Goal: Task Accomplishment & Management: Use online tool/utility

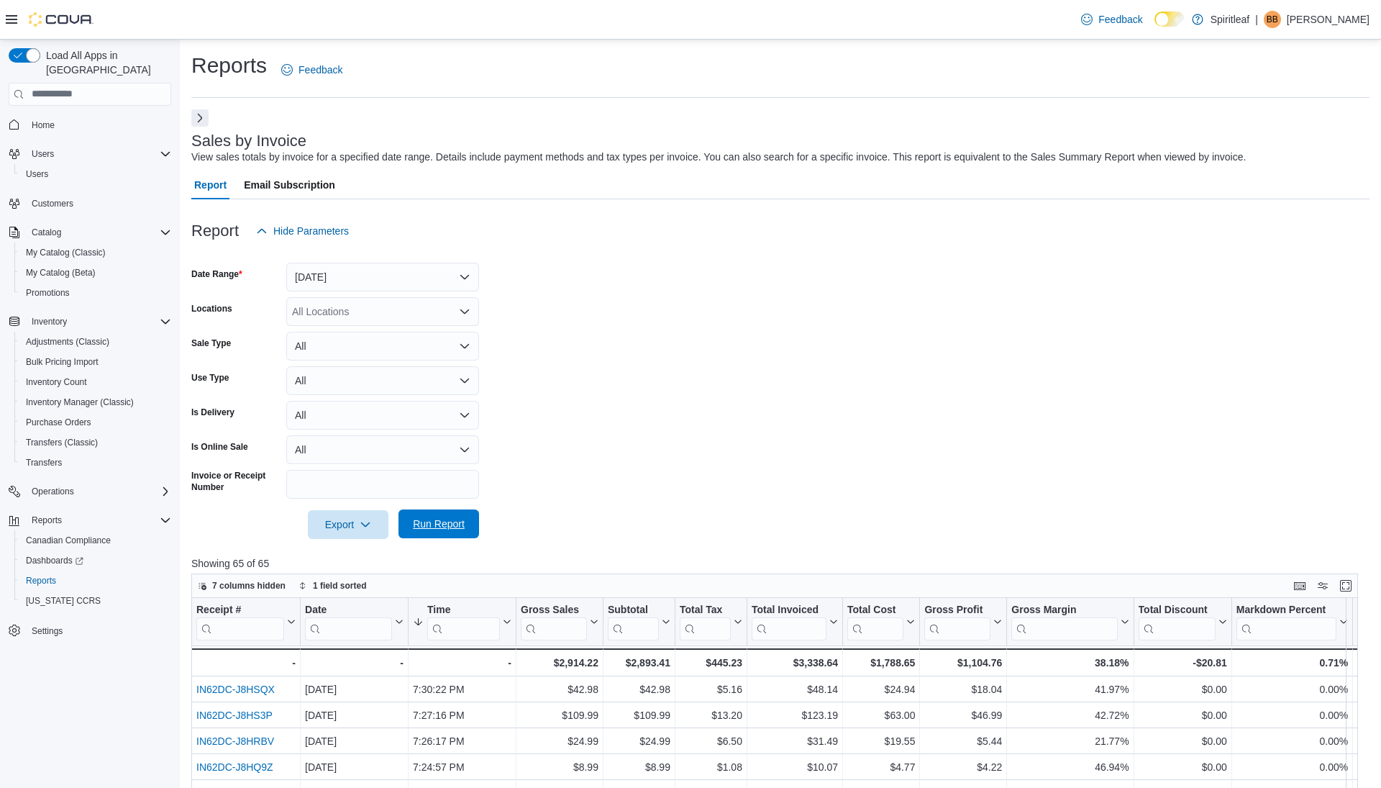
click at [442, 519] on span "Run Report" at bounding box center [439, 524] width 52 height 14
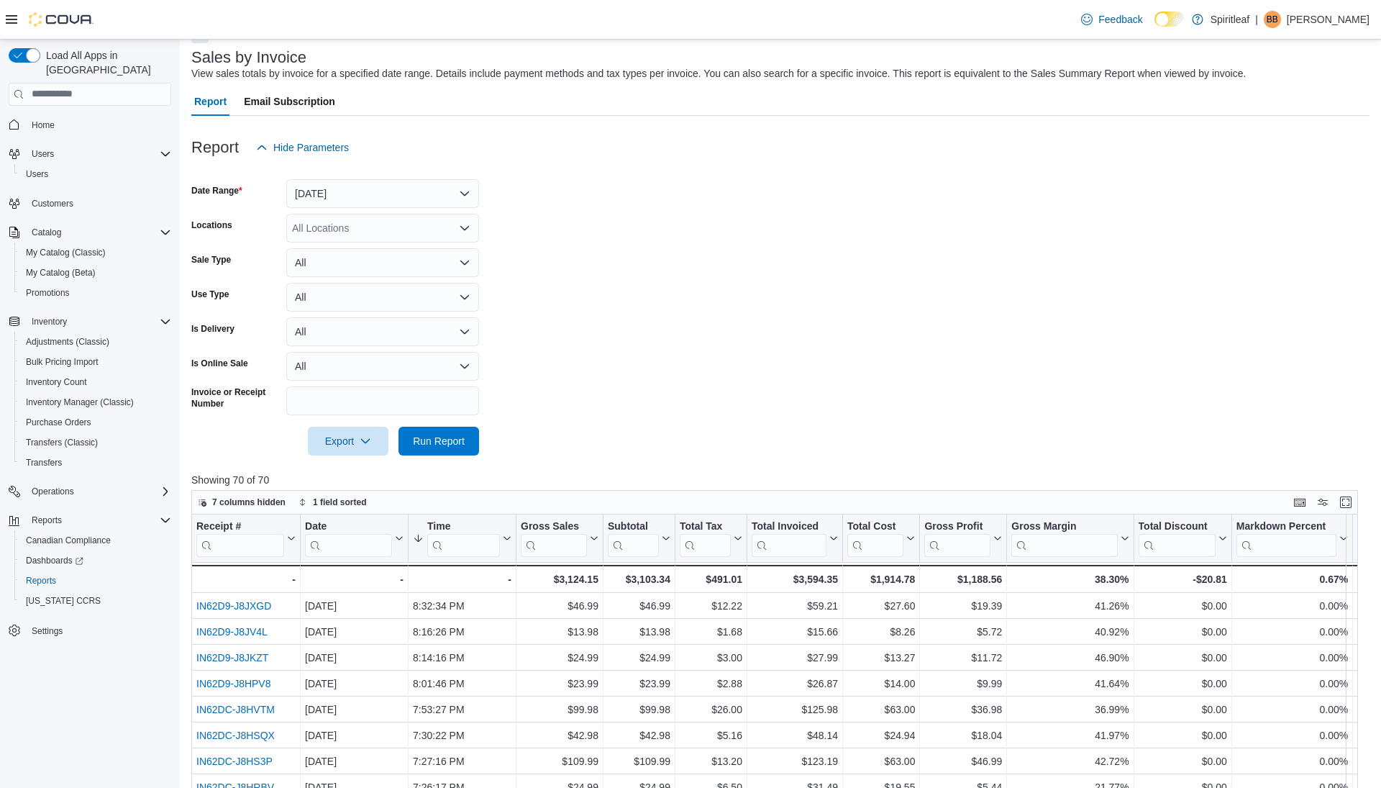
scroll to position [118, 0]
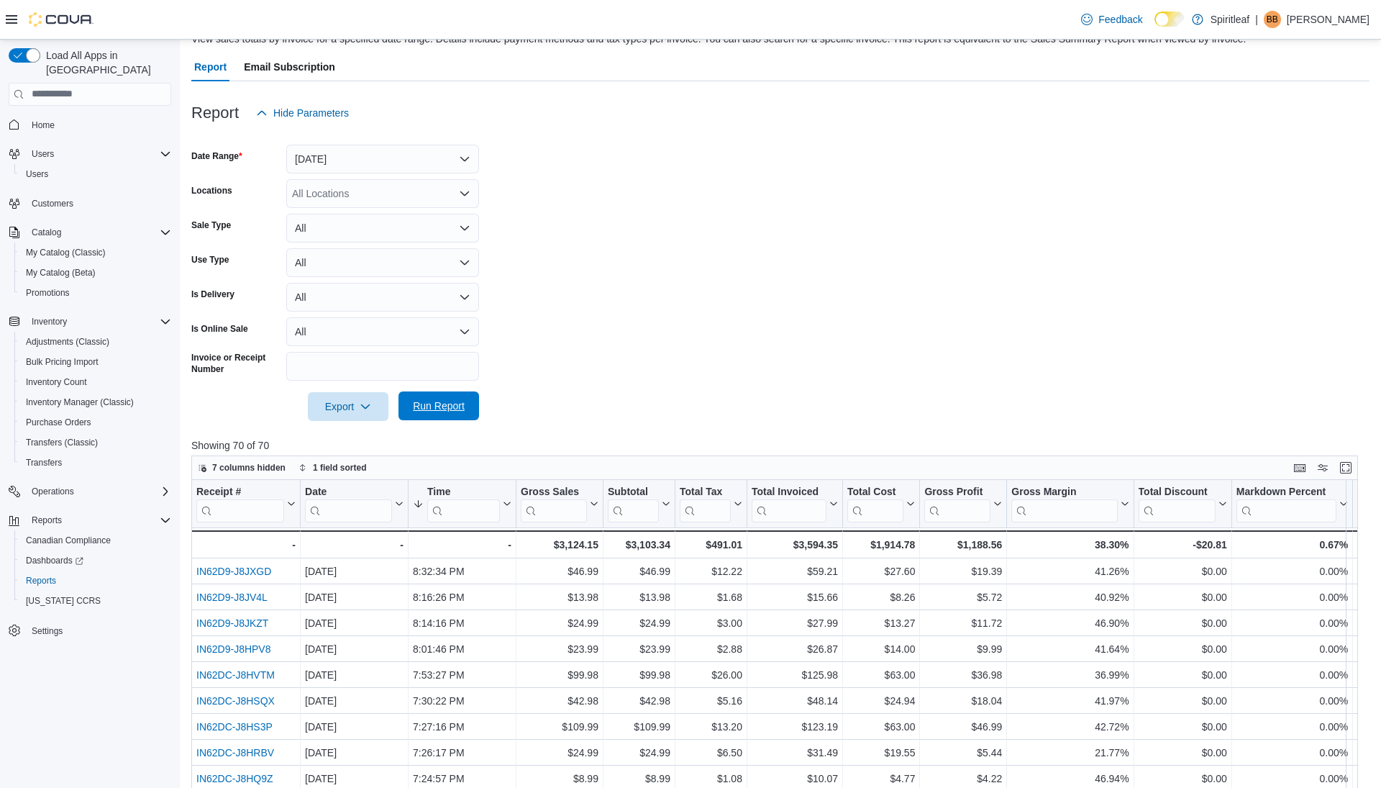
click at [445, 413] on span "Run Report" at bounding box center [438, 405] width 63 height 29
click at [420, 407] on span "Run Report" at bounding box center [439, 406] width 52 height 14
click at [399, 163] on button "Today" at bounding box center [382, 159] width 193 height 29
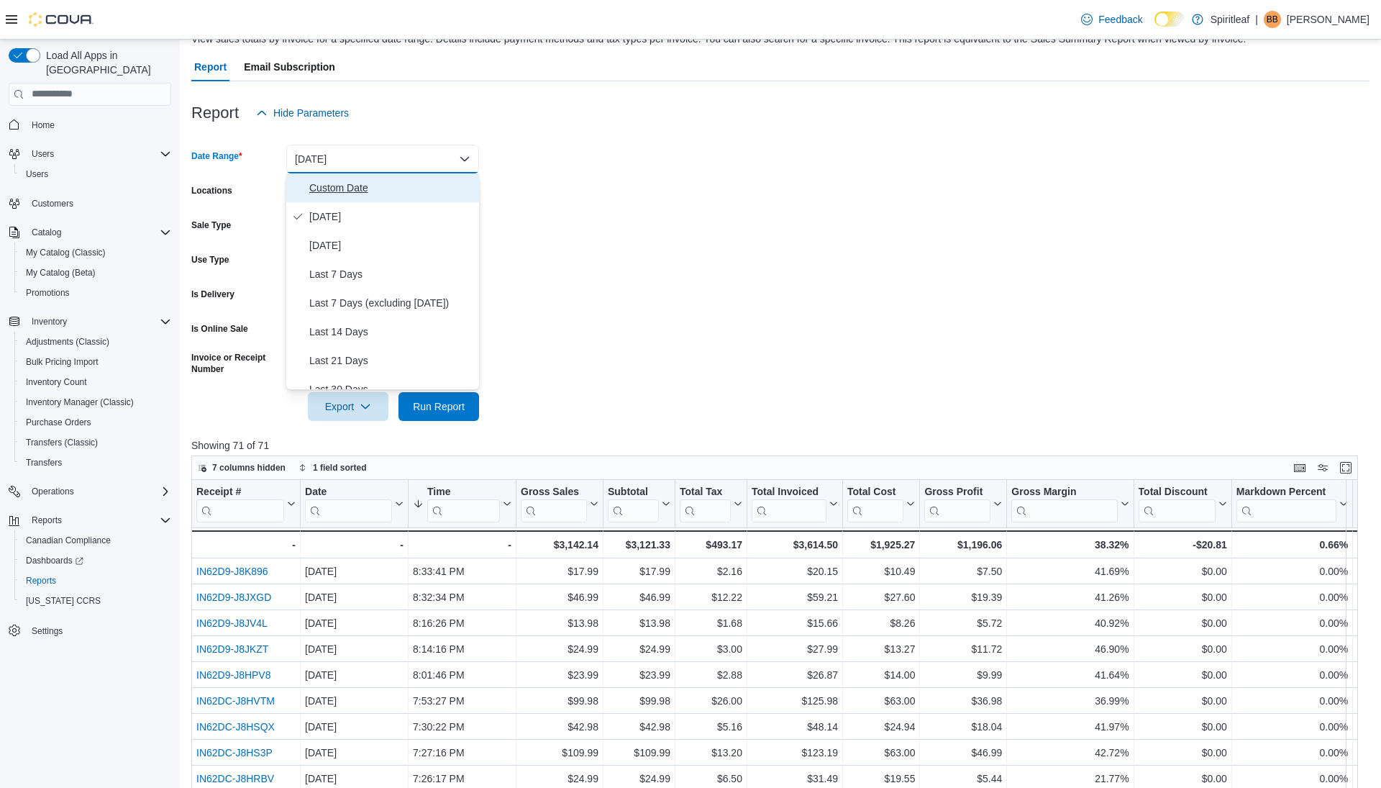
click at [344, 185] on span "Custom Date" at bounding box center [391, 187] width 164 height 17
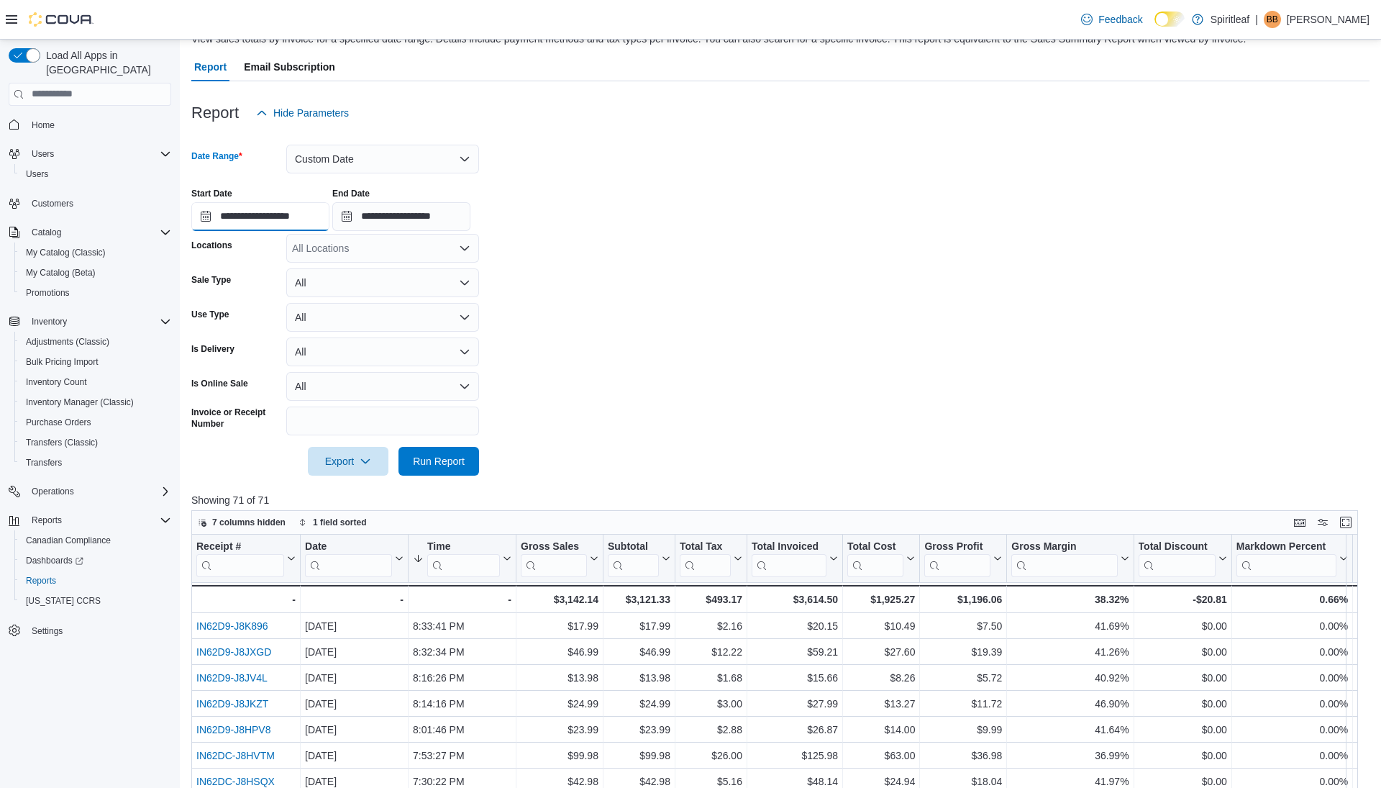
click at [291, 206] on input "**********" at bounding box center [260, 216] width 138 height 29
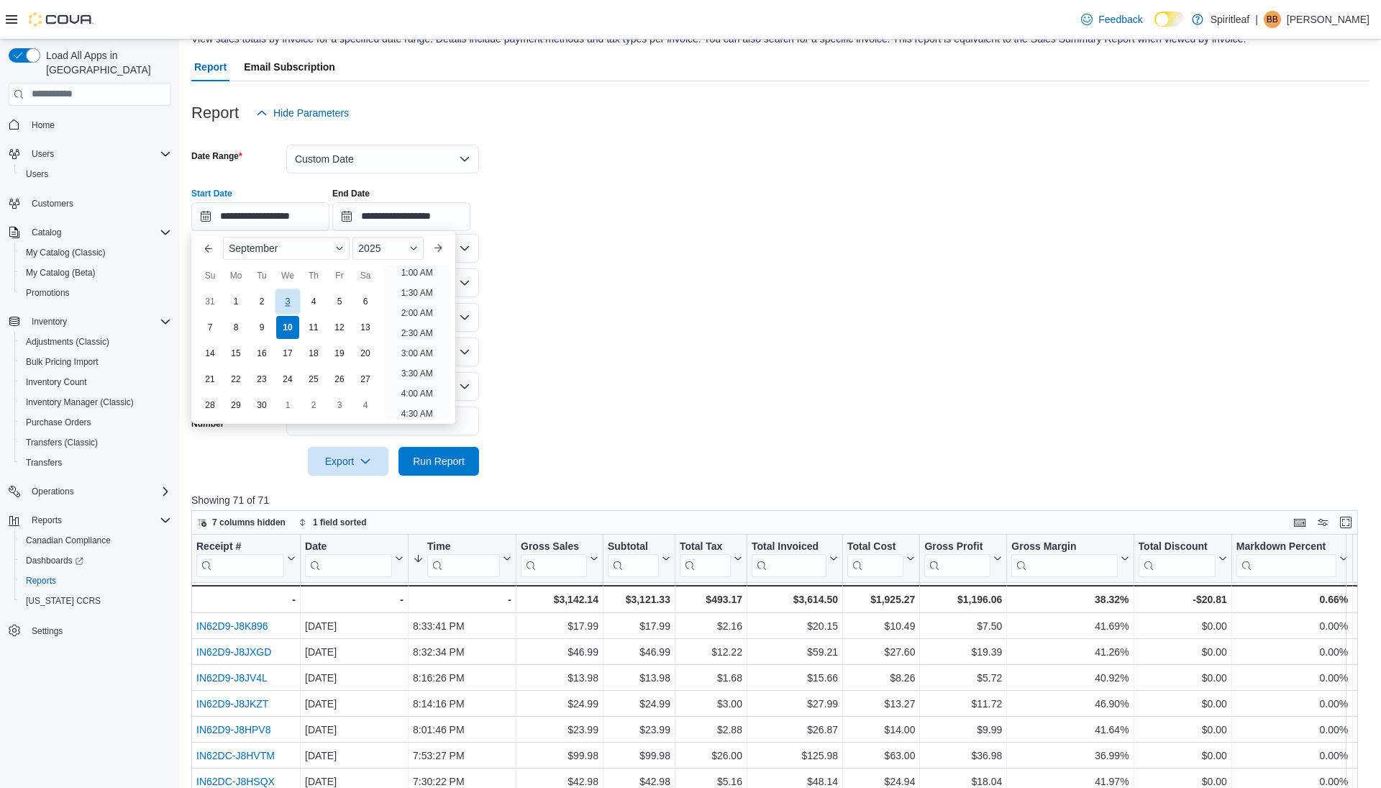
click at [289, 296] on div "3" at bounding box center [287, 301] width 25 height 25
type input "**********"
click at [404, 272] on li "12:00 AM" at bounding box center [417, 273] width 48 height 17
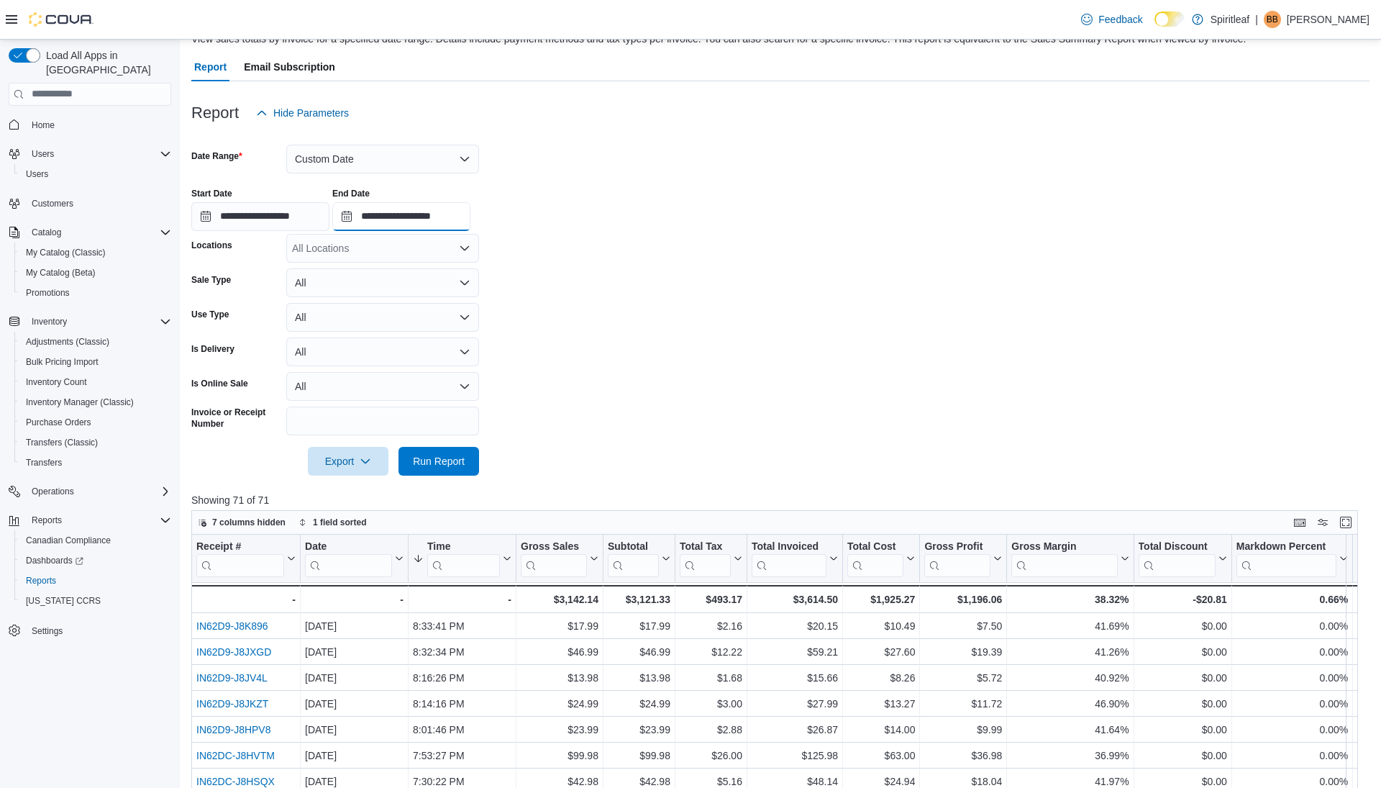
click at [415, 209] on input "**********" at bounding box center [401, 216] width 138 height 29
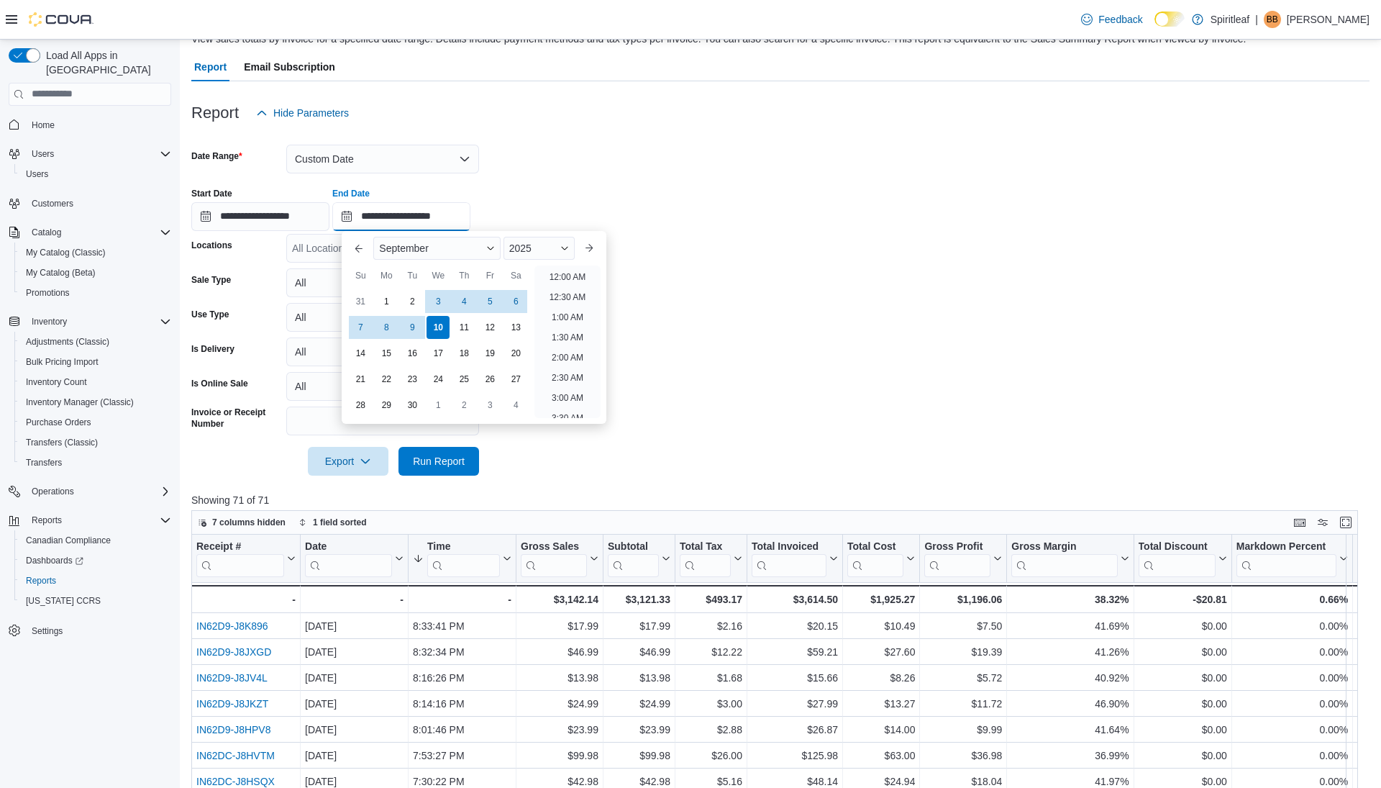
scroll to position [817, 0]
click at [435, 294] on div "3" at bounding box center [438, 301] width 25 height 25
click at [568, 305] on li "9:00 PM" at bounding box center [568, 305] width 44 height 17
type input "**********"
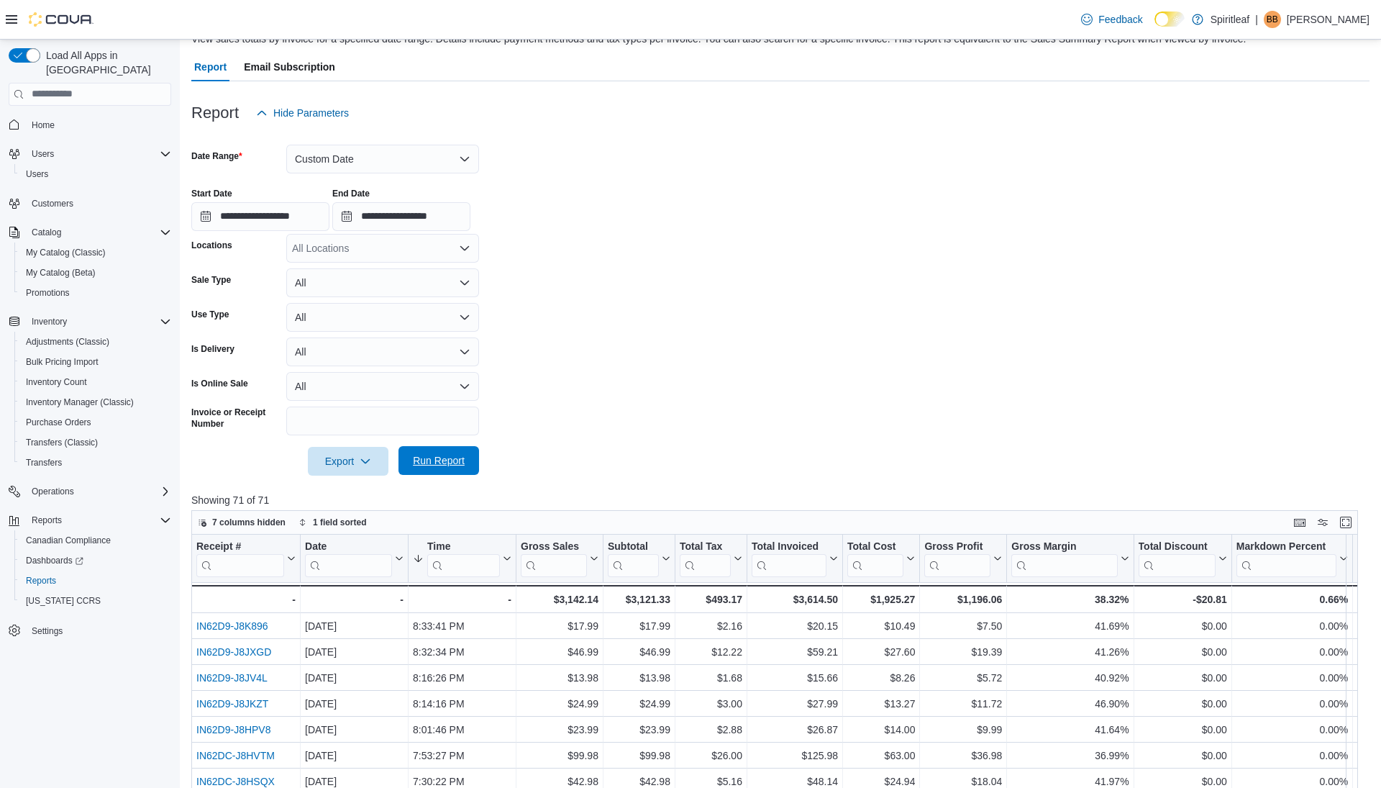
click at [444, 454] on span "Run Report" at bounding box center [439, 460] width 52 height 14
click at [406, 160] on button "Custom Date" at bounding box center [382, 159] width 193 height 29
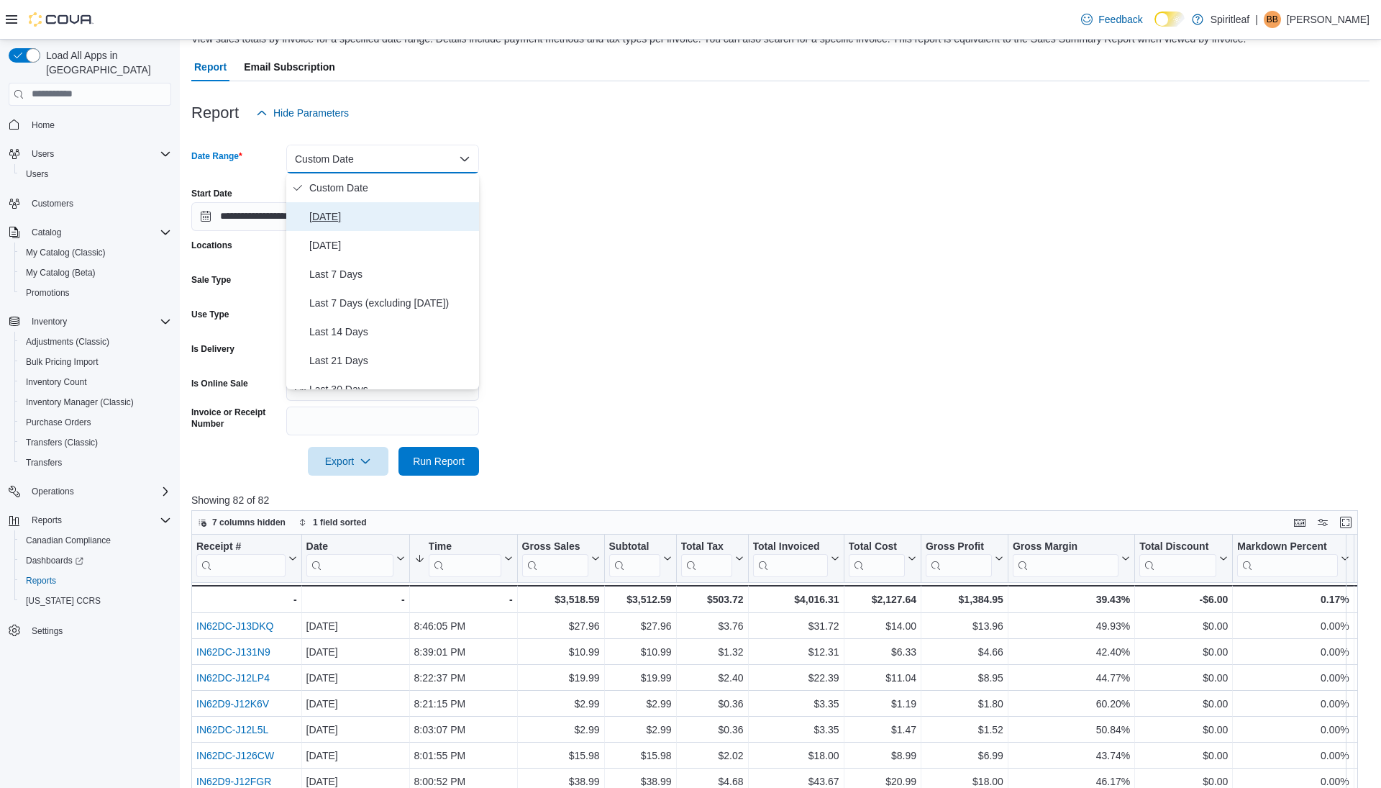
click at [376, 211] on span "Today" at bounding box center [391, 216] width 164 height 17
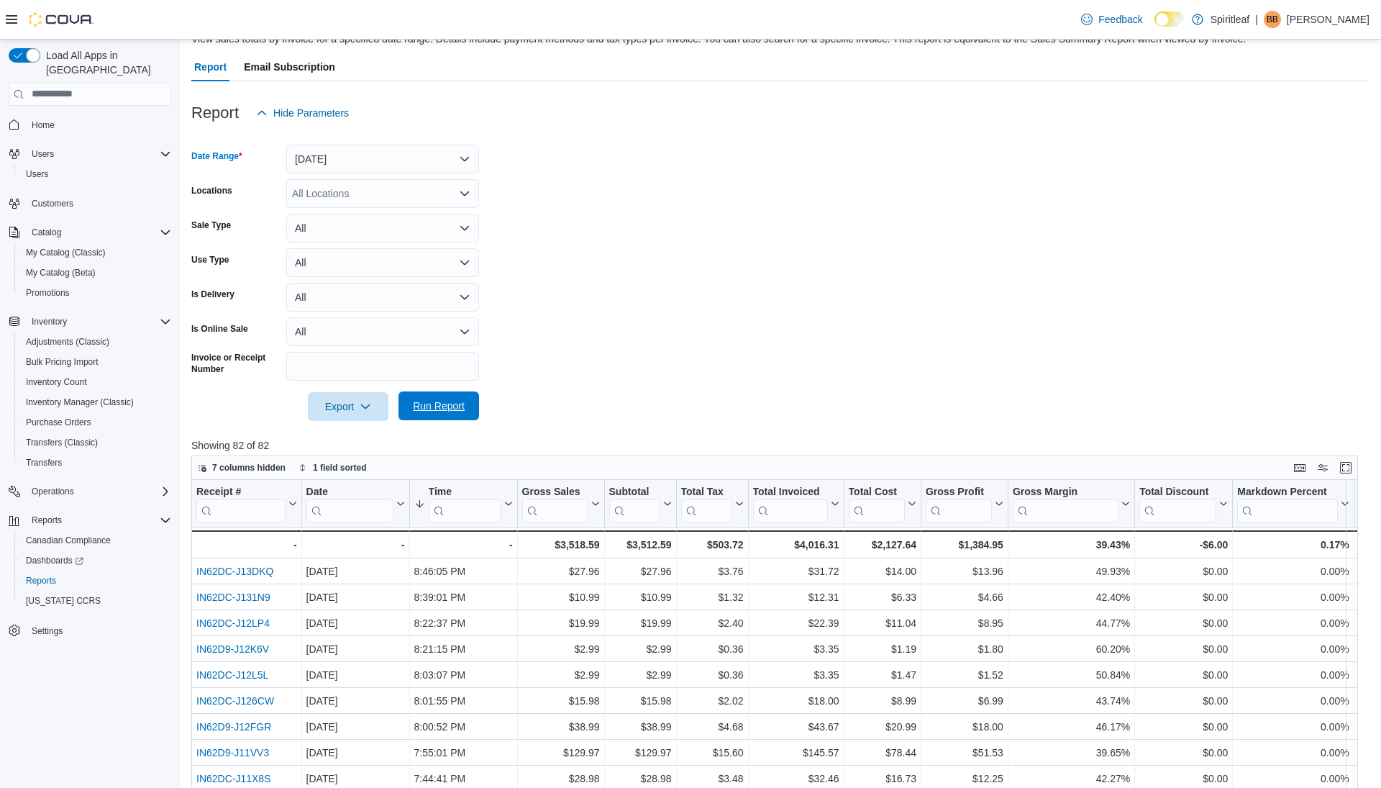
click at [424, 411] on span "Run Report" at bounding box center [439, 406] width 52 height 14
click at [405, 147] on button "Today" at bounding box center [382, 159] width 193 height 29
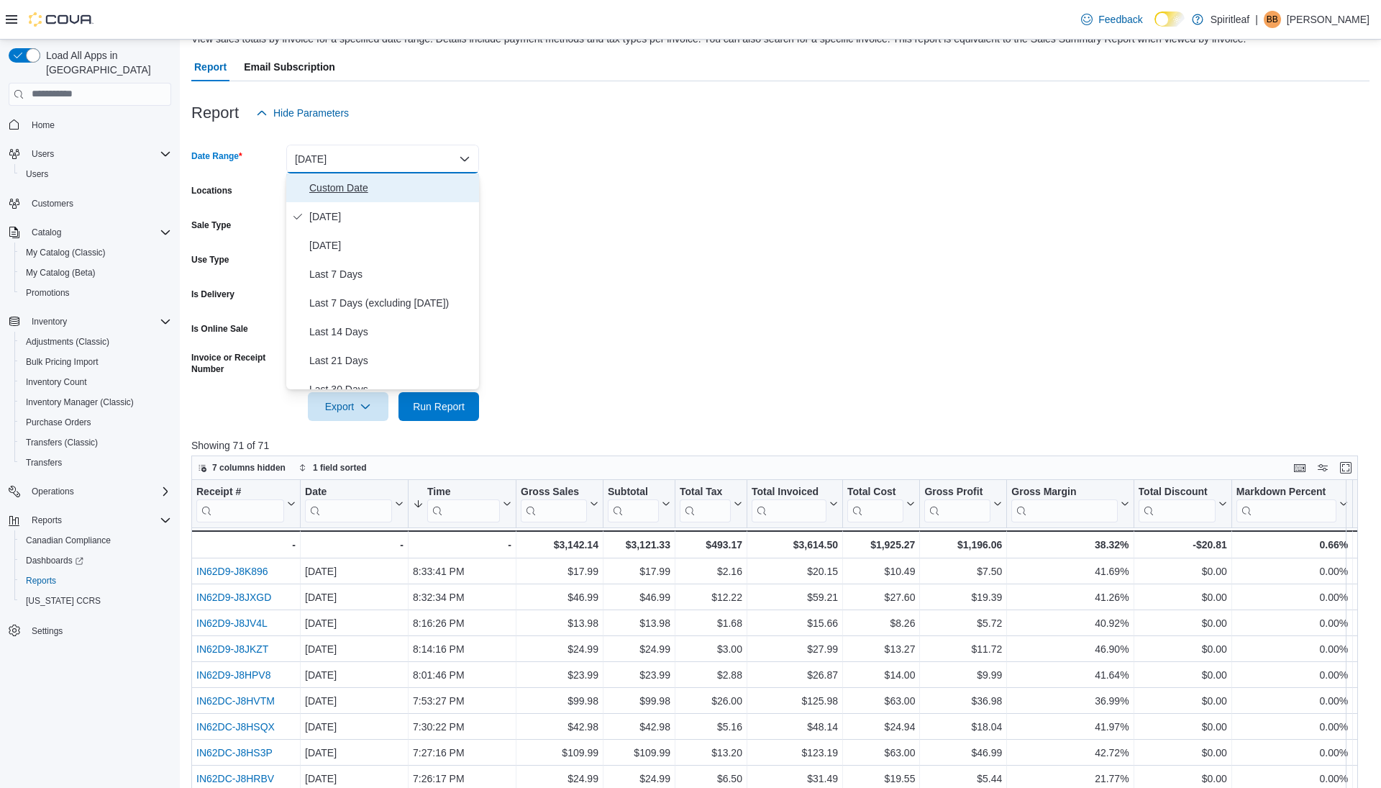
click at [352, 182] on span "Custom Date" at bounding box center [391, 187] width 164 height 17
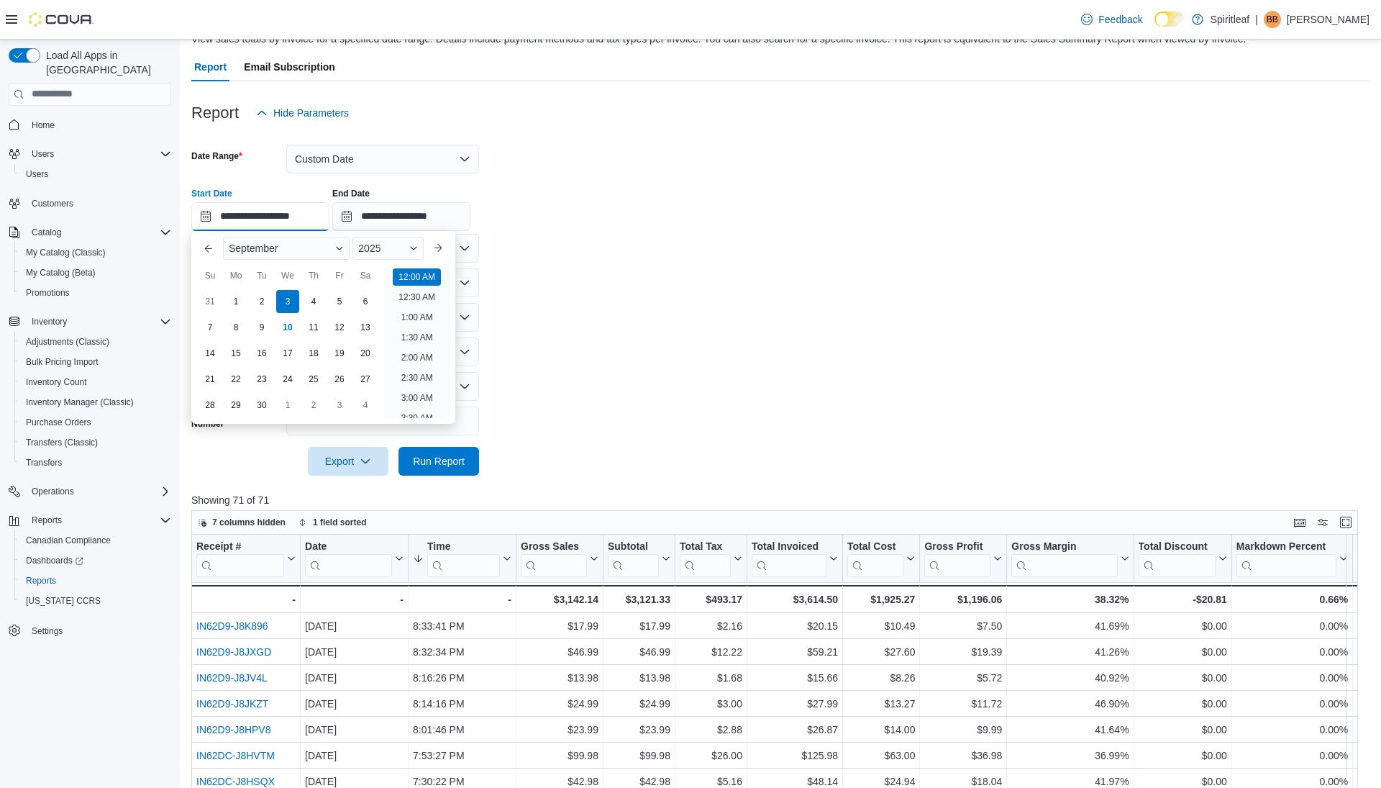
click at [276, 211] on input "**********" at bounding box center [260, 216] width 138 height 29
click at [212, 301] on div "31" at bounding box center [209, 301] width 25 height 25
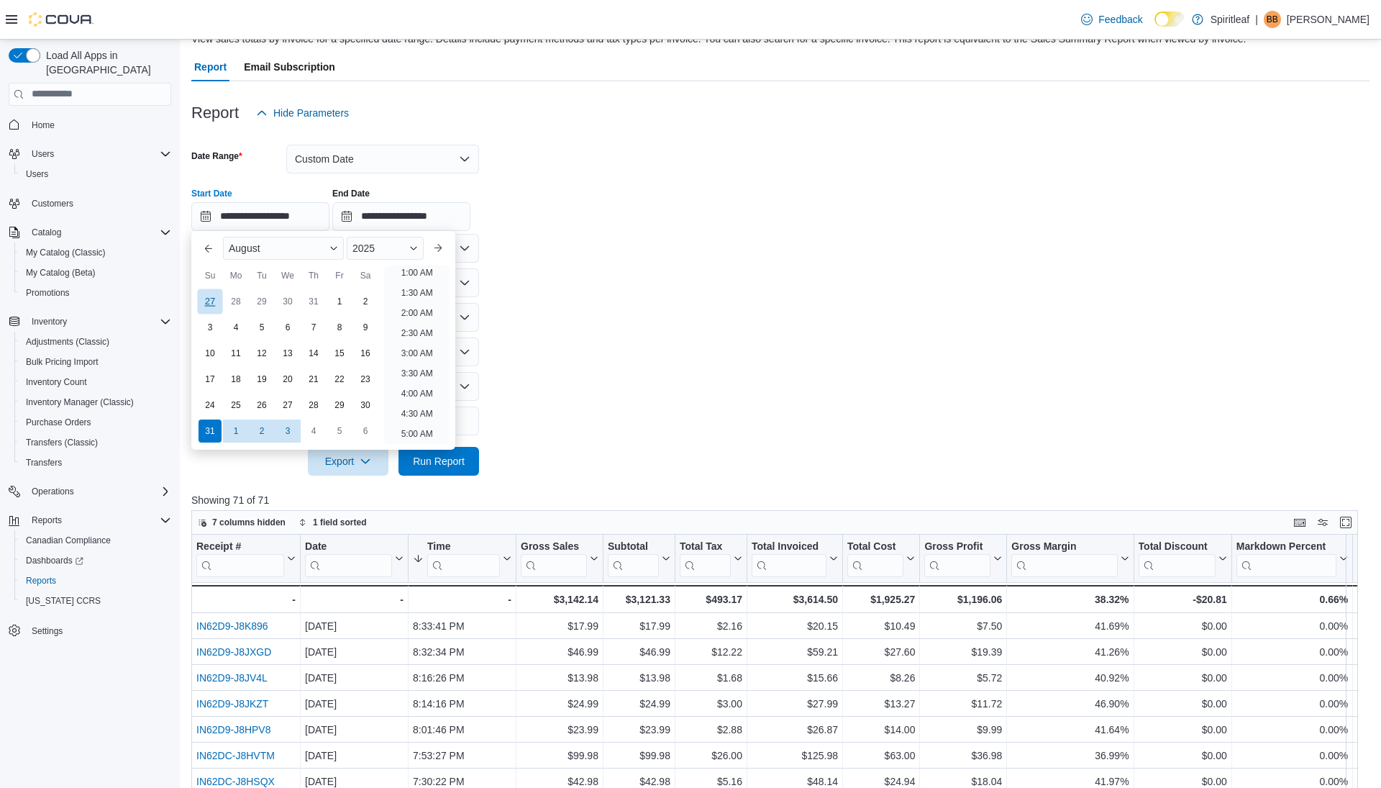
scroll to position [3, 0]
click at [414, 277] on li "12:00 AM" at bounding box center [417, 273] width 48 height 17
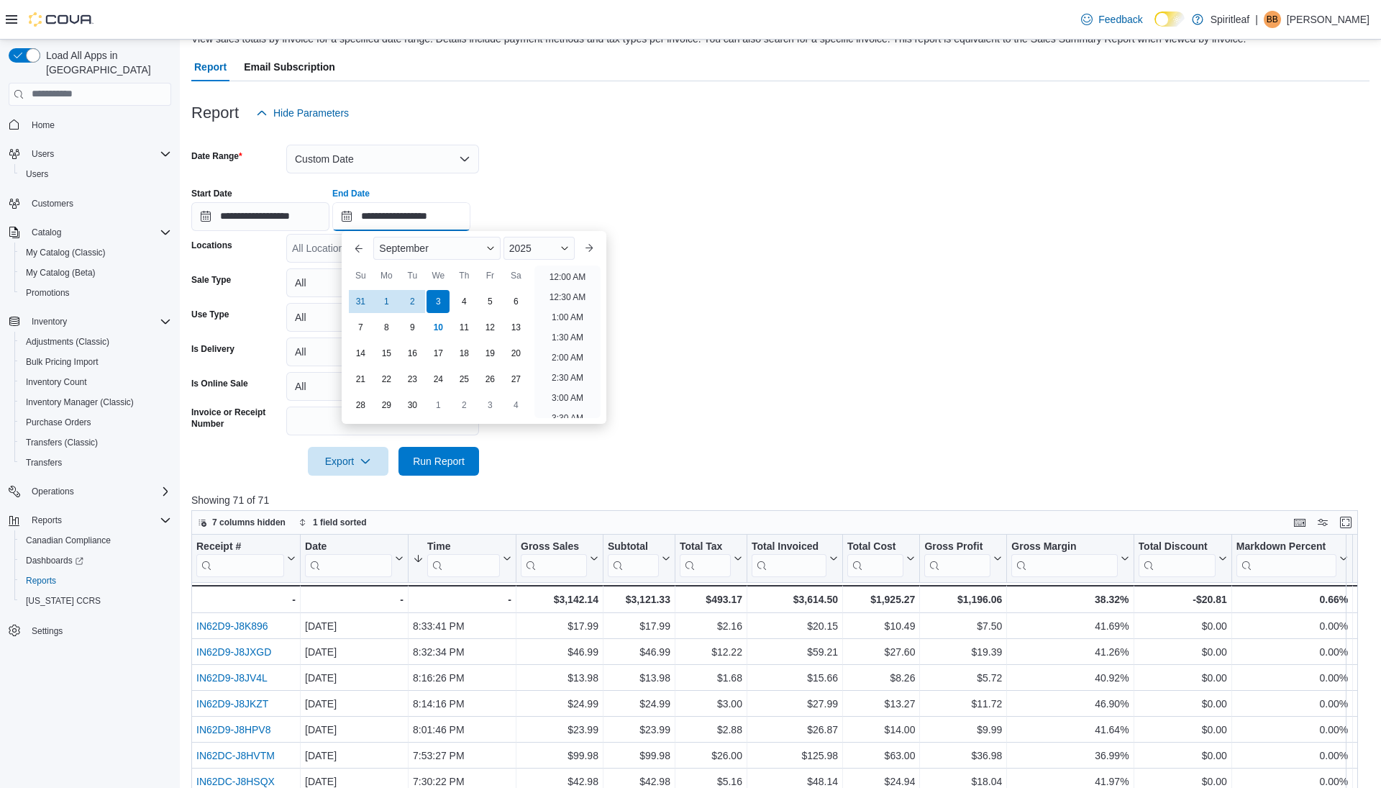
click at [407, 221] on input "**********" at bounding box center [401, 216] width 138 height 29
click at [435, 294] on div "3" at bounding box center [438, 301] width 25 height 25
click at [554, 306] on li "9:00 PM" at bounding box center [568, 305] width 44 height 17
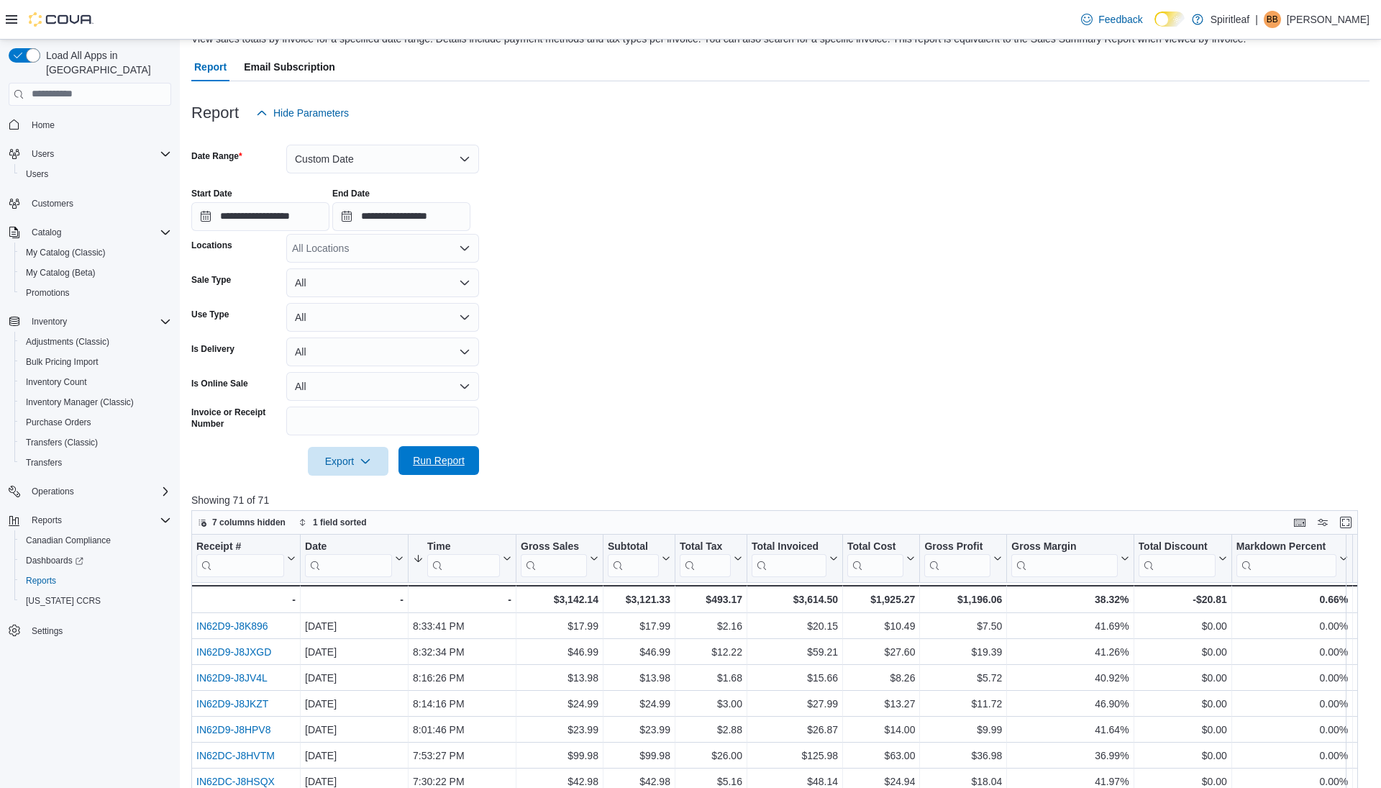
click at [444, 462] on span "Run Report" at bounding box center [439, 460] width 52 height 14
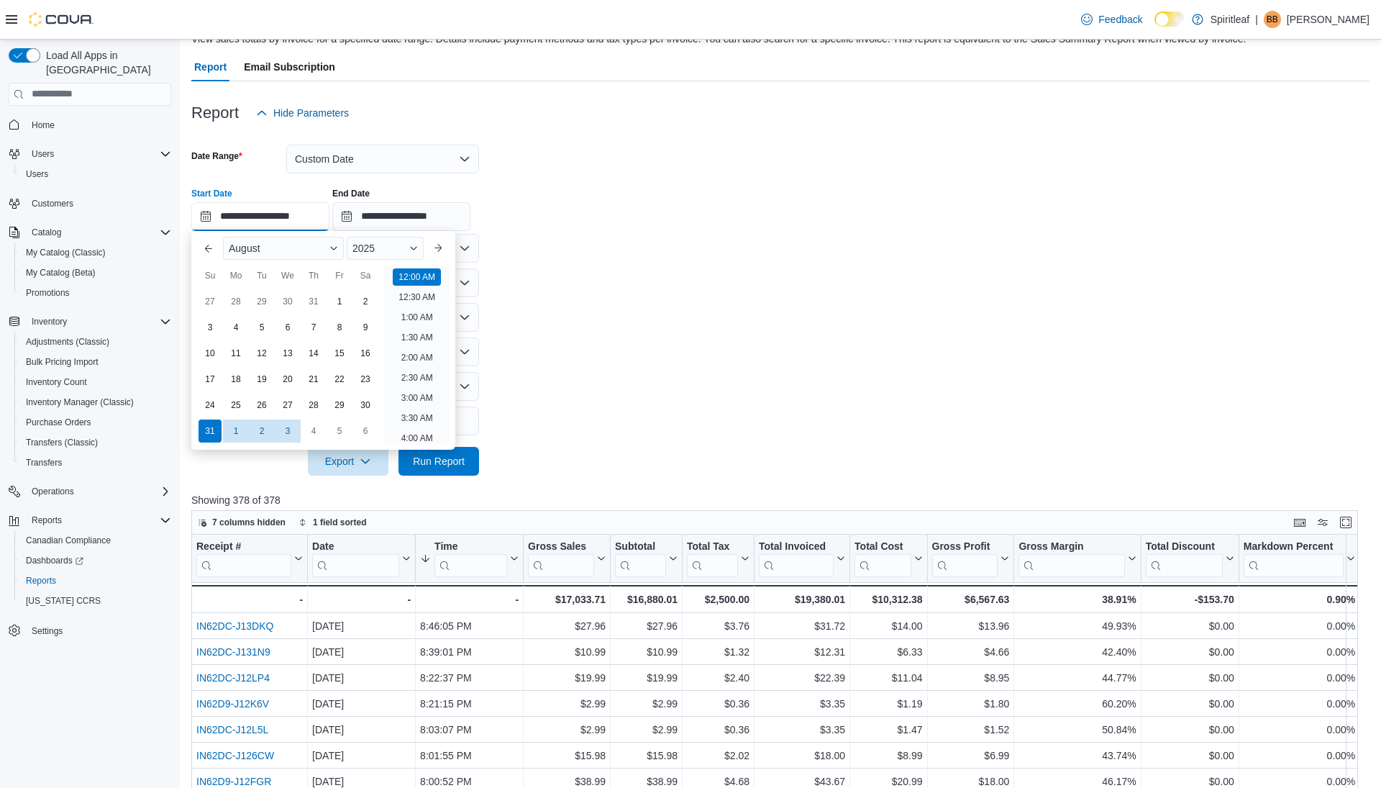
click at [265, 219] on input "**********" at bounding box center [260, 216] width 138 height 29
click at [450, 242] on button "Next month" at bounding box center [438, 248] width 23 height 23
type input "**********"
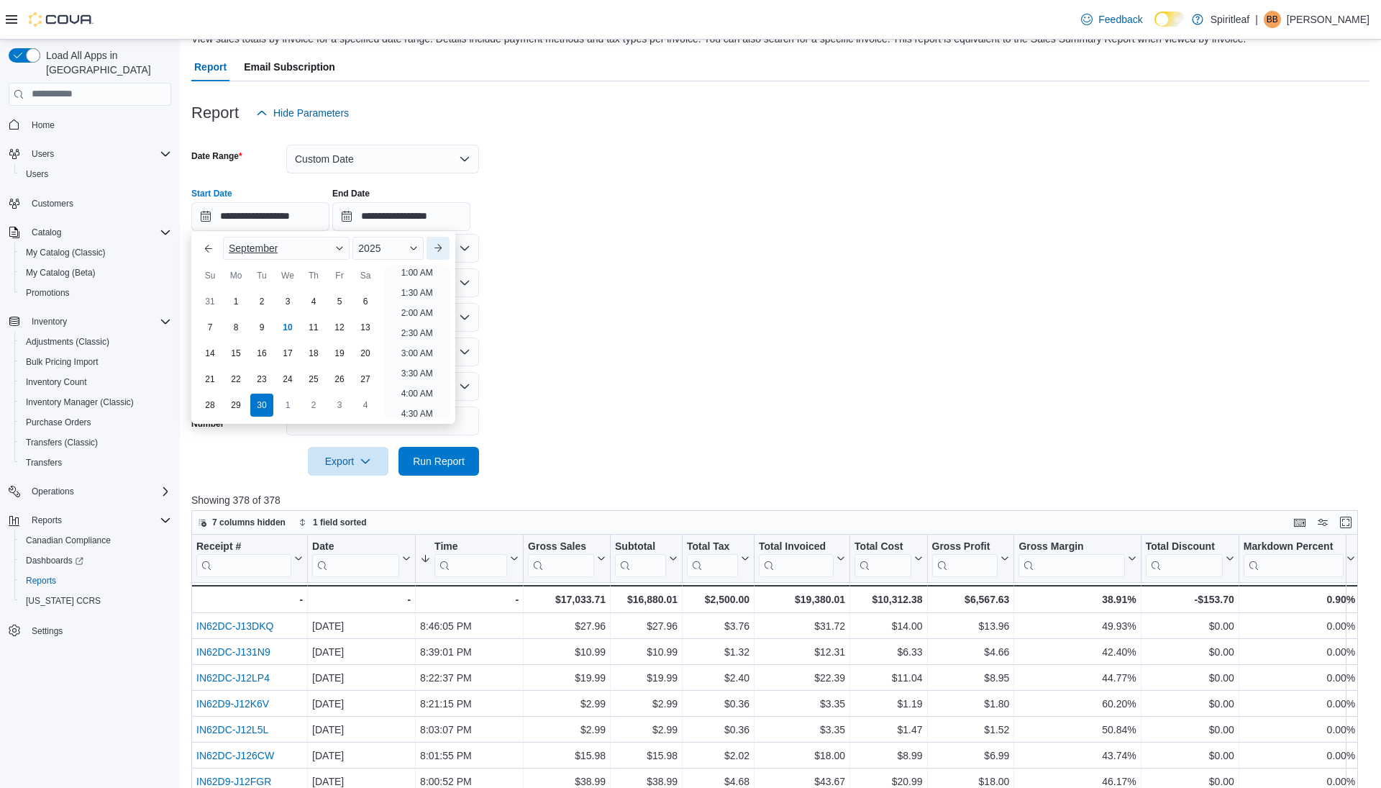
scroll to position [3, 0]
click at [210, 325] on div "7" at bounding box center [209, 326] width 25 height 25
type input "**********"
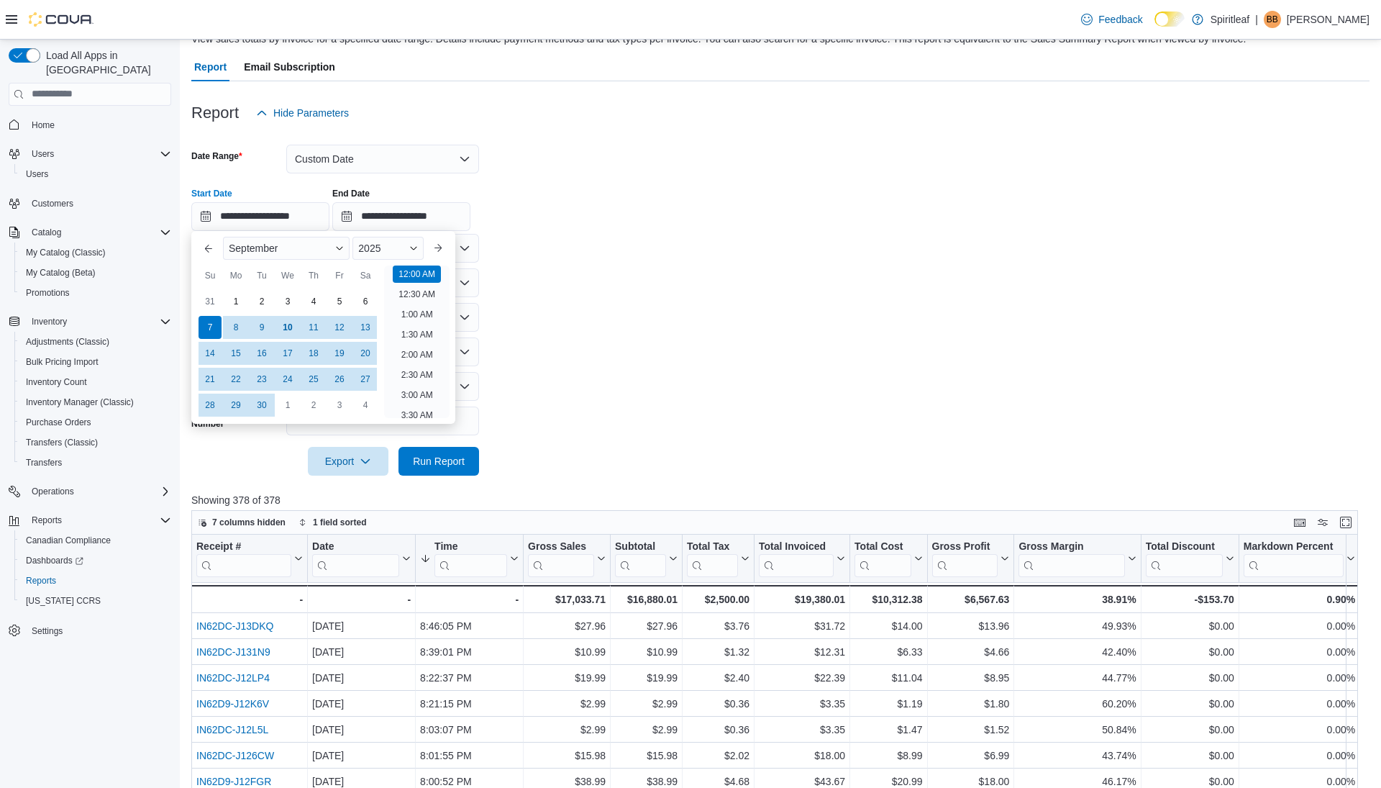
click at [424, 264] on div "September 2025" at bounding box center [323, 248] width 212 height 35
click at [424, 266] on li "12:00 AM" at bounding box center [417, 273] width 48 height 17
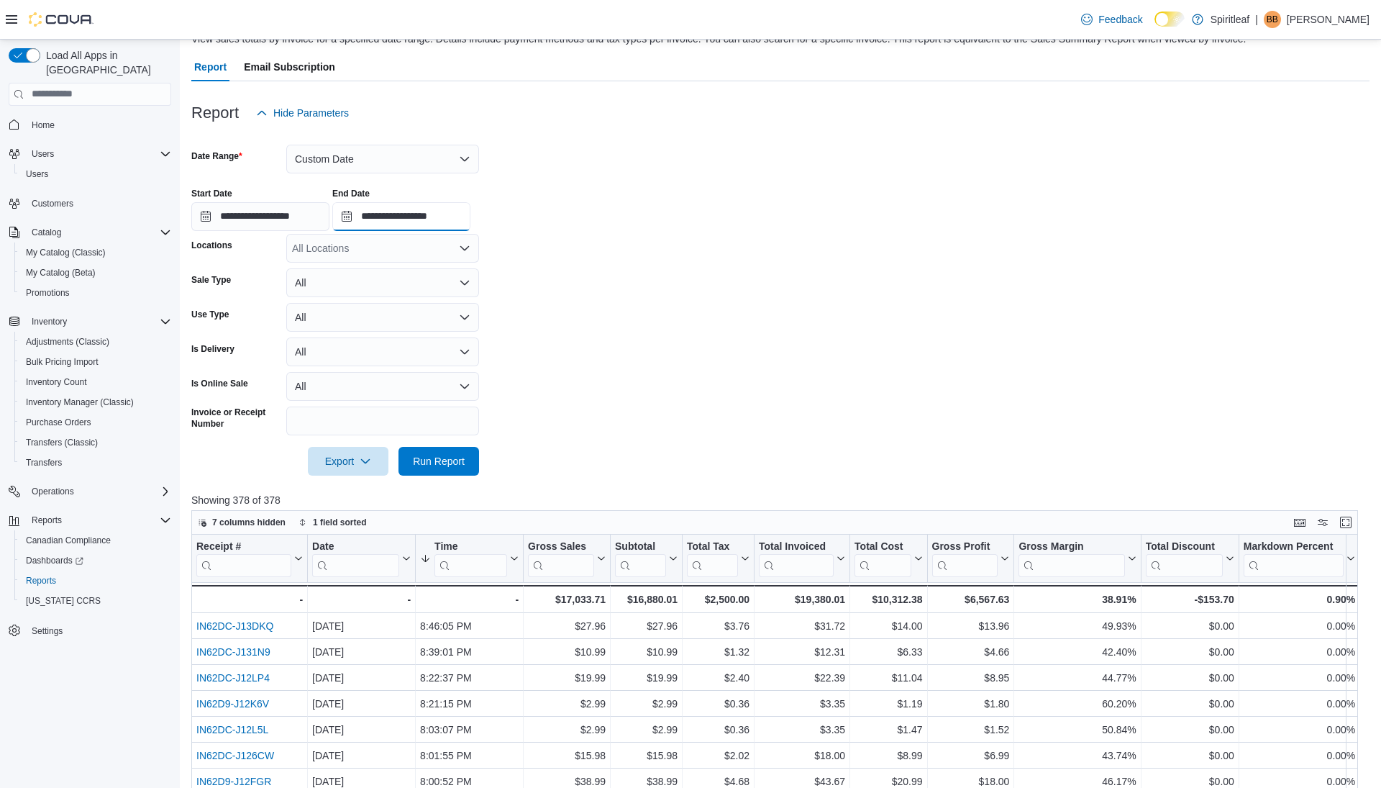
click at [424, 221] on input "**********" at bounding box center [401, 216] width 138 height 29
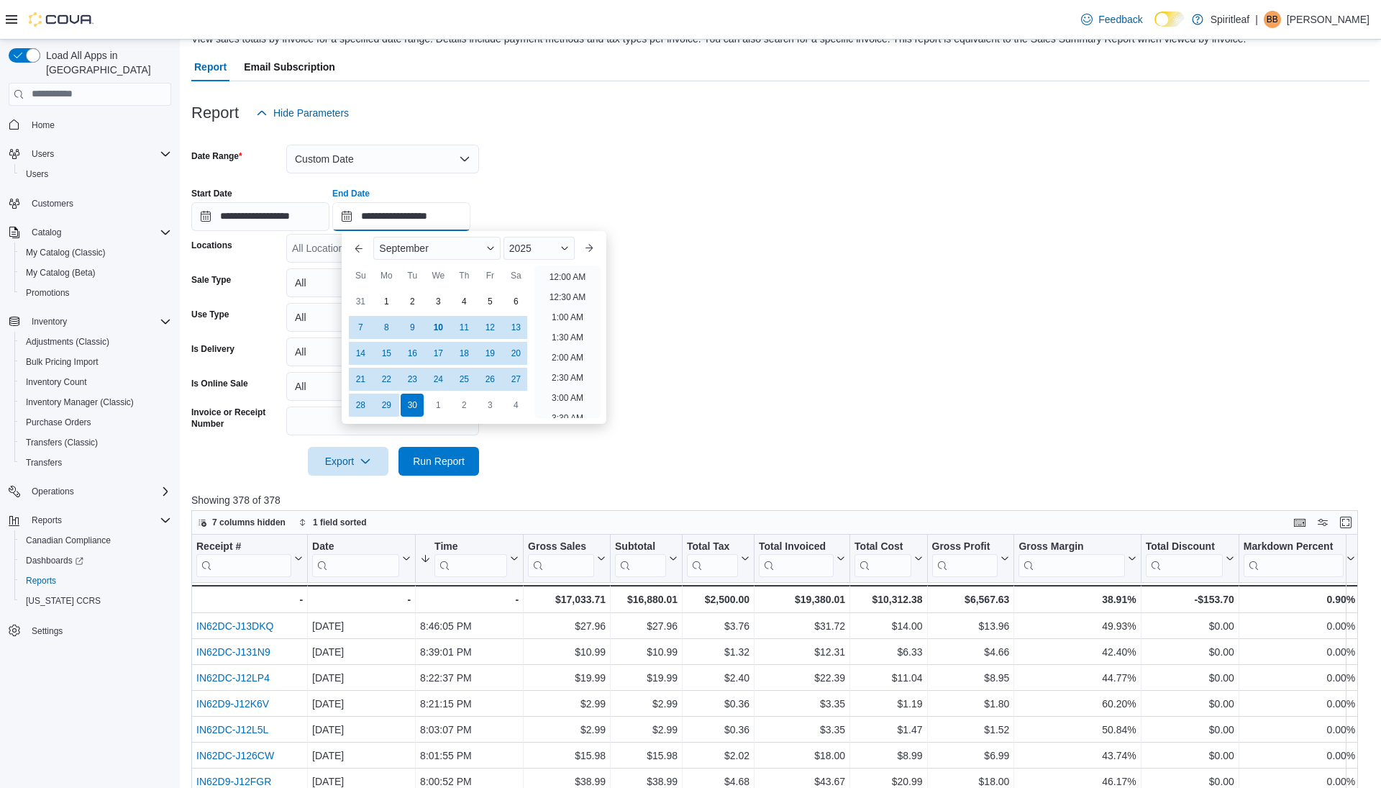
scroll to position [817, 0]
click at [598, 247] on button "Next month" at bounding box center [589, 248] width 23 height 23
click at [358, 247] on button "Previous Month" at bounding box center [359, 248] width 23 height 23
click at [438, 328] on div "10" at bounding box center [438, 326] width 25 height 25
type input "**********"
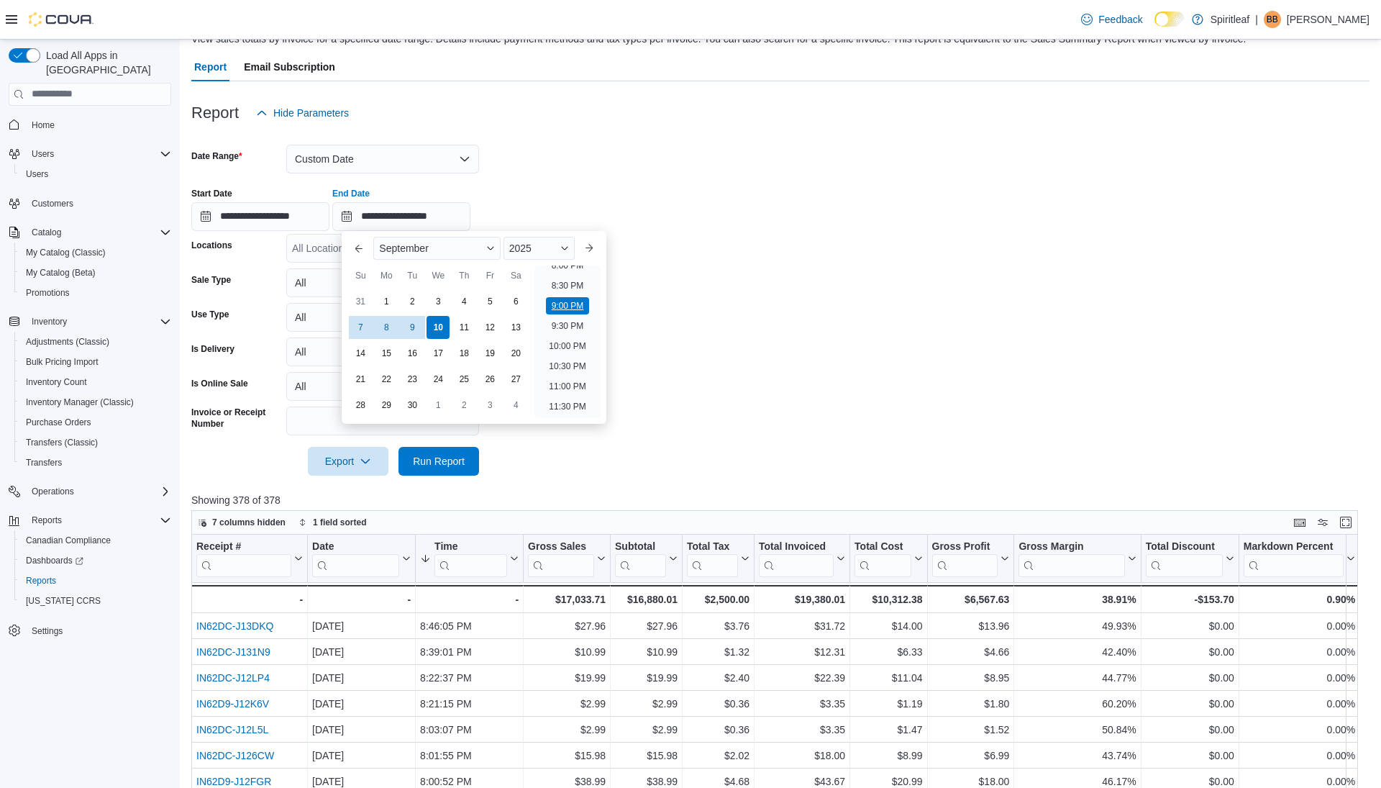
click at [552, 305] on li "9:00 PM" at bounding box center [568, 305] width 44 height 17
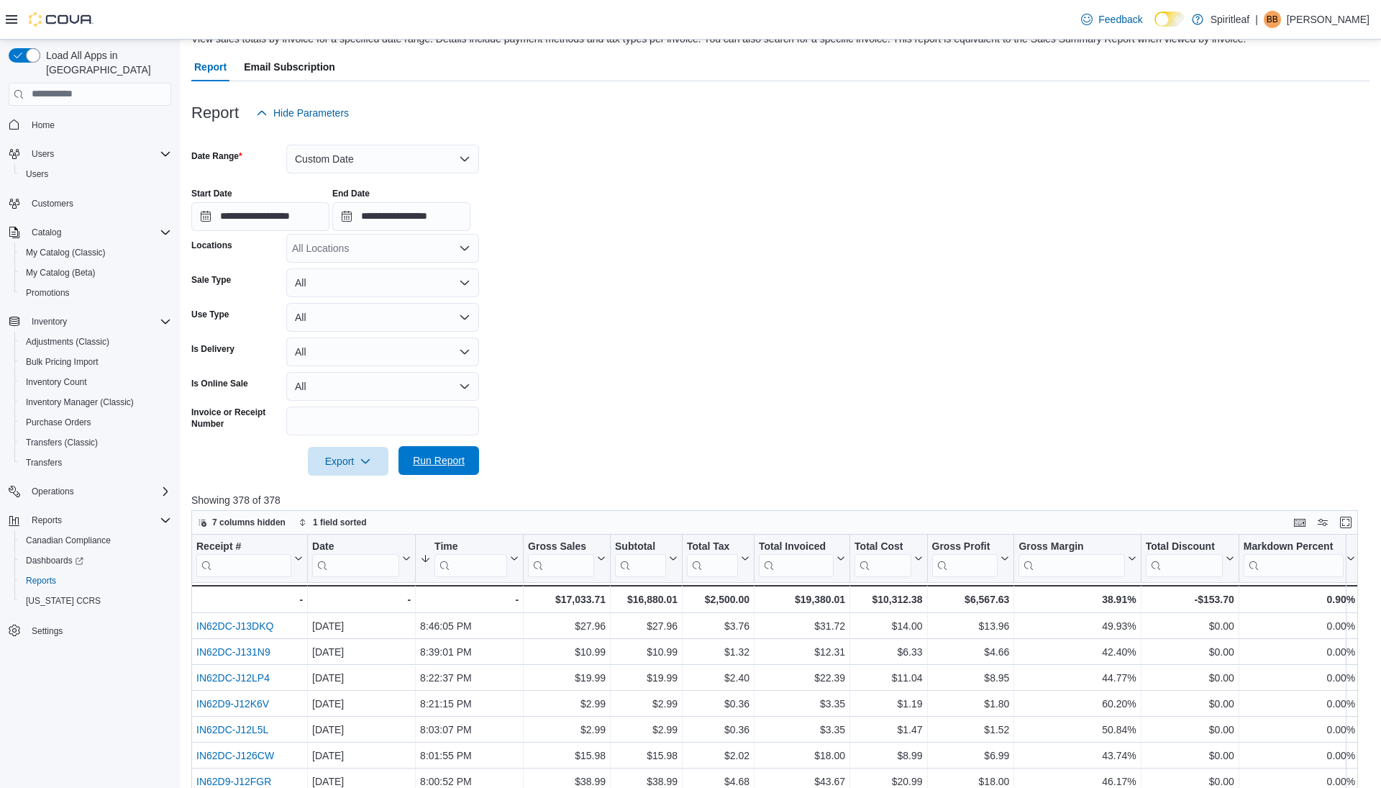
click at [422, 459] on span "Run Report" at bounding box center [439, 460] width 52 height 14
click at [363, 170] on button "Custom Date" at bounding box center [382, 159] width 193 height 29
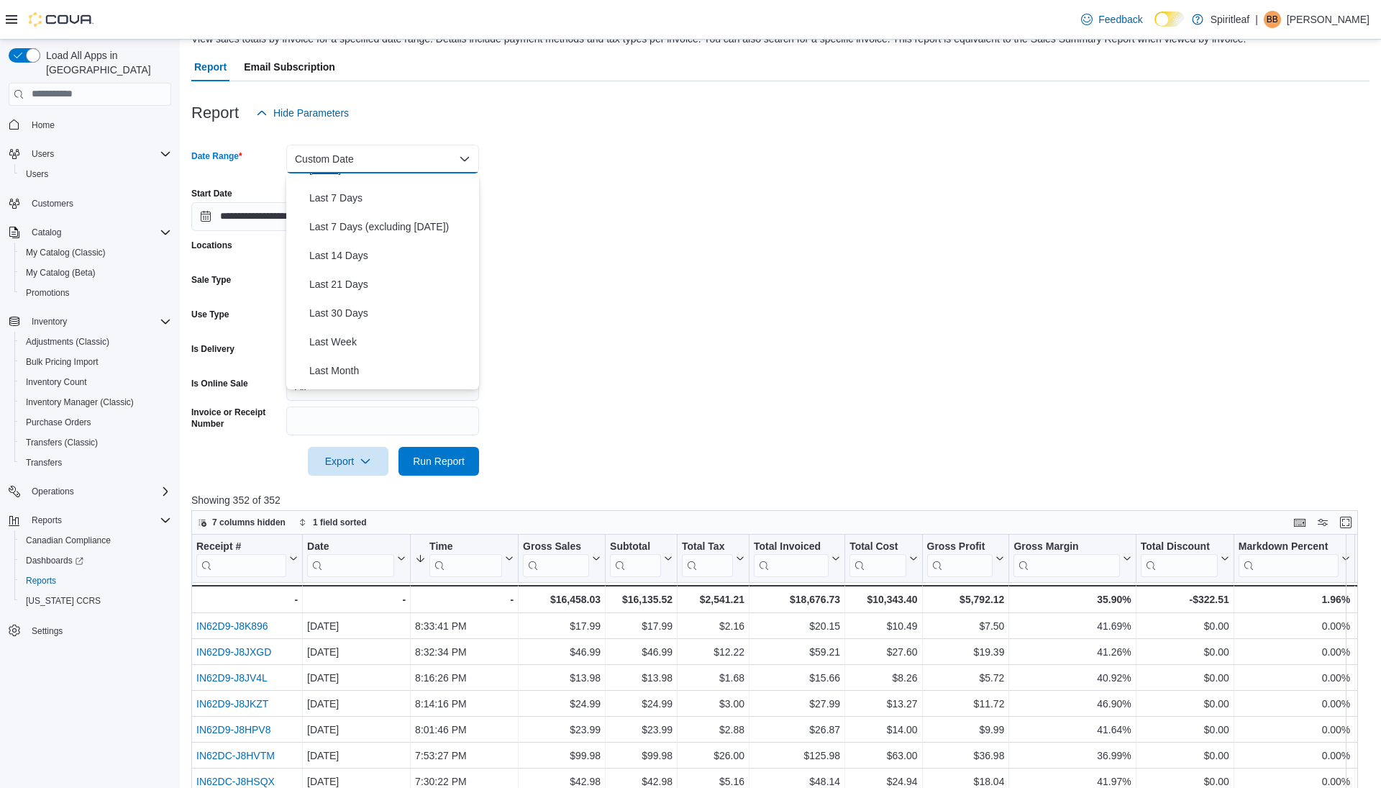
scroll to position [216, 0]
click at [352, 294] on span "Week To Date" at bounding box center [391, 288] width 164 height 17
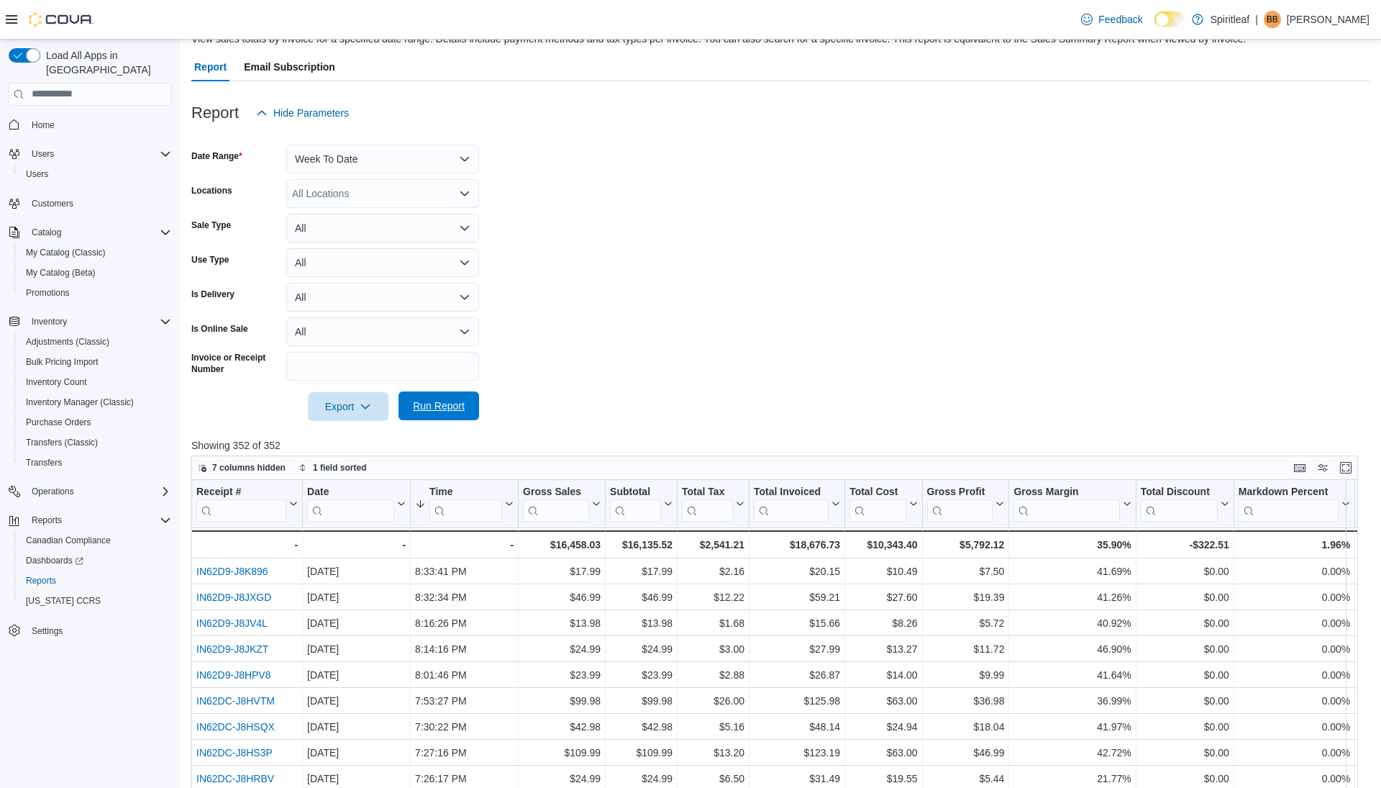
click at [435, 402] on span "Run Report" at bounding box center [439, 406] width 52 height 14
click at [417, 160] on button "Week To Date" at bounding box center [382, 159] width 193 height 29
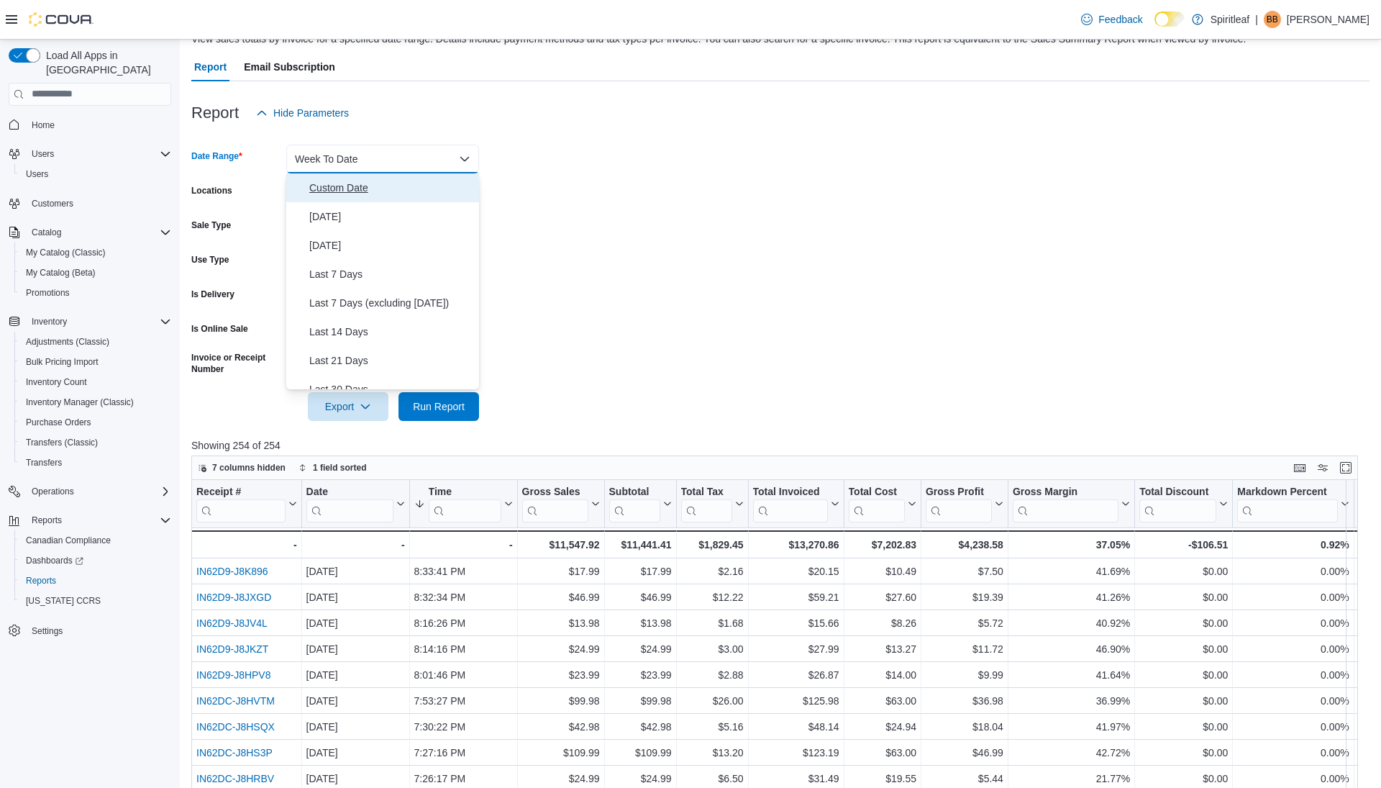
click at [350, 191] on span "Custom Date" at bounding box center [391, 187] width 164 height 17
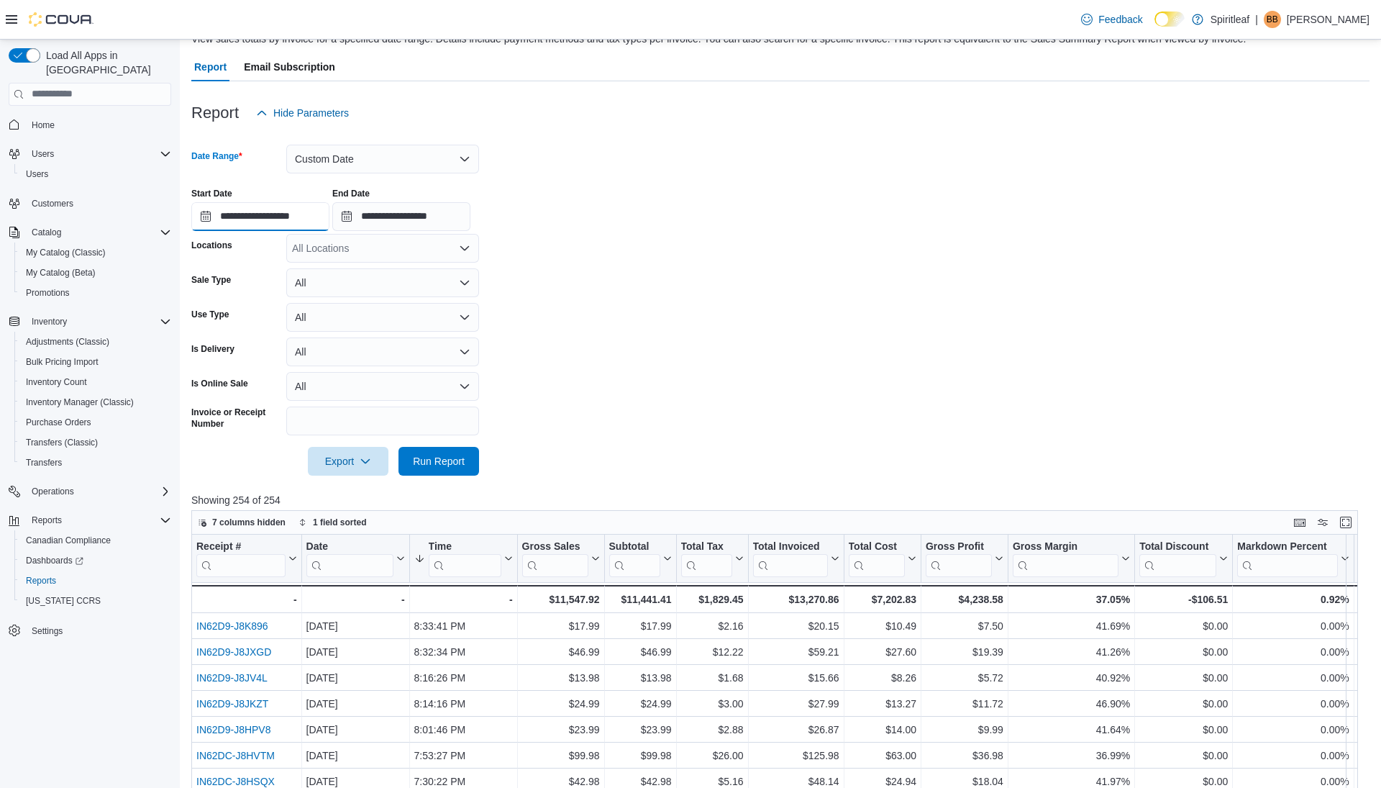
click at [239, 217] on input "**********" at bounding box center [260, 216] width 138 height 29
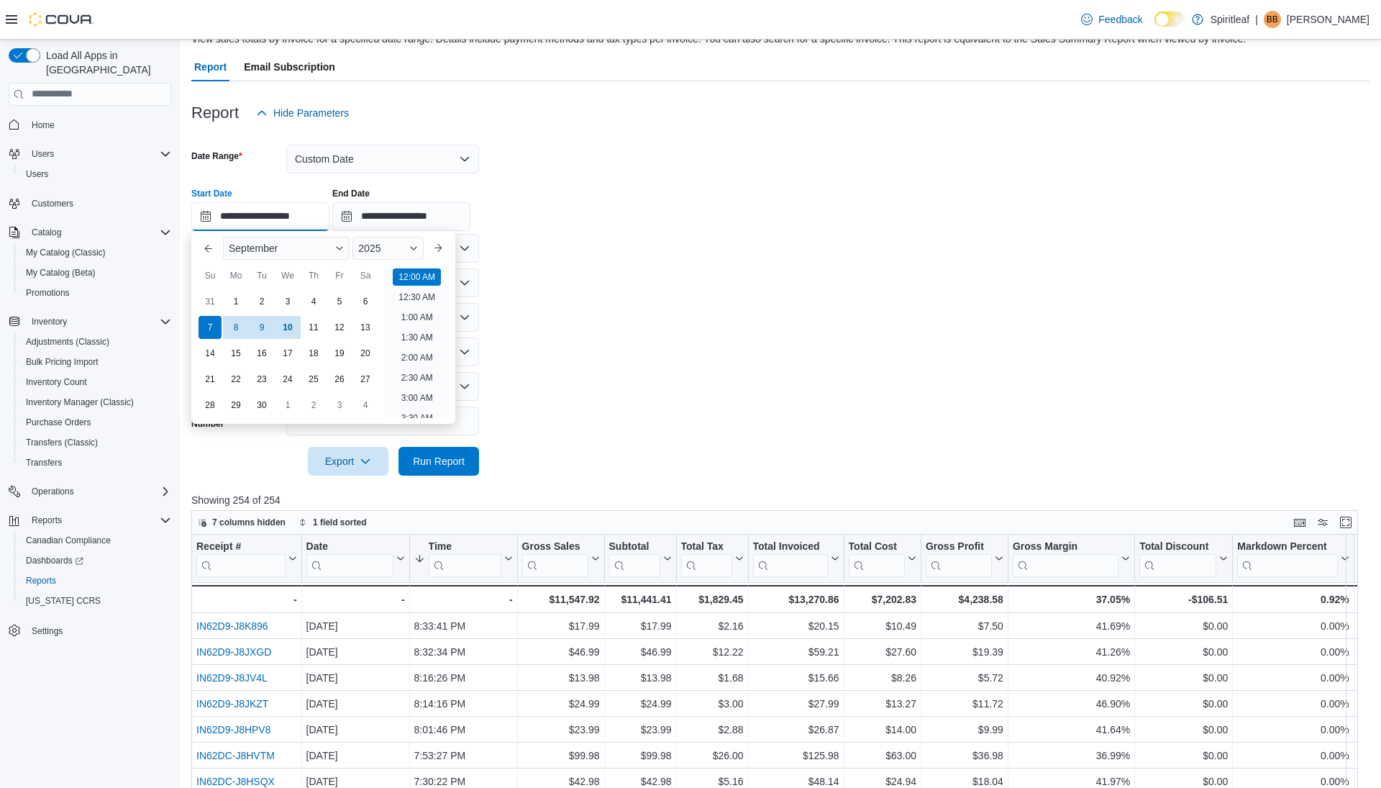
scroll to position [45, 0]
click at [210, 322] on div "7" at bounding box center [209, 326] width 25 height 25
click at [418, 280] on li "12:00 AM" at bounding box center [417, 276] width 48 height 17
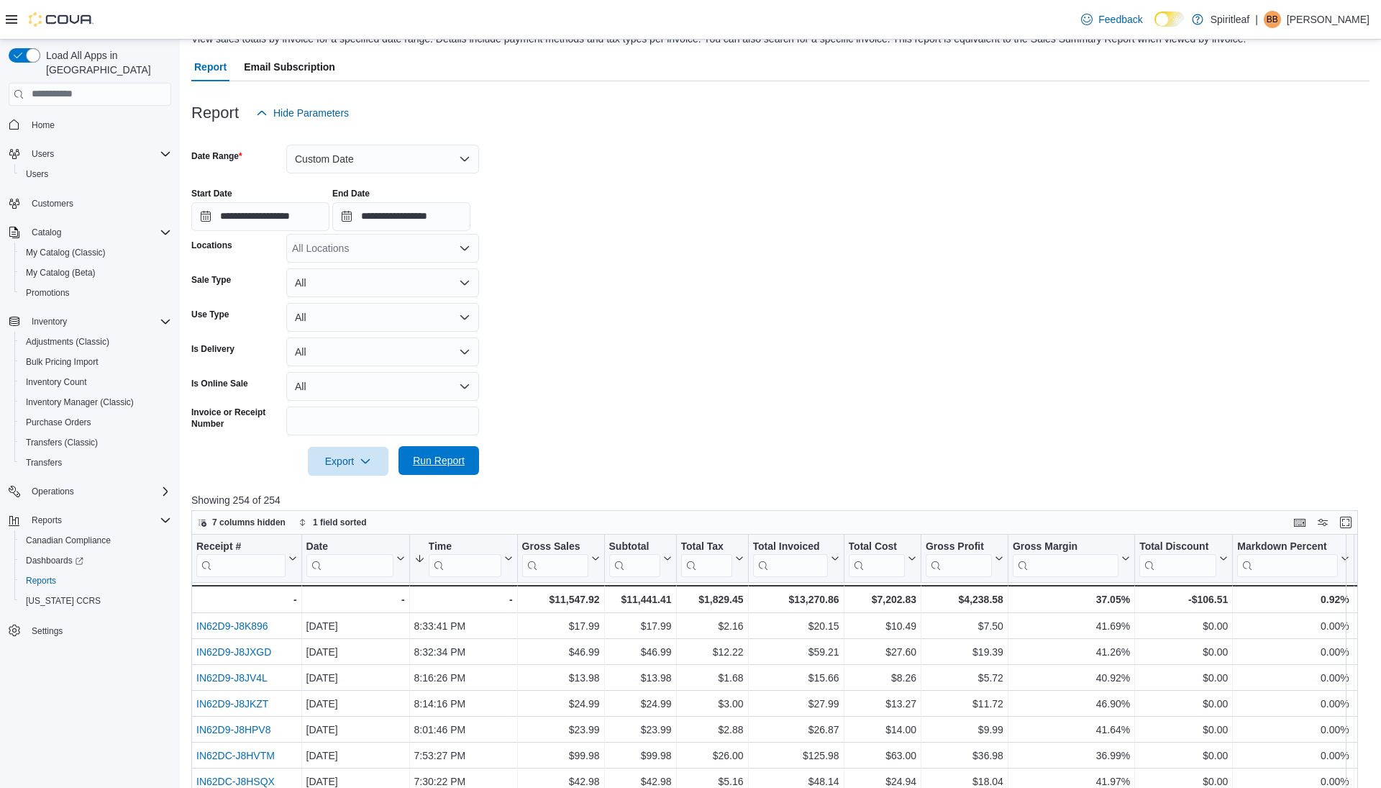
click at [441, 461] on span "Run Report" at bounding box center [439, 460] width 52 height 14
click at [266, 210] on input "**********" at bounding box center [260, 216] width 138 height 29
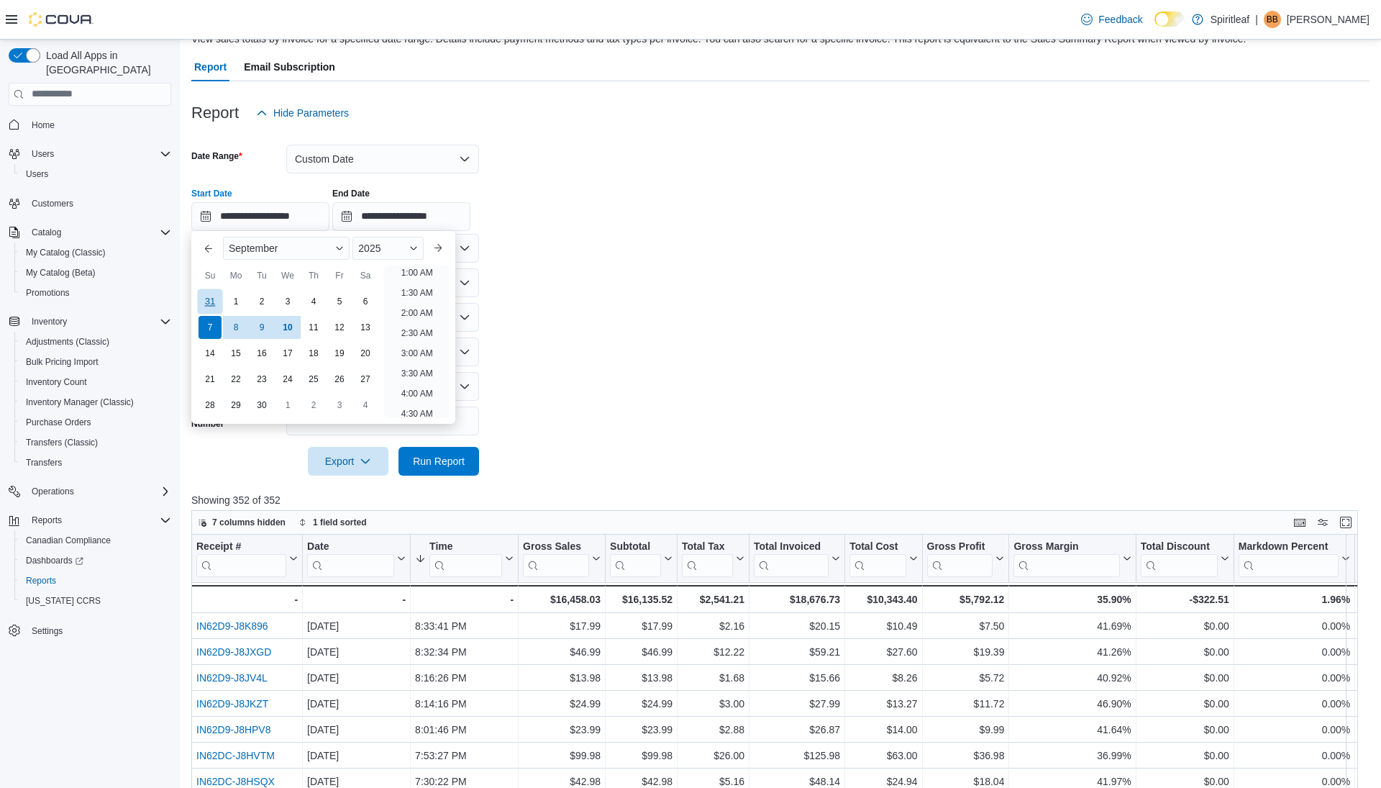
click at [205, 299] on div "31" at bounding box center [209, 301] width 25 height 25
type input "**********"
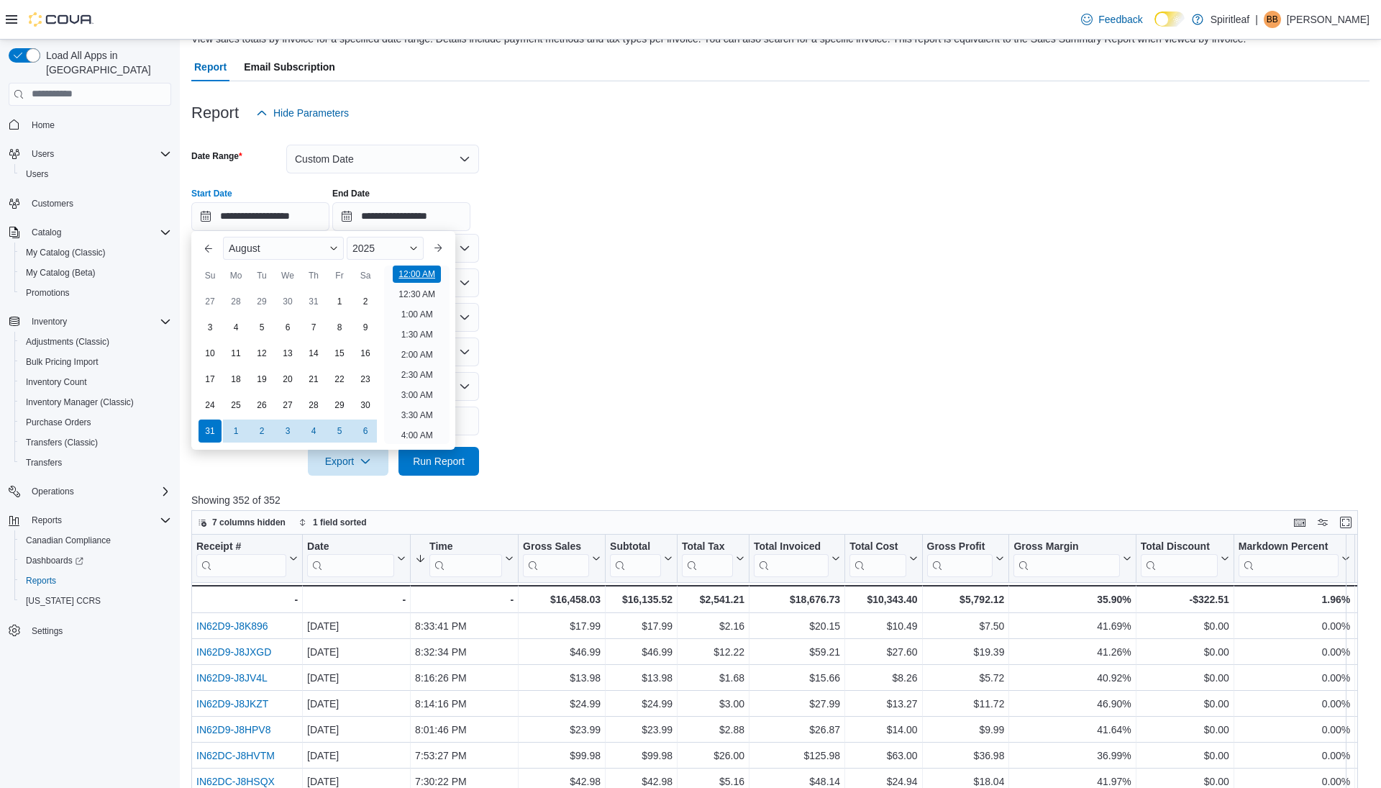
click at [412, 276] on li "12:00 AM" at bounding box center [417, 273] width 48 height 17
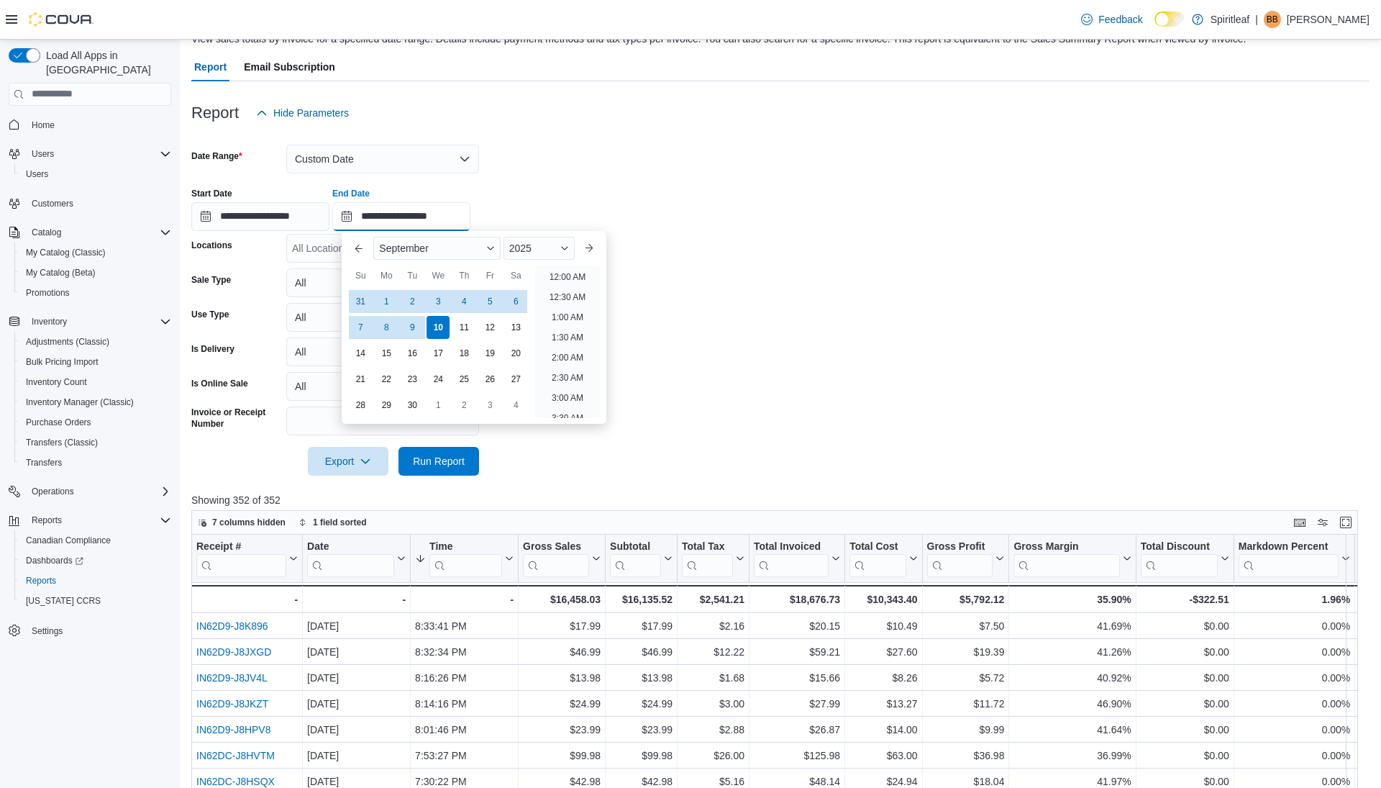
click at [412, 224] on input "**********" at bounding box center [401, 216] width 138 height 29
click at [435, 306] on div "3" at bounding box center [438, 301] width 25 height 25
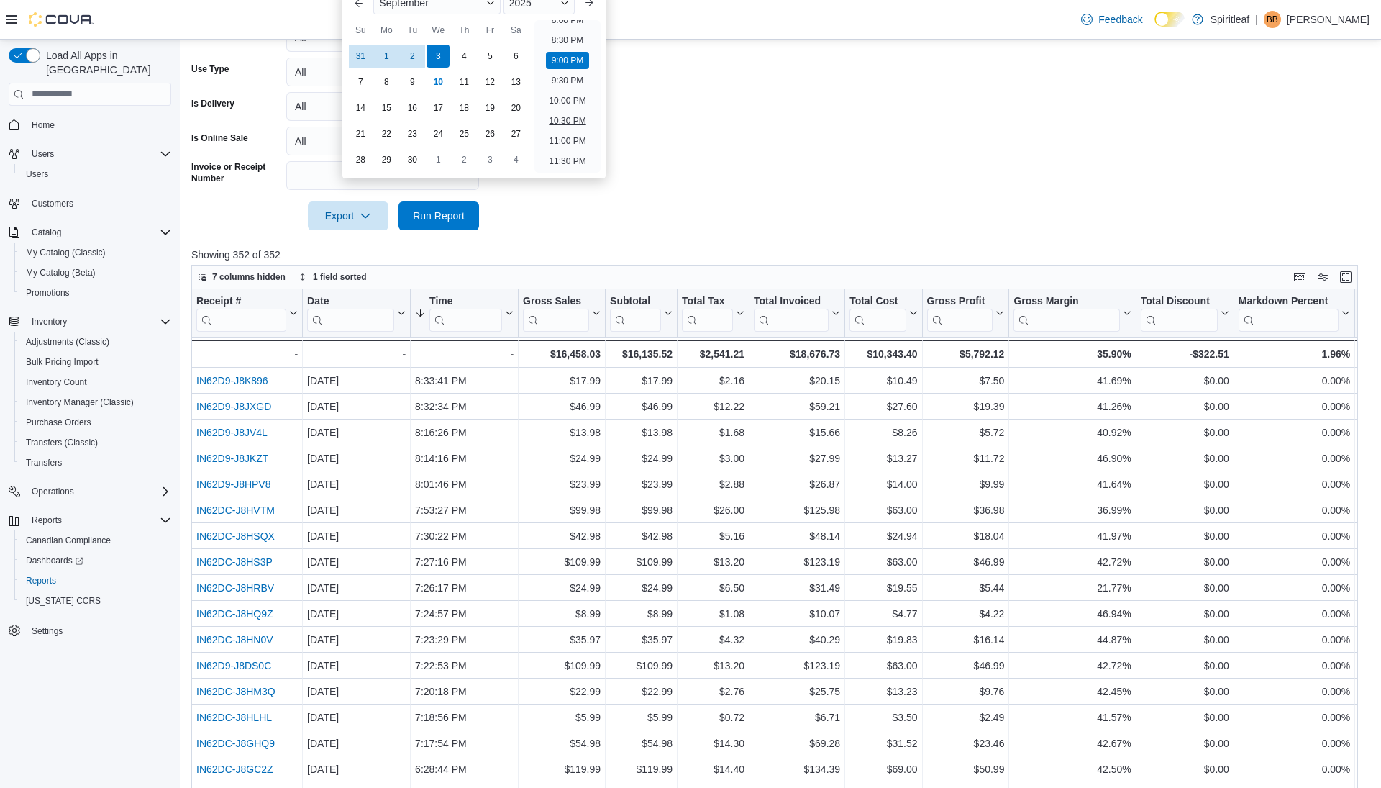
scroll to position [423, 0]
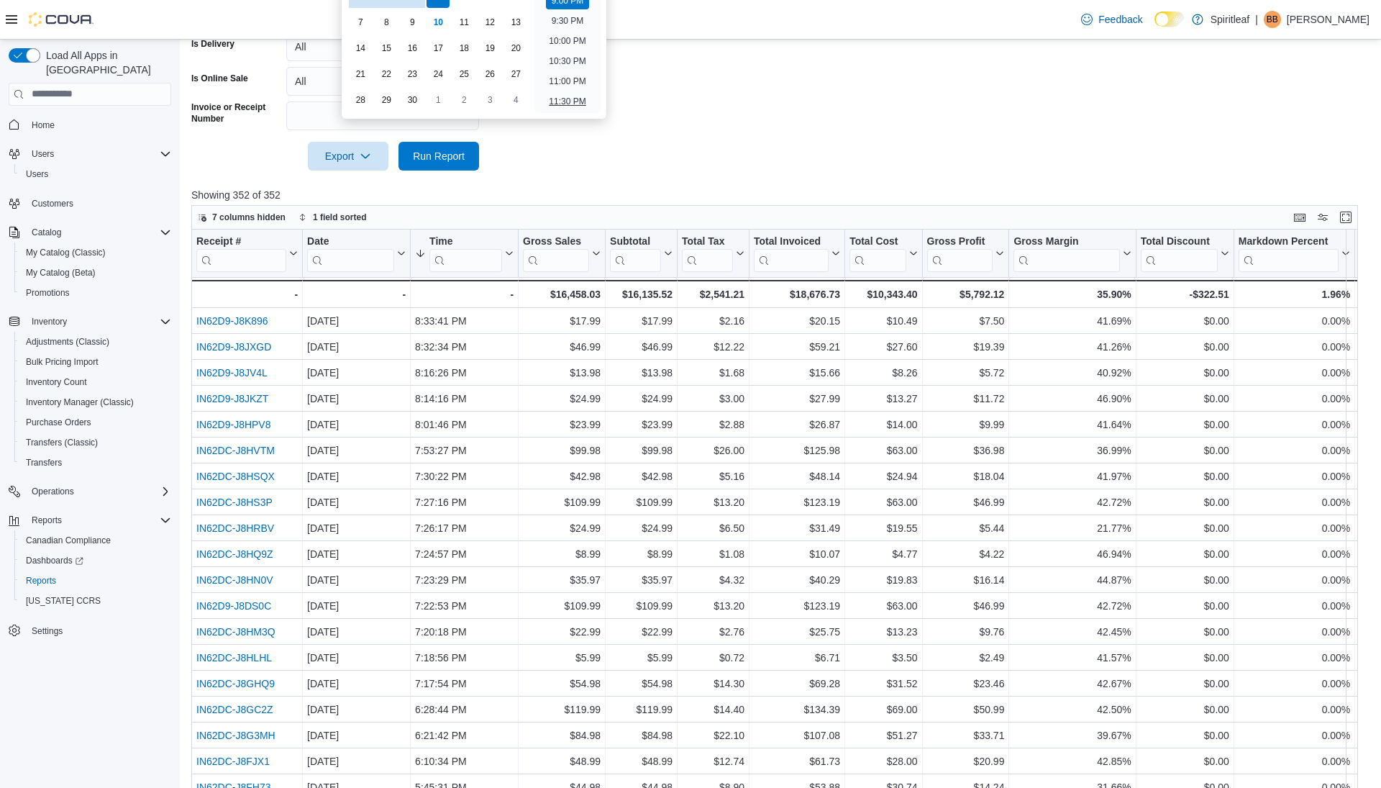
click at [573, 101] on li "11:30 PM" at bounding box center [567, 101] width 48 height 17
click at [463, 153] on span "Run Report" at bounding box center [439, 155] width 52 height 14
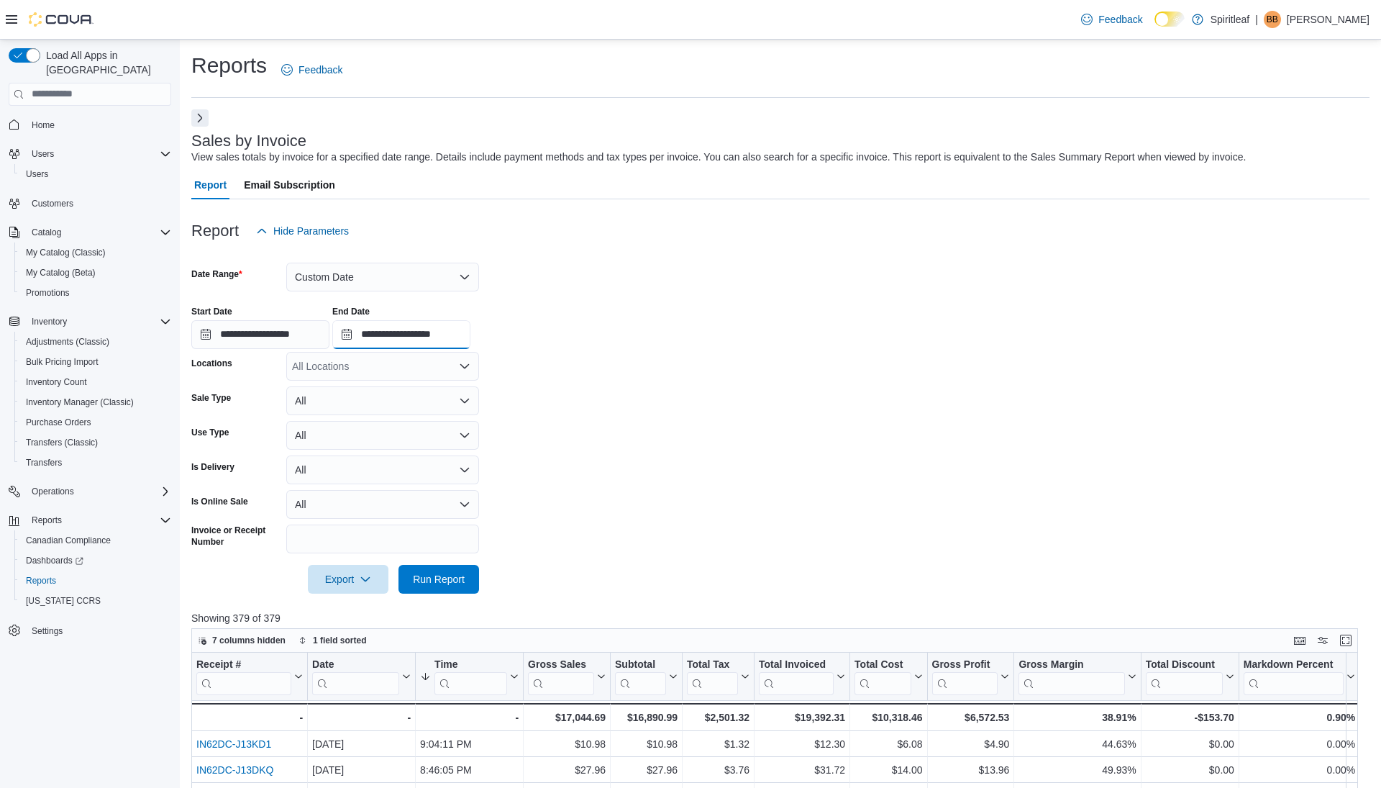
click at [441, 340] on input "**********" at bounding box center [401, 334] width 138 height 29
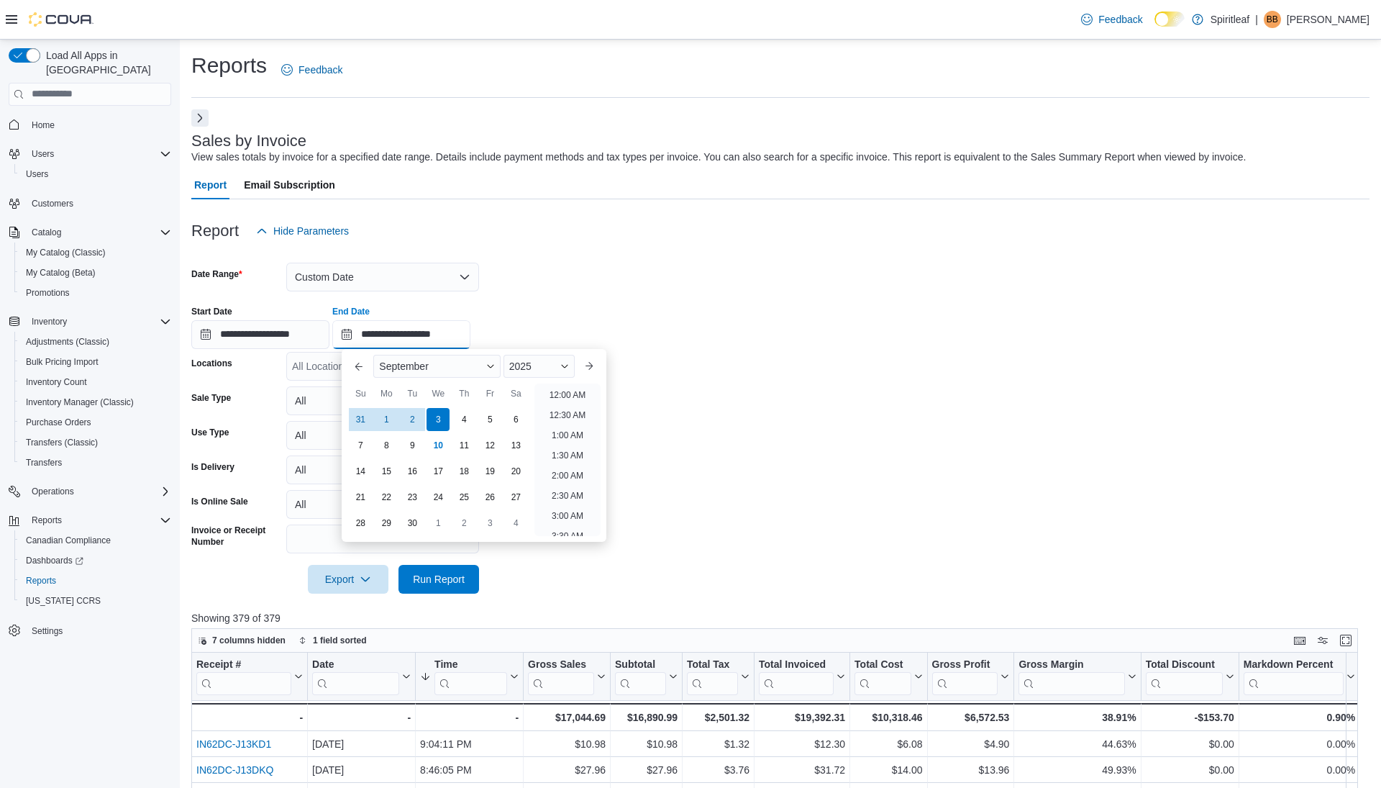
scroll to position [817, 0]
click at [574, 437] on li "9:30 PM" at bounding box center [568, 443] width 44 height 17
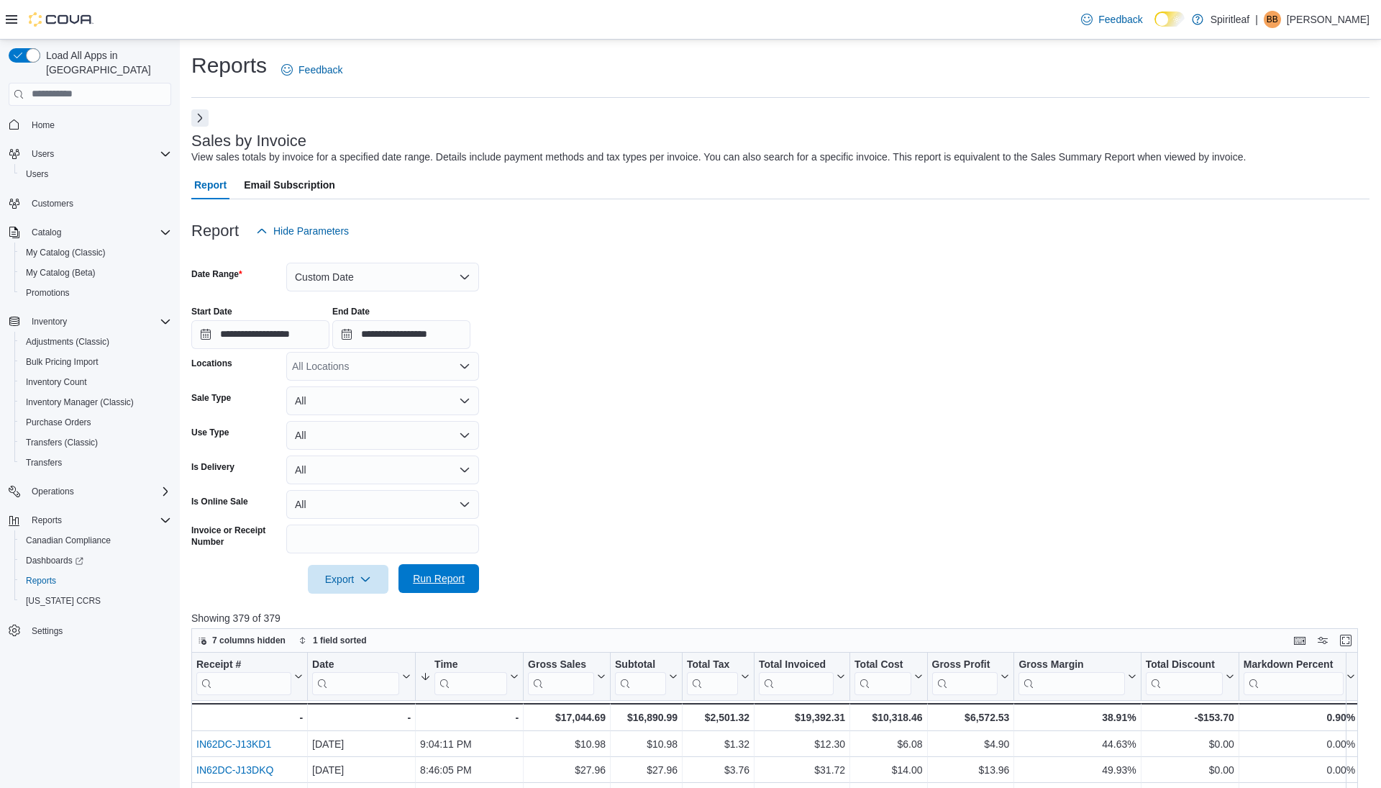
click at [435, 578] on span "Run Report" at bounding box center [439, 578] width 52 height 14
click at [437, 330] on input "**********" at bounding box center [401, 334] width 138 height 29
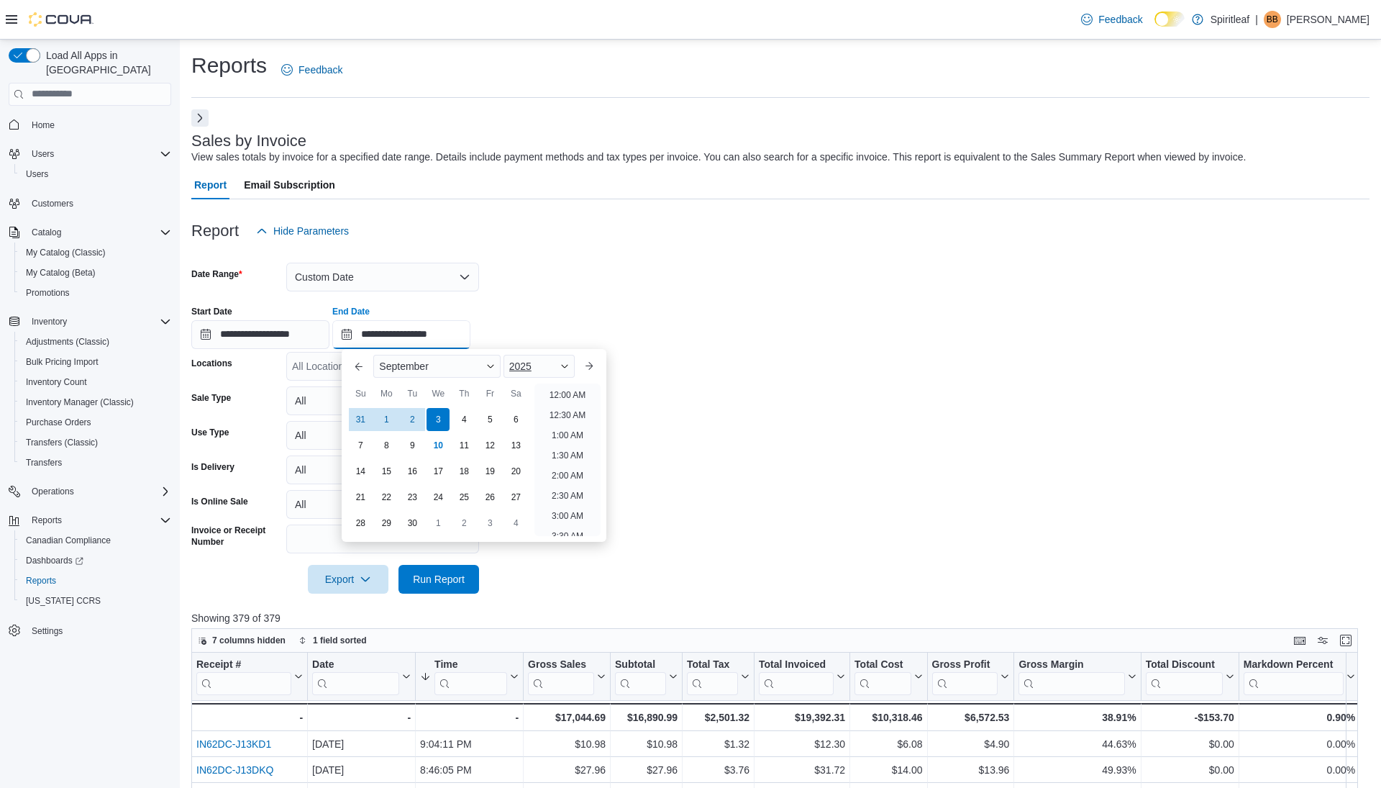
scroll to position [817, 0]
click at [568, 399] on li "8:30 PM" at bounding box center [568, 403] width 44 height 17
type input "**********"
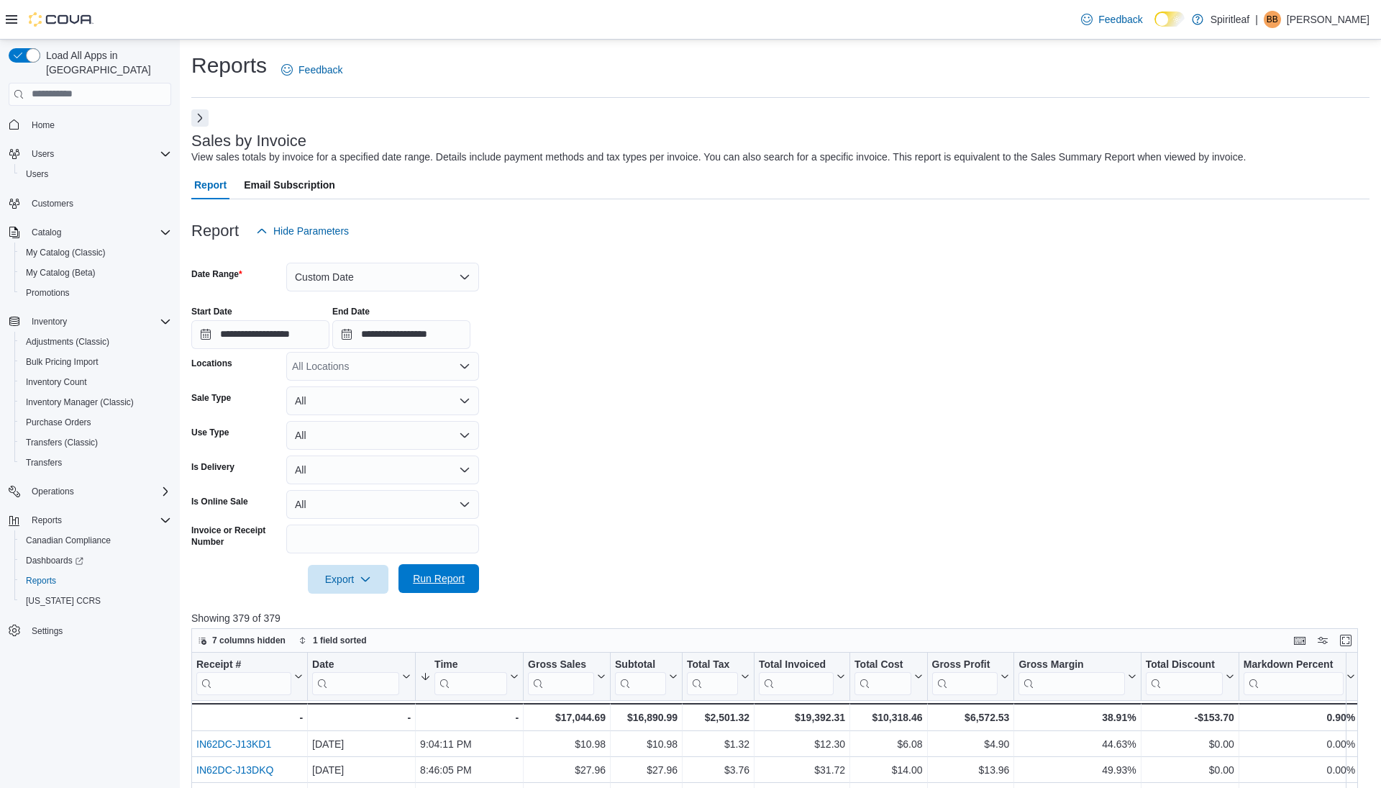
click at [458, 585] on span "Run Report" at bounding box center [439, 578] width 52 height 14
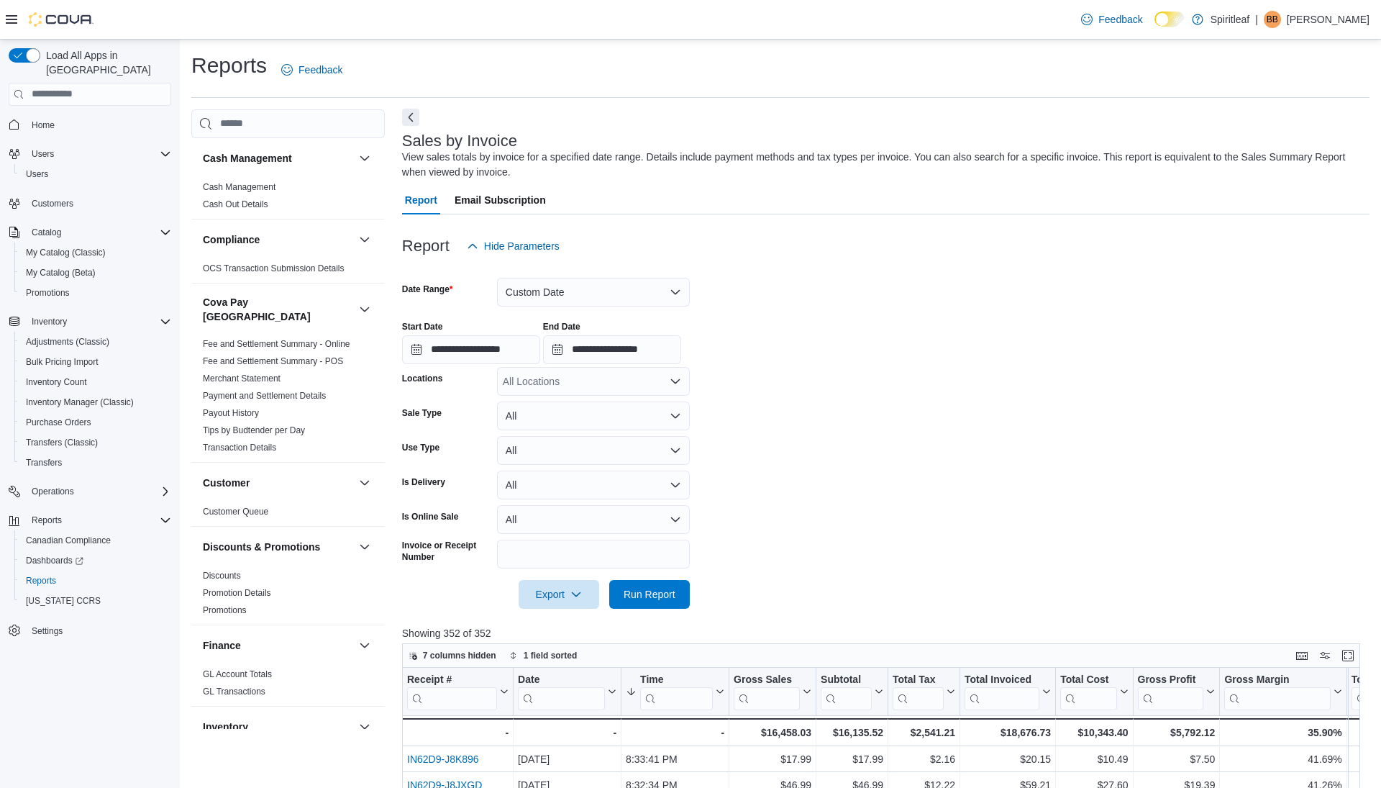
click at [414, 115] on button "Next" at bounding box center [410, 117] width 17 height 17
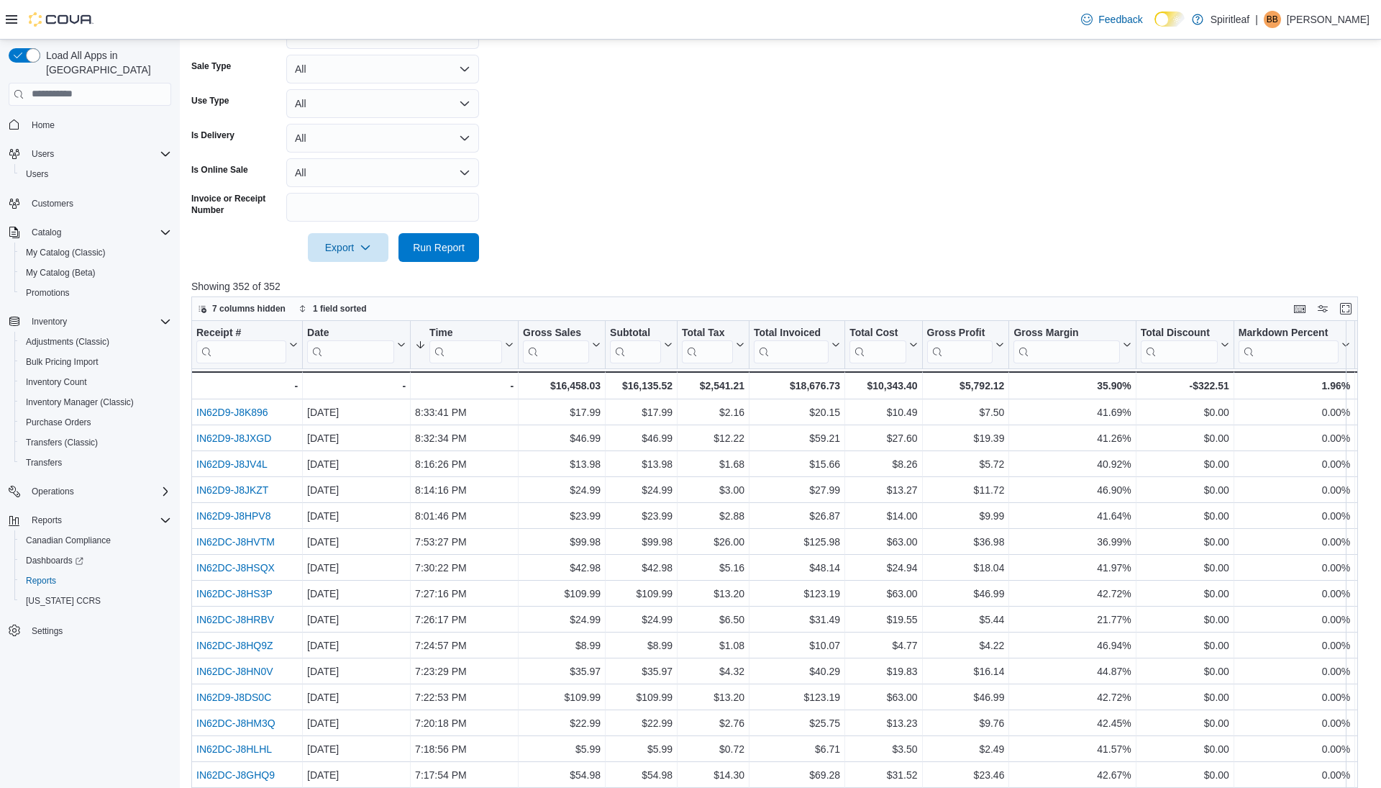
scroll to position [363, 0]
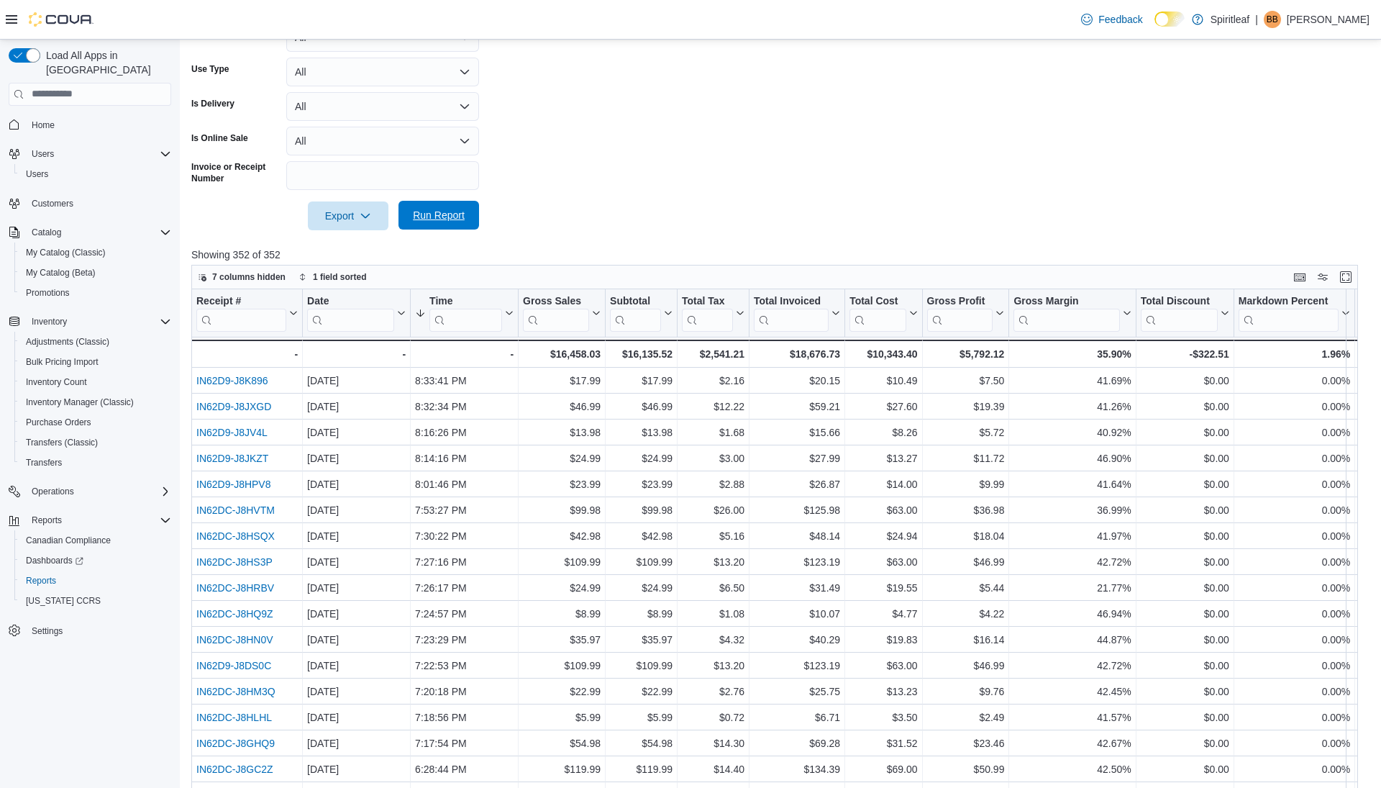
click at [429, 206] on span "Run Report" at bounding box center [438, 215] width 63 height 29
click at [445, 217] on span "Run Report" at bounding box center [439, 215] width 52 height 14
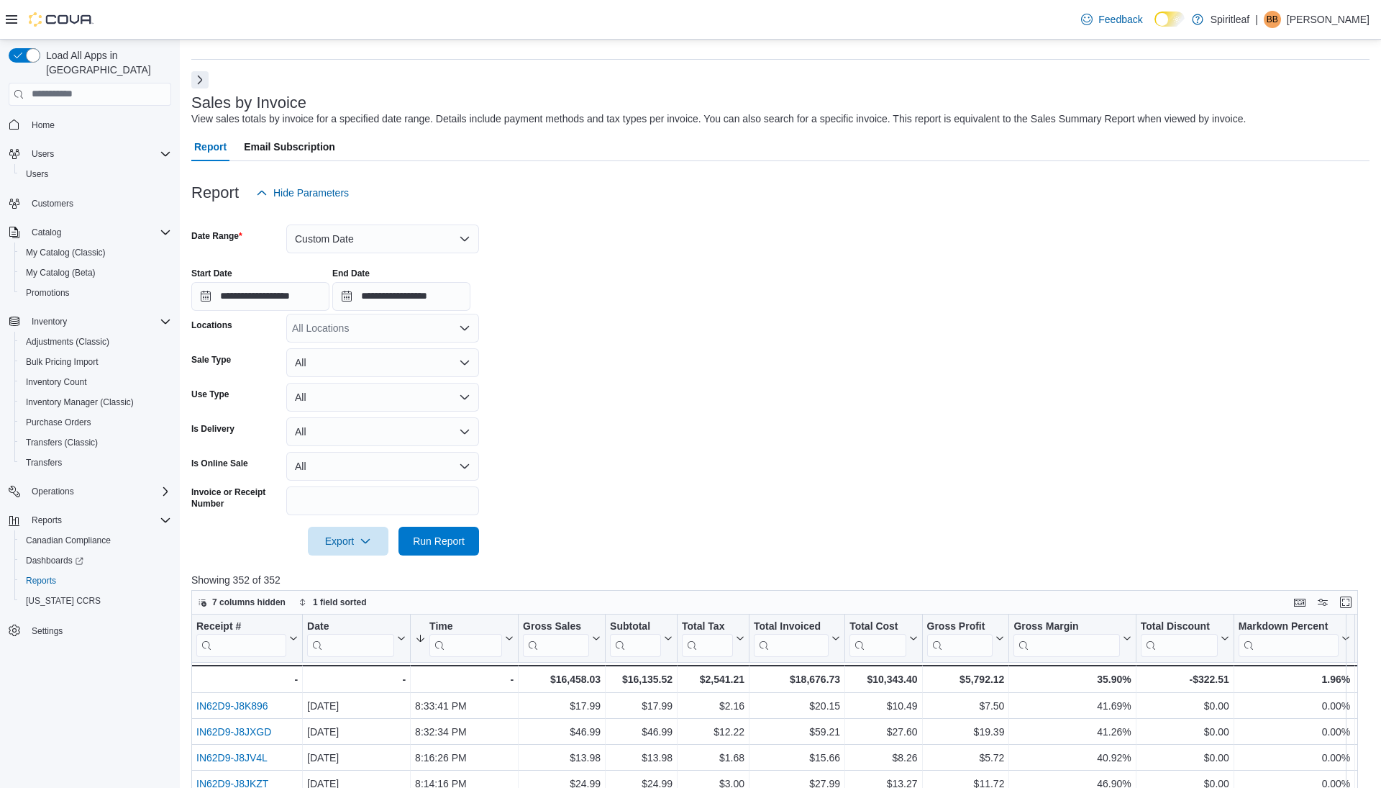
scroll to position [0, 0]
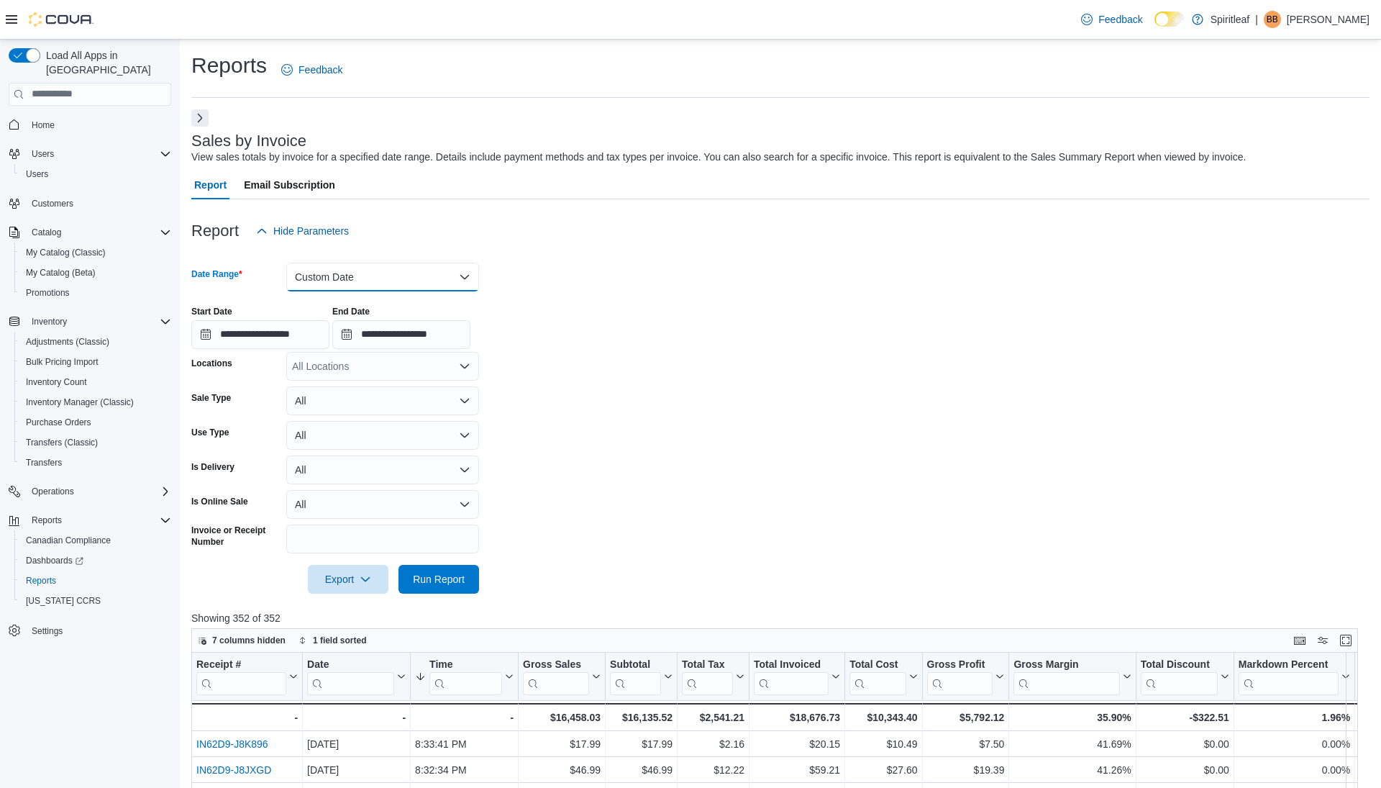
click at [337, 279] on button "Custom Date" at bounding box center [382, 277] width 193 height 29
click at [336, 335] on span "Today" at bounding box center [391, 334] width 164 height 17
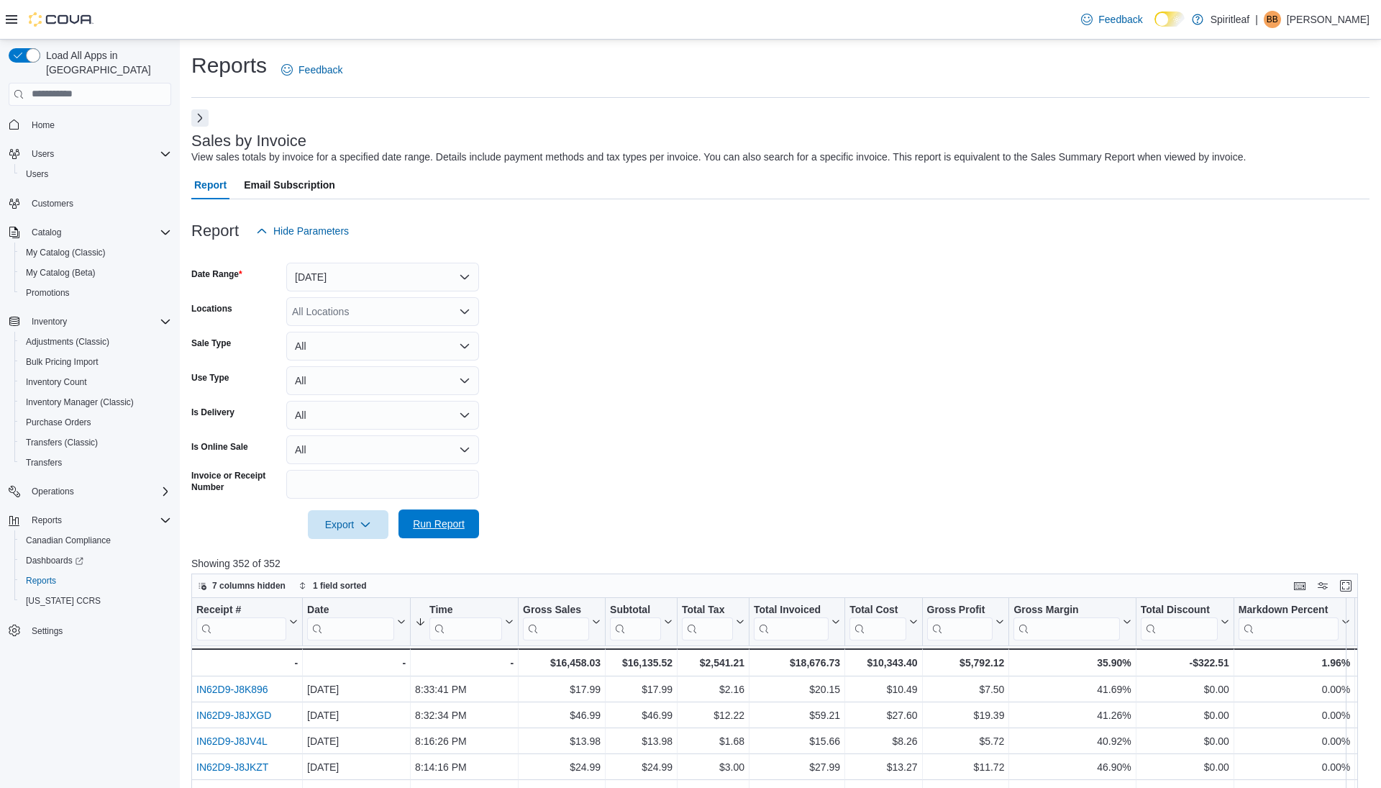
click at [439, 518] on span "Run Report" at bounding box center [439, 524] width 52 height 14
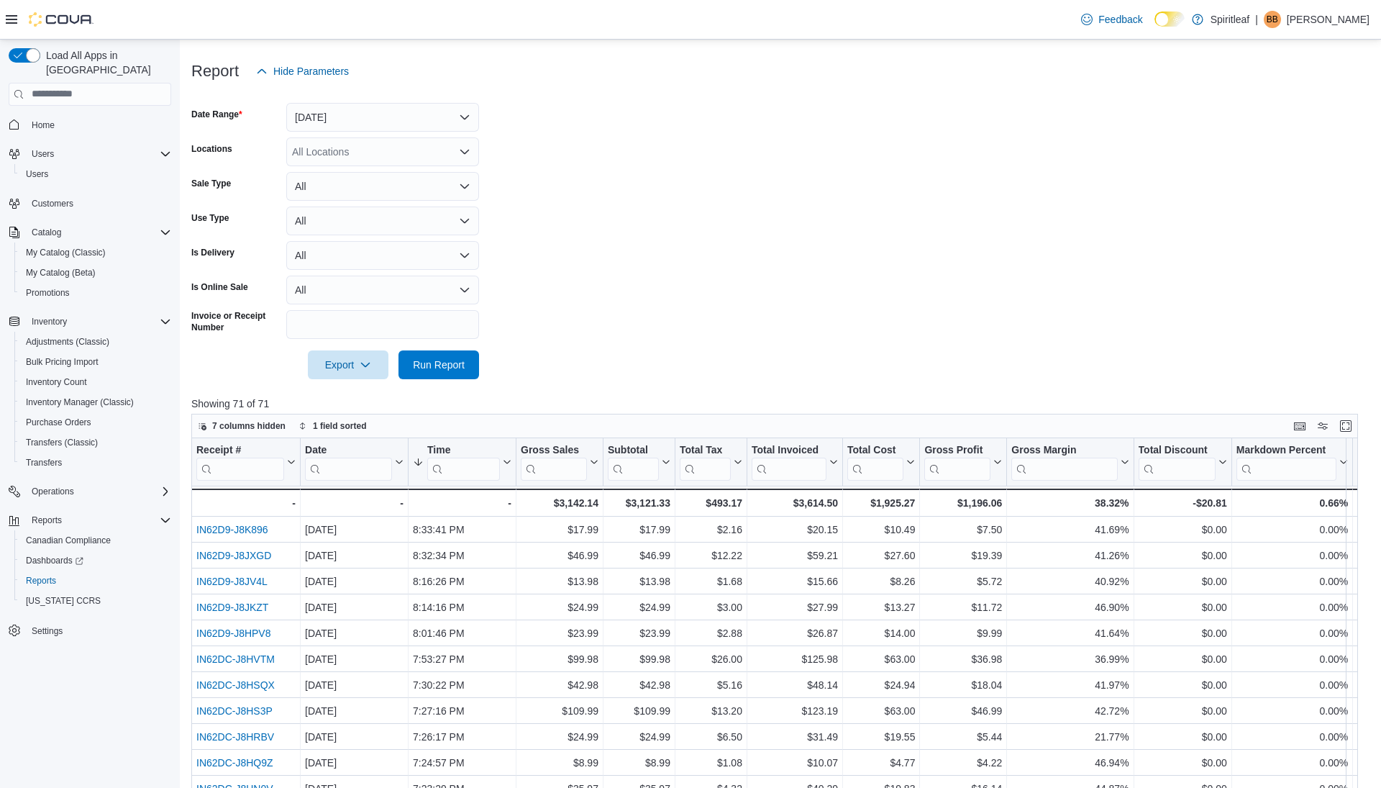
scroll to position [189, 0]
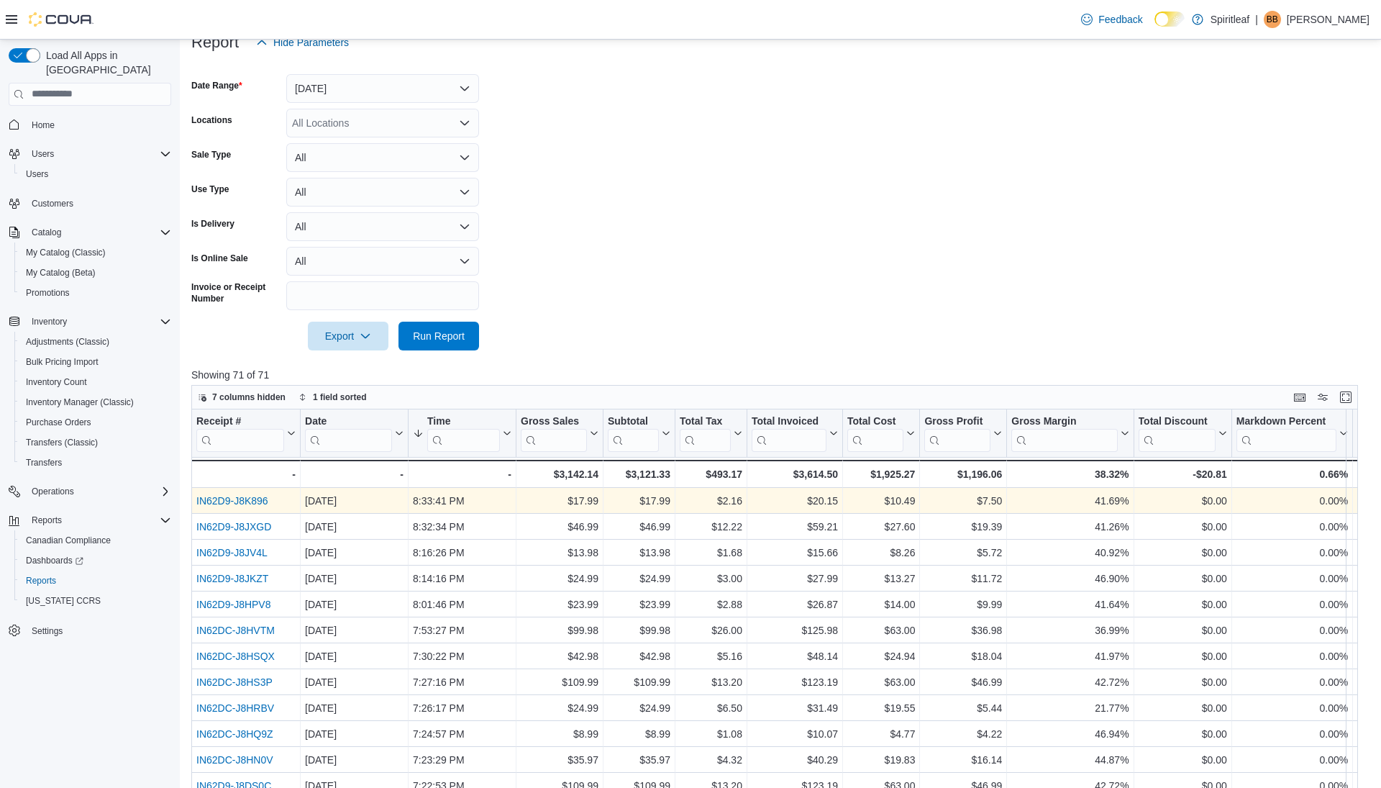
click at [252, 501] on link "IN62D9-J8K896" at bounding box center [232, 501] width 72 height 12
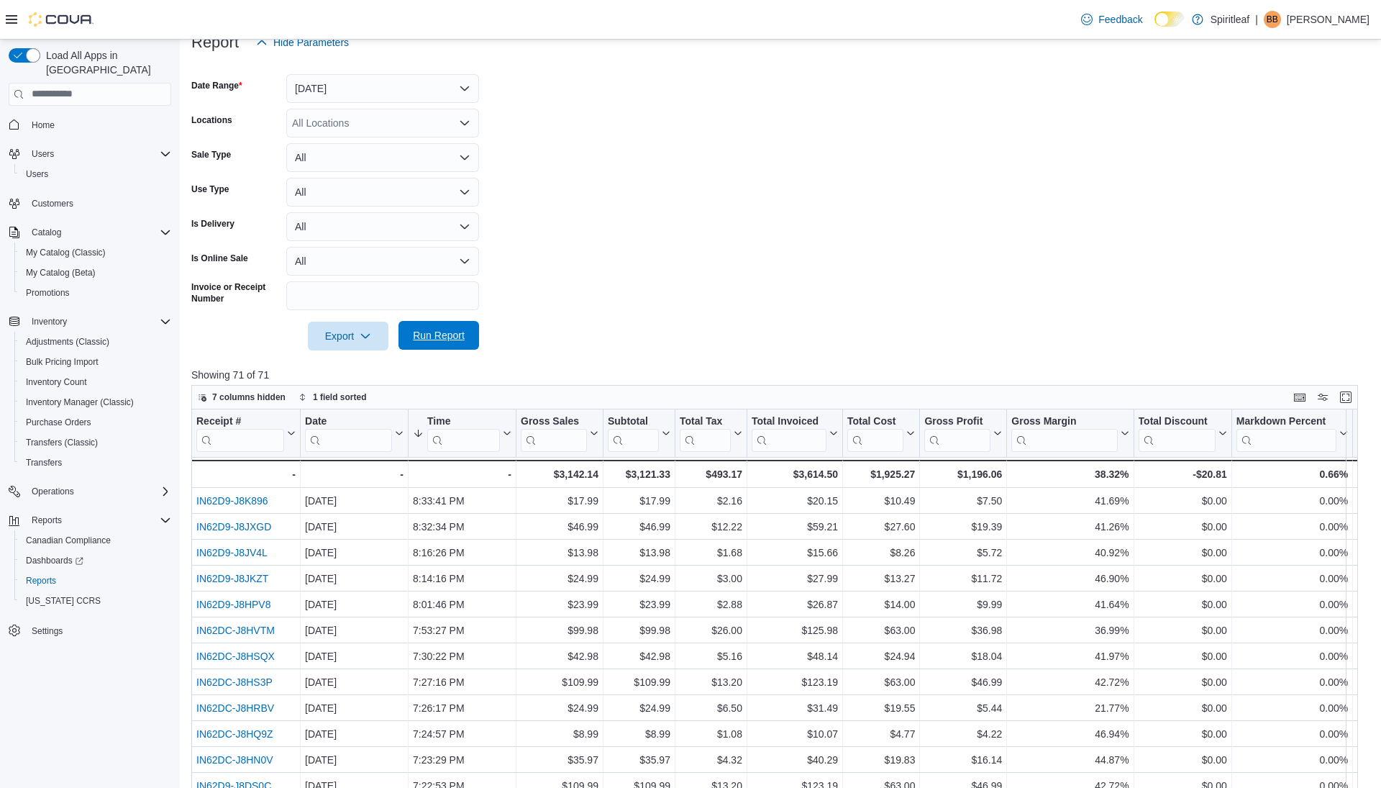
click at [440, 334] on span "Run Report" at bounding box center [439, 335] width 52 height 14
click at [444, 346] on span "Run Report" at bounding box center [438, 335] width 63 height 29
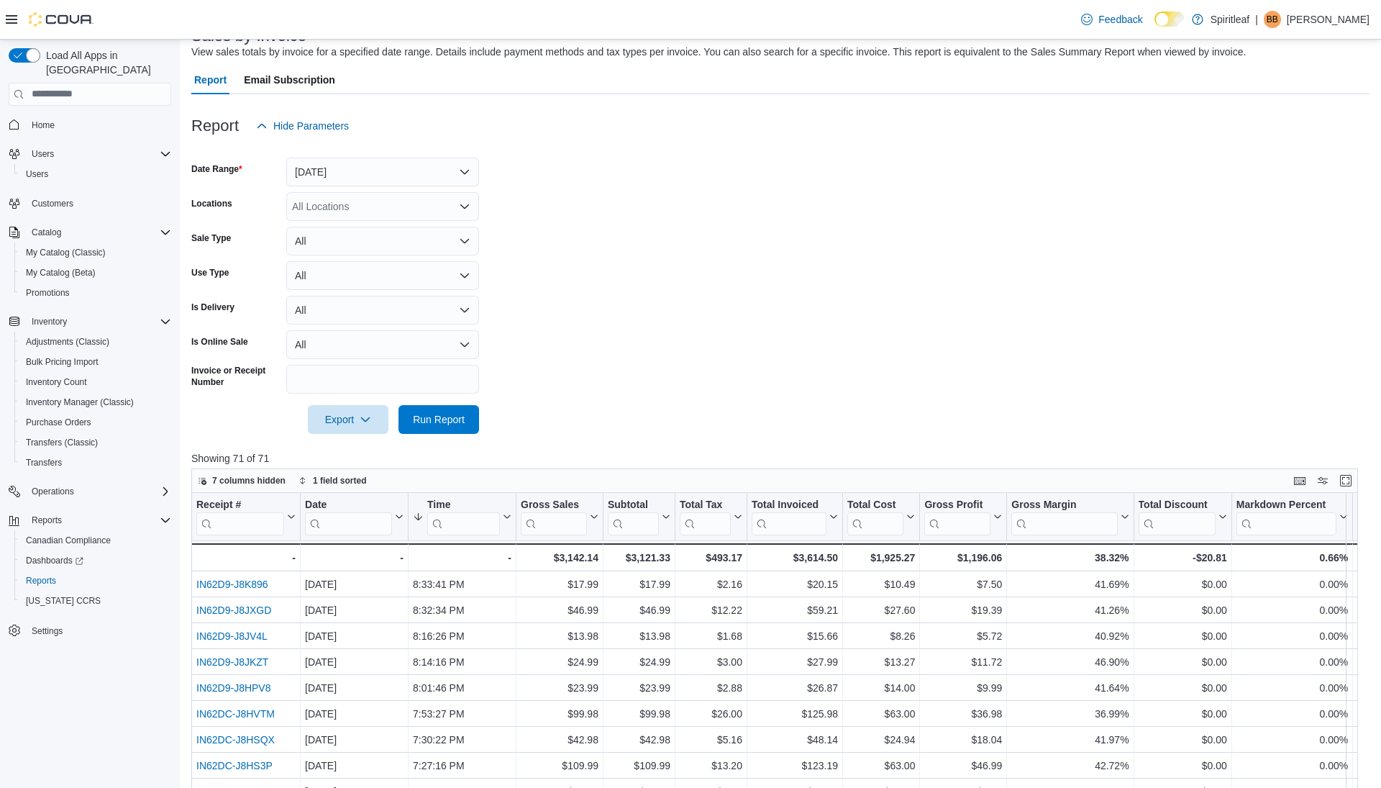
scroll to position [0, 0]
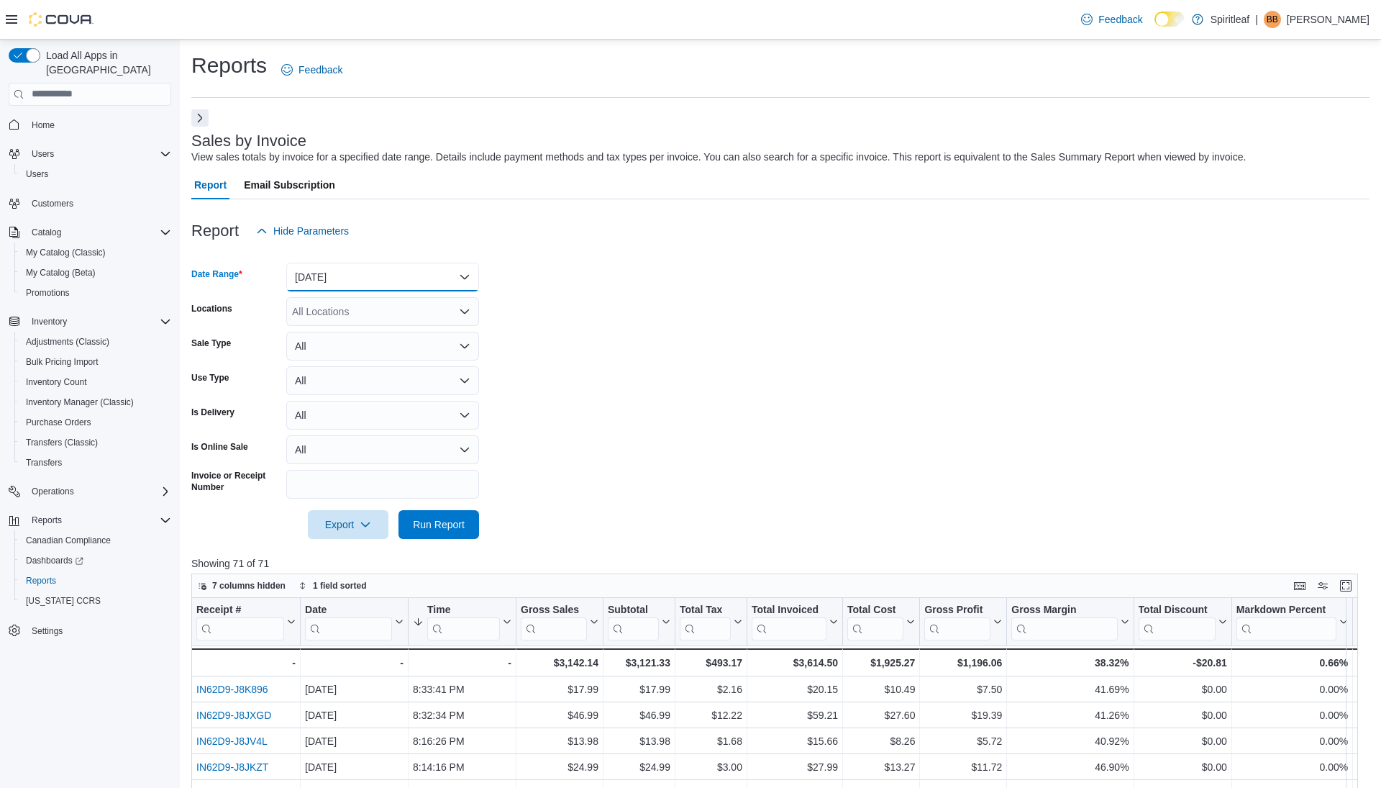
click at [355, 275] on button "Today" at bounding box center [382, 277] width 193 height 29
click at [345, 309] on span "Custom Date" at bounding box center [391, 305] width 164 height 17
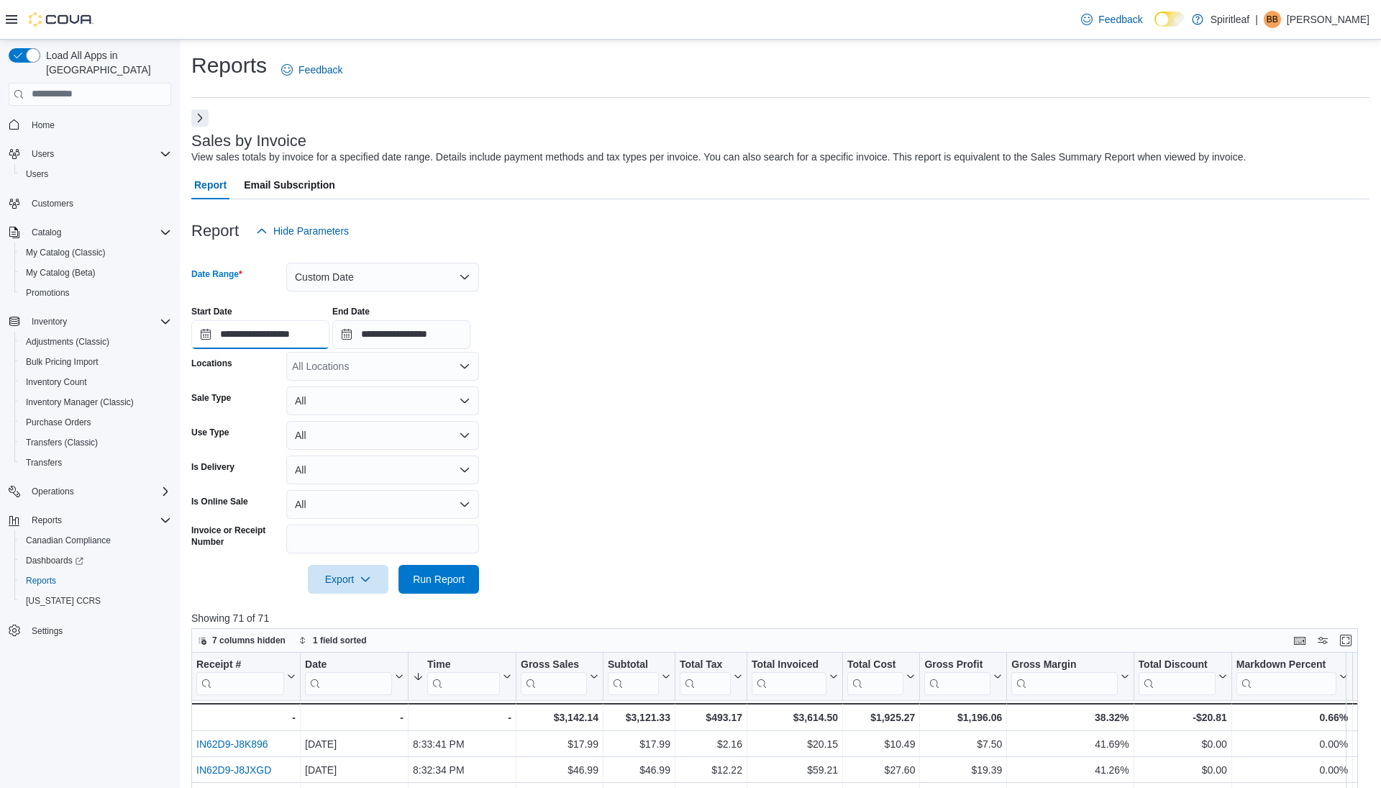
click at [266, 335] on input "**********" at bounding box center [260, 334] width 138 height 29
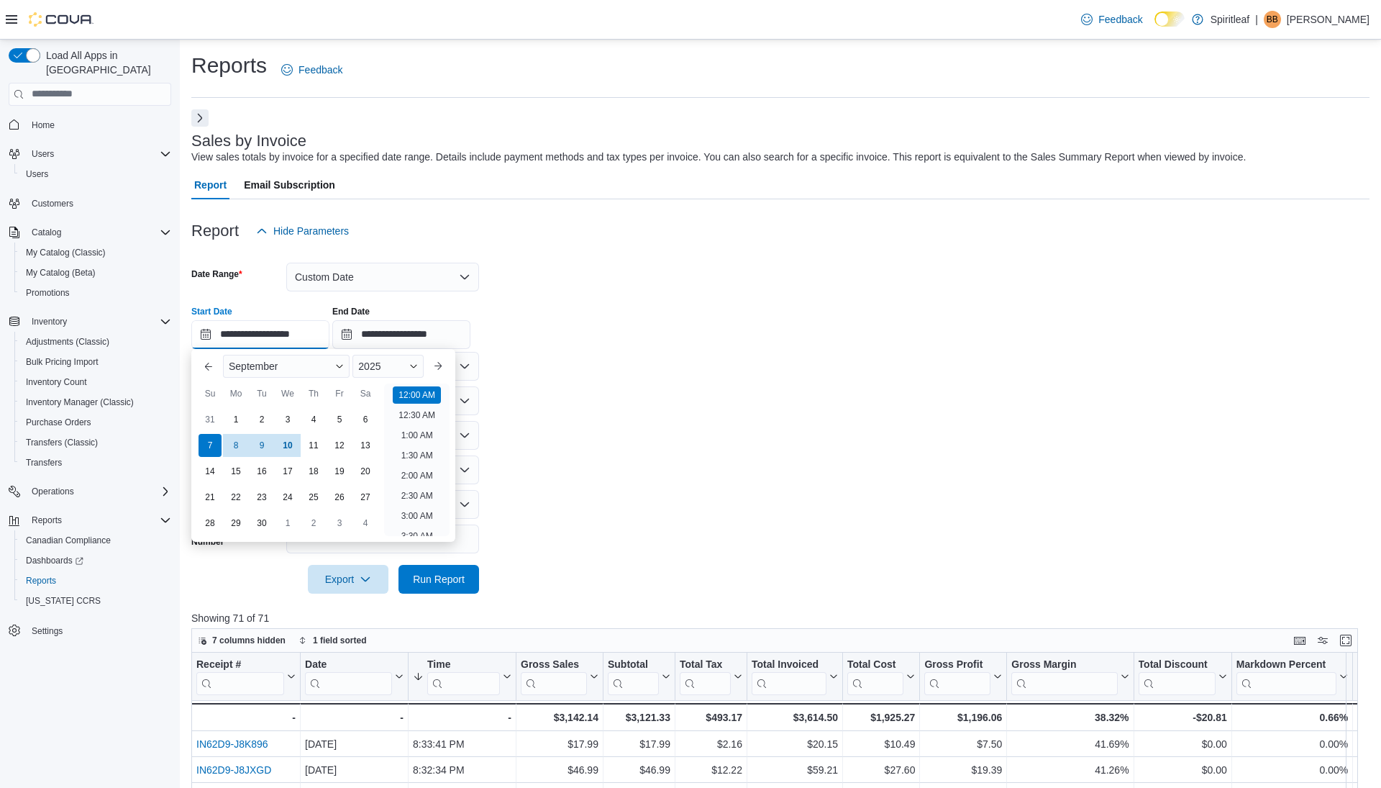
scroll to position [45, 0]
click at [402, 360] on div "2025" at bounding box center [388, 366] width 71 height 23
click at [394, 496] on div "2024" at bounding box center [388, 502] width 66 height 17
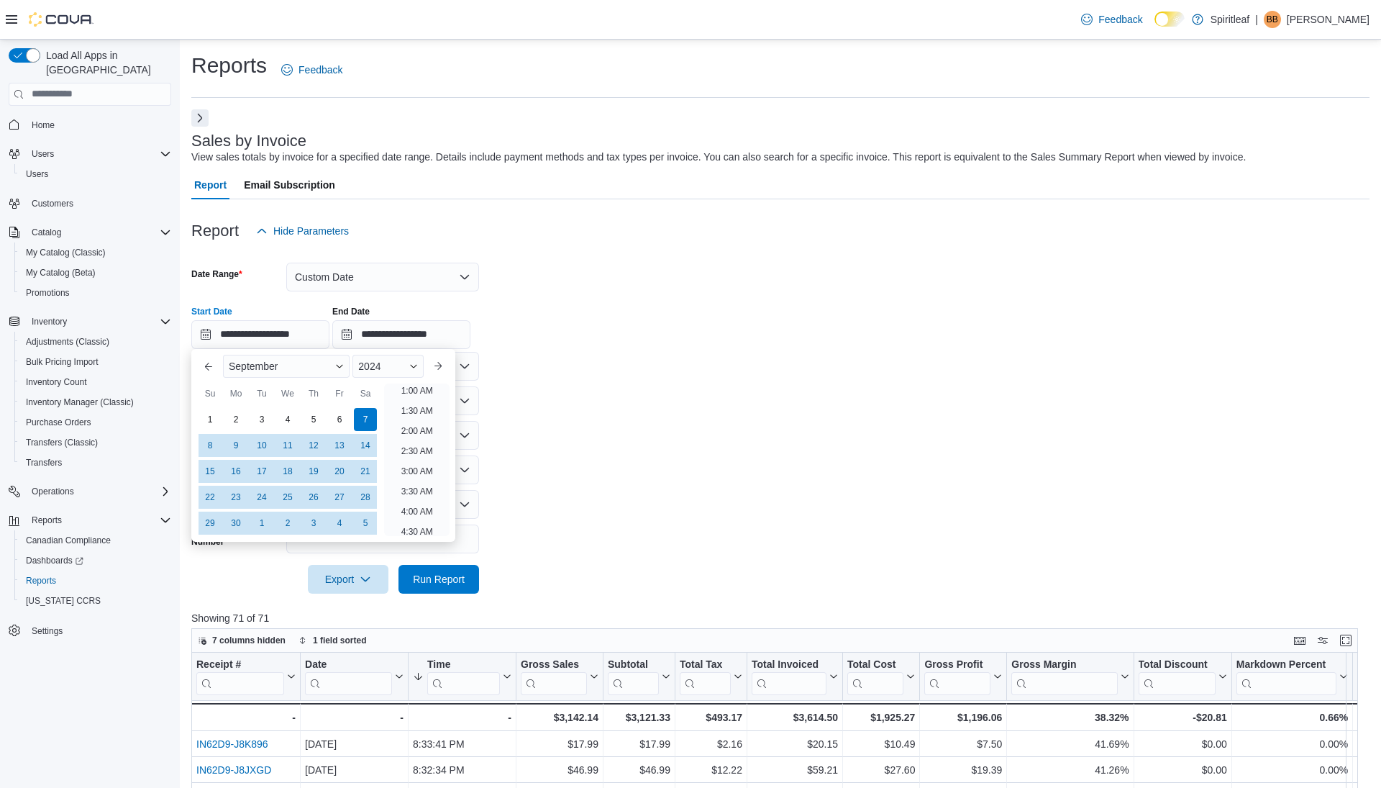
scroll to position [3, 0]
click at [211, 417] on div "1" at bounding box center [209, 419] width 25 height 25
type input "**********"
click at [424, 388] on li "12:00 AM" at bounding box center [417, 391] width 48 height 17
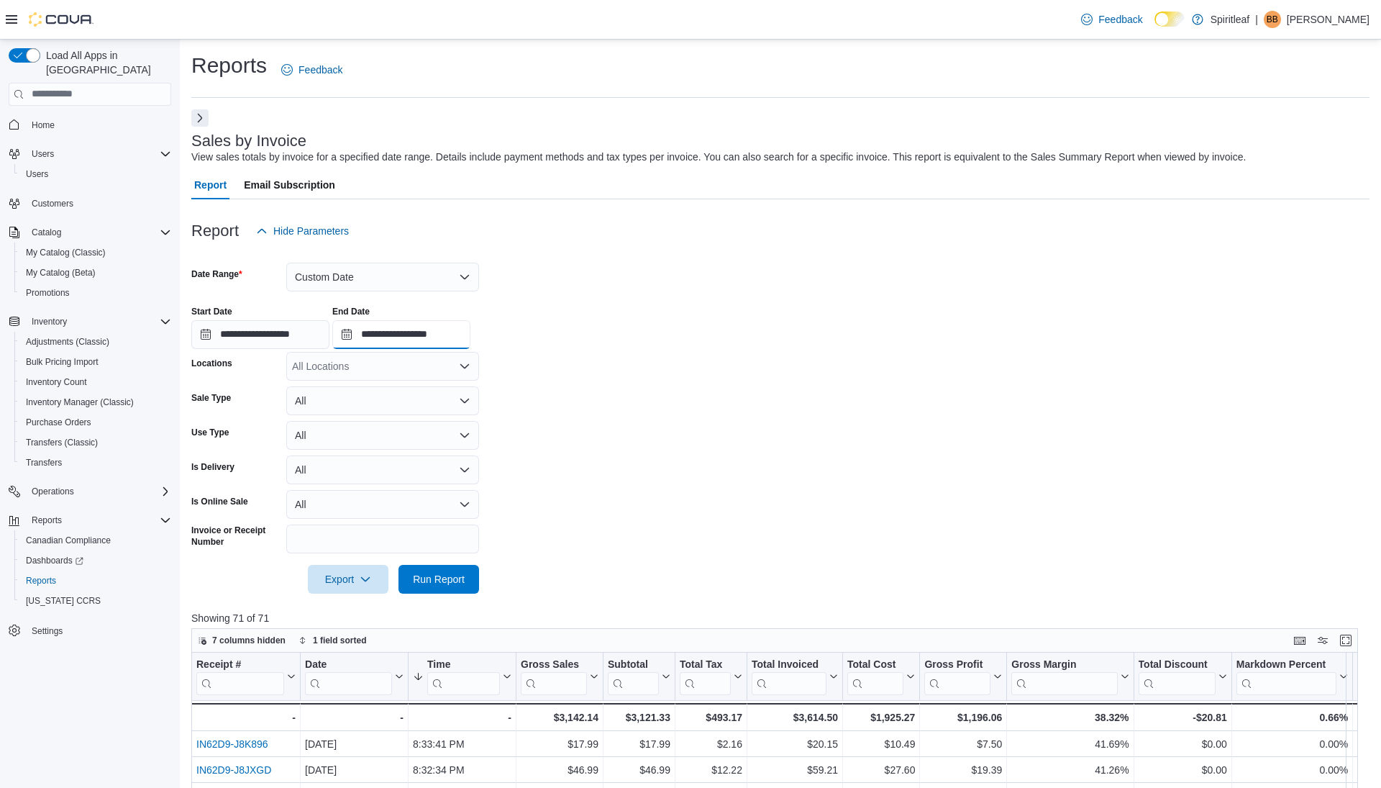
click at [424, 335] on input "**********" at bounding box center [401, 334] width 138 height 29
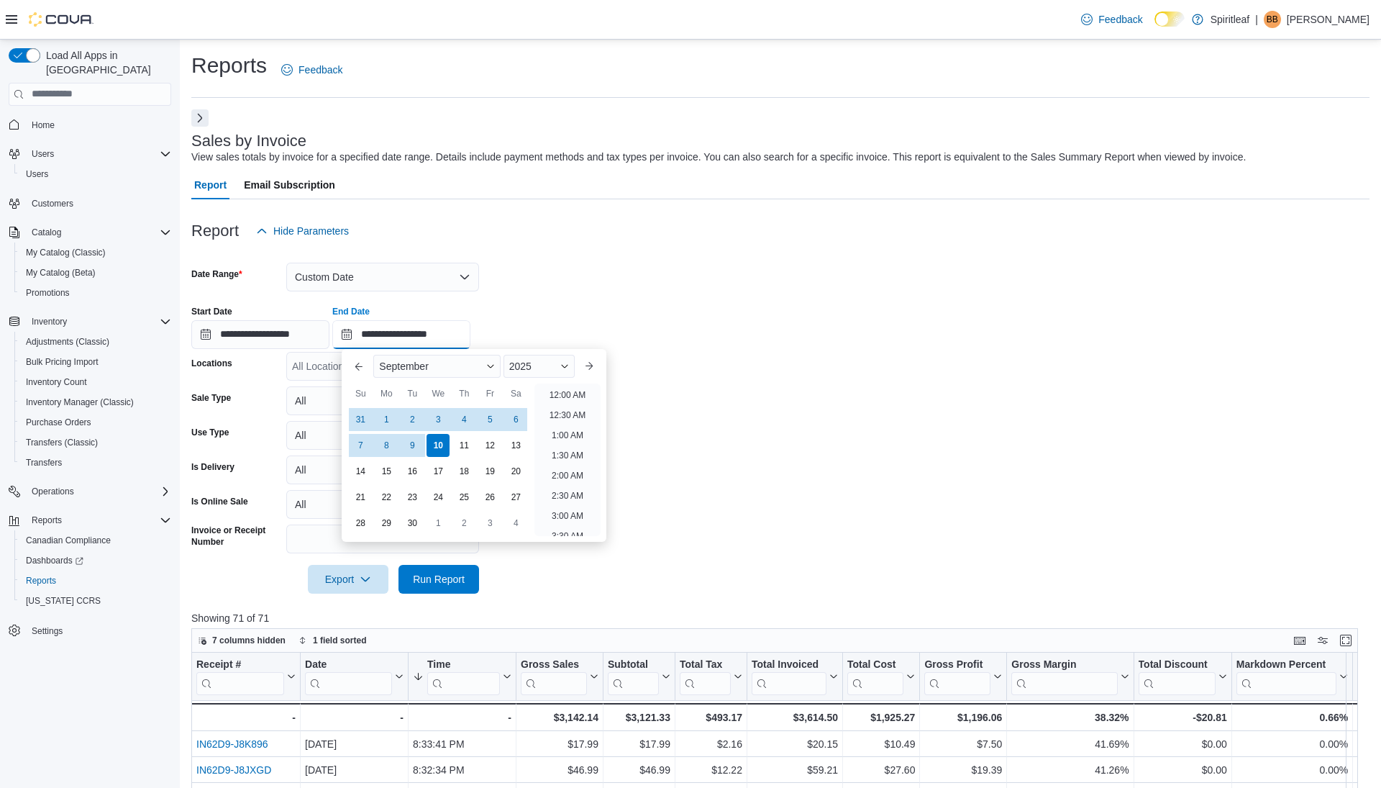
scroll to position [817, 0]
click at [571, 365] on div "2025" at bounding box center [539, 366] width 71 height 23
click at [539, 499] on div "2024" at bounding box center [540, 502] width 66 height 17
click at [412, 442] on div "10" at bounding box center [412, 444] width 25 height 25
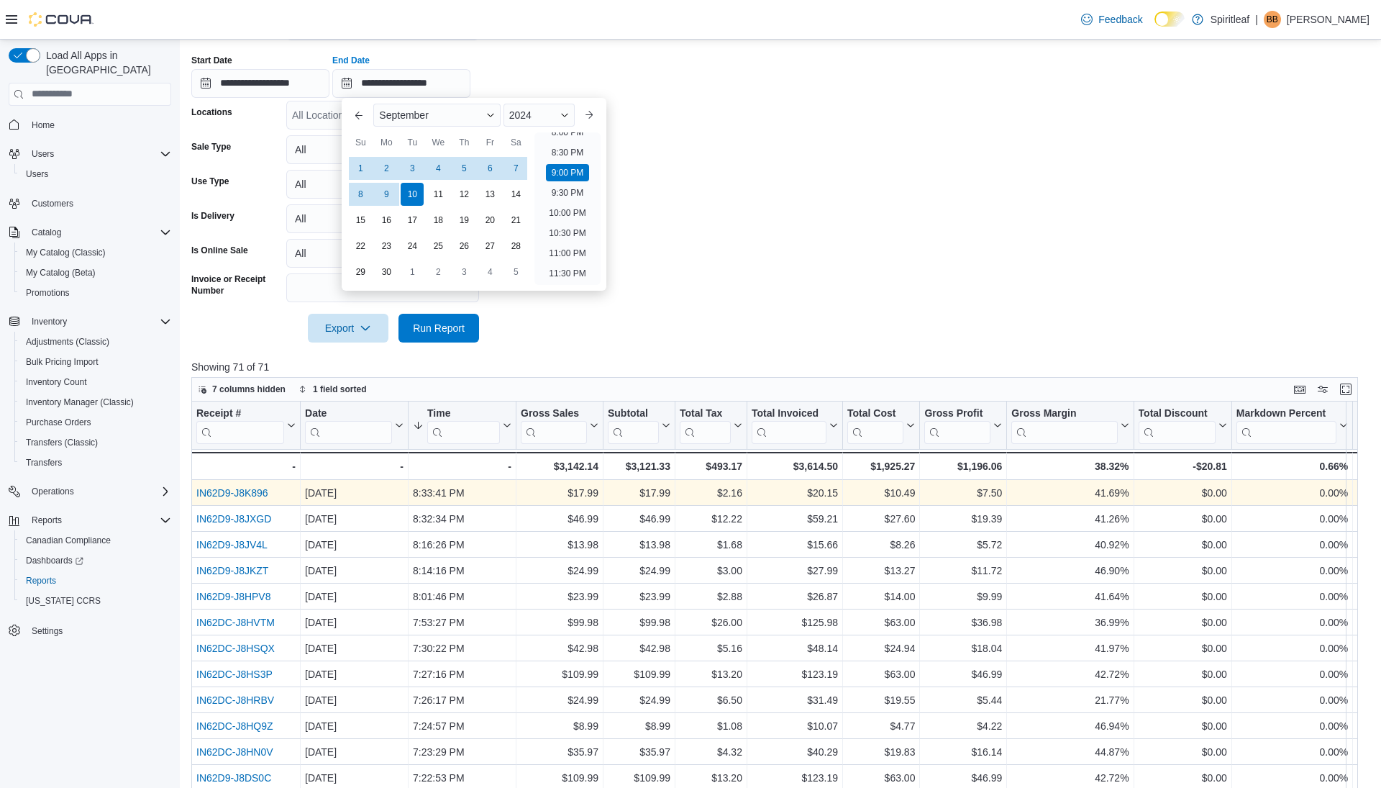
scroll to position [329, 0]
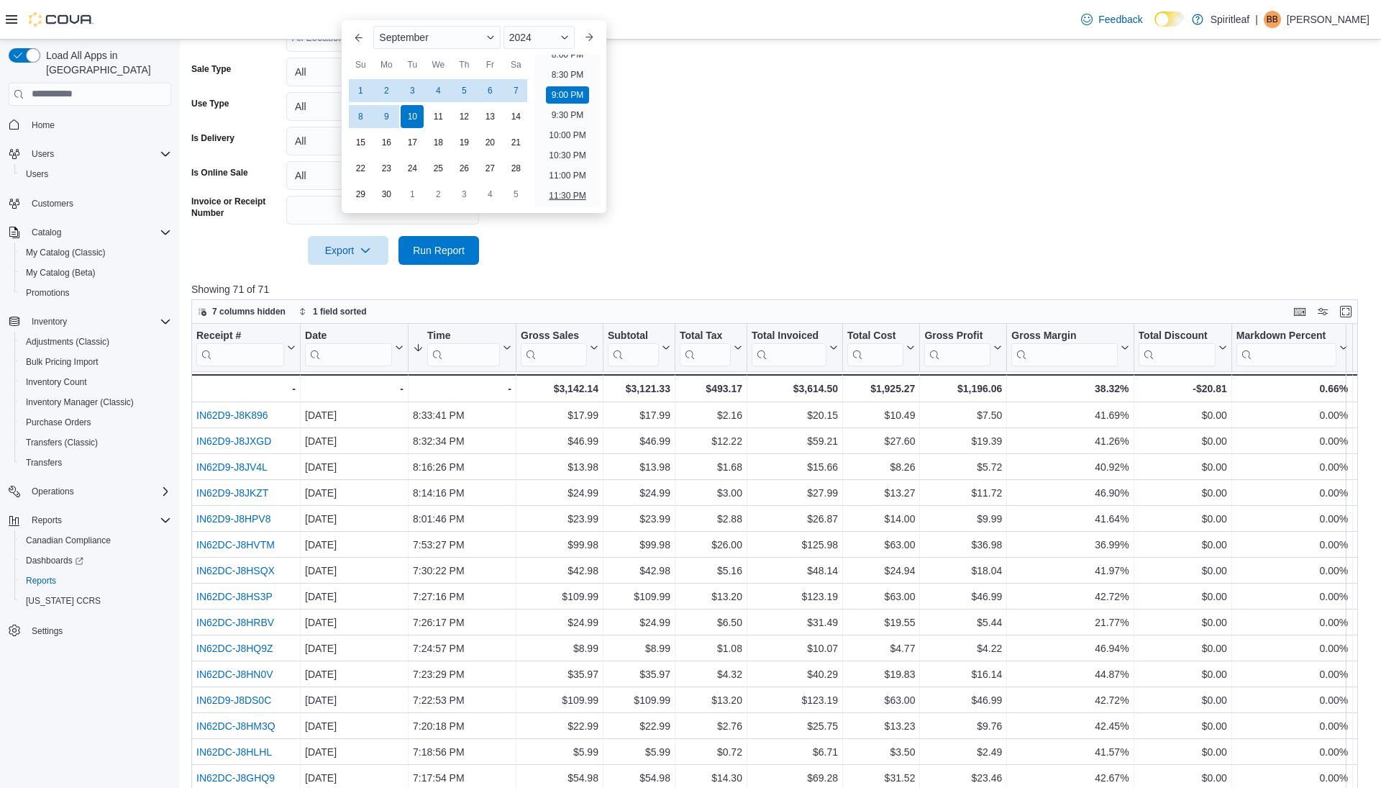
click at [569, 194] on li "11:30 PM" at bounding box center [567, 195] width 48 height 17
type input "**********"
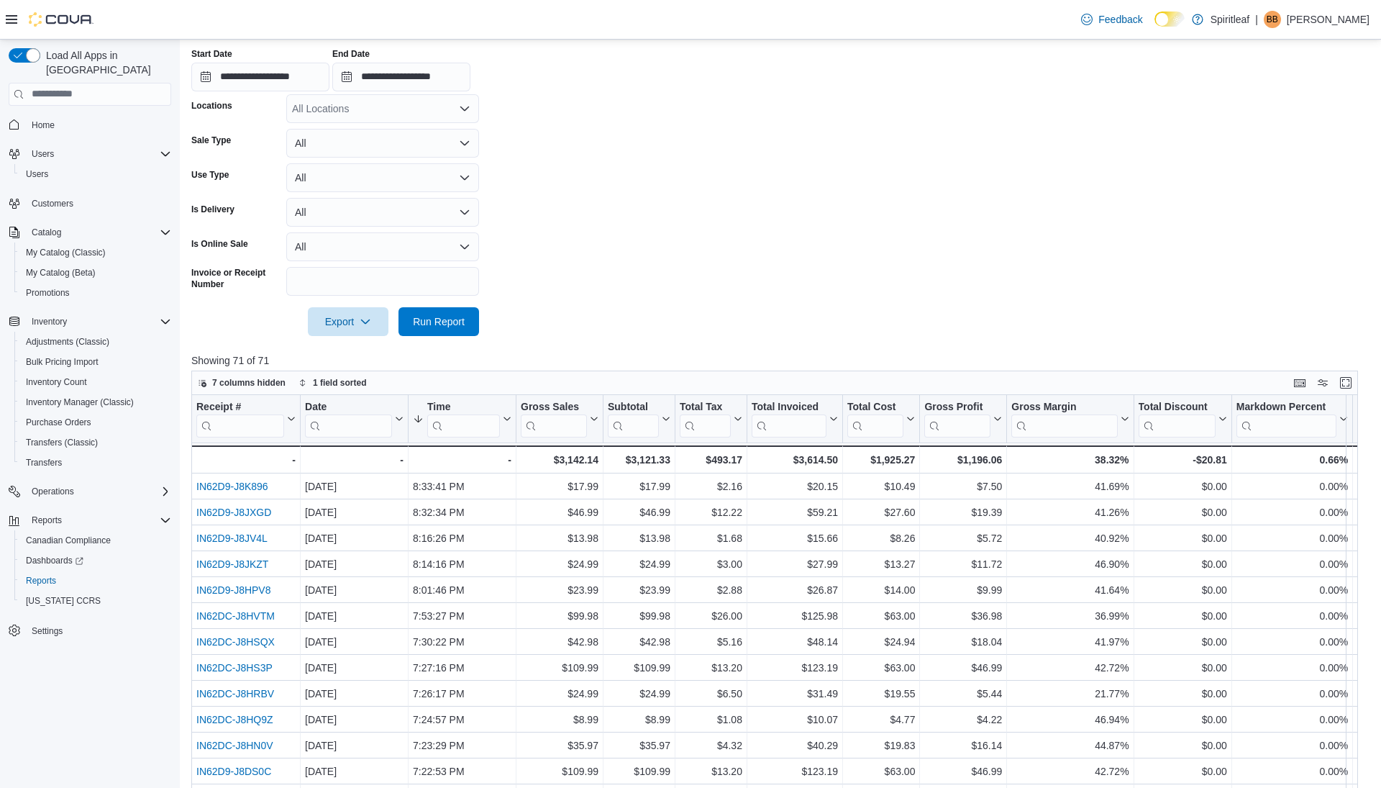
scroll to position [116, 0]
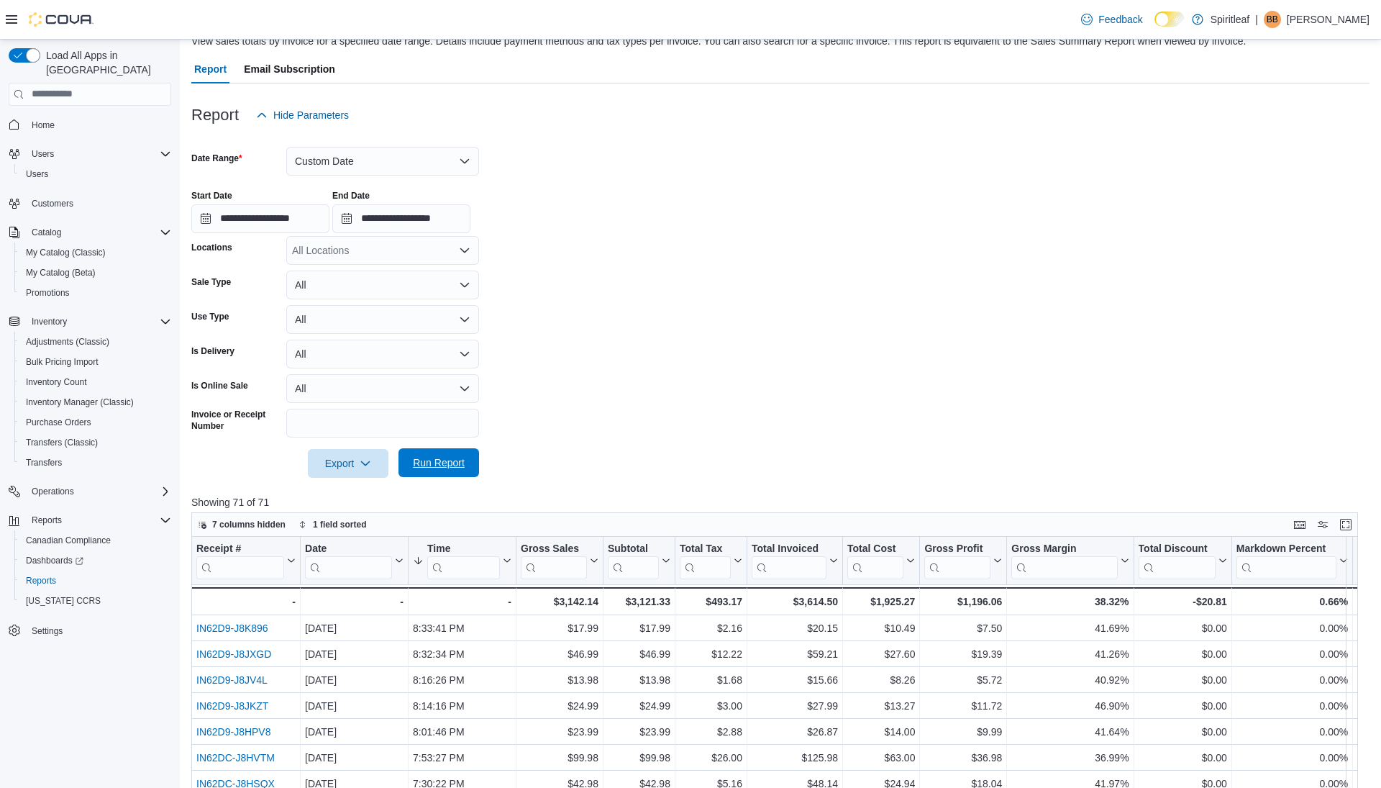
click at [451, 457] on span "Run Report" at bounding box center [439, 462] width 52 height 14
click at [410, 155] on button "Custom Date" at bounding box center [382, 161] width 193 height 29
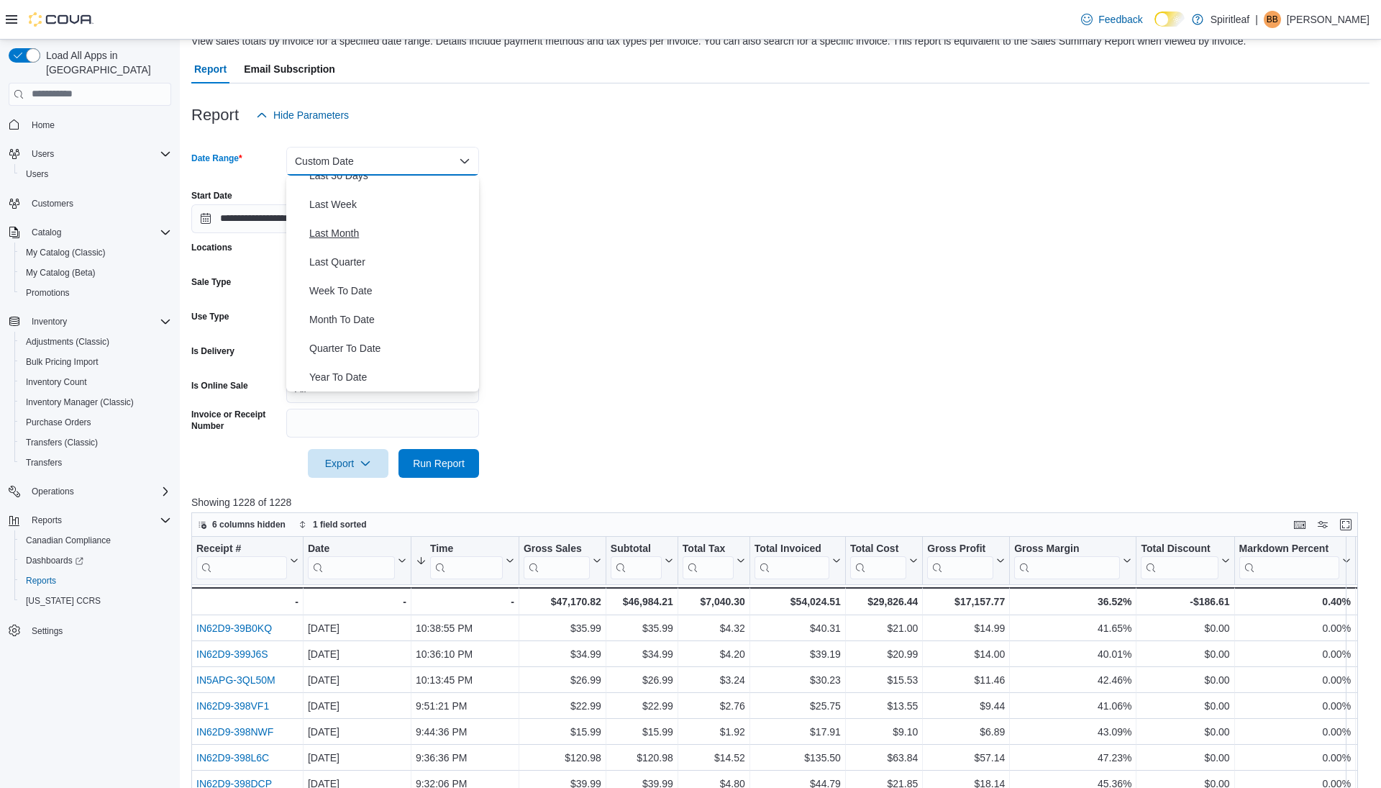
scroll to position [134, 0]
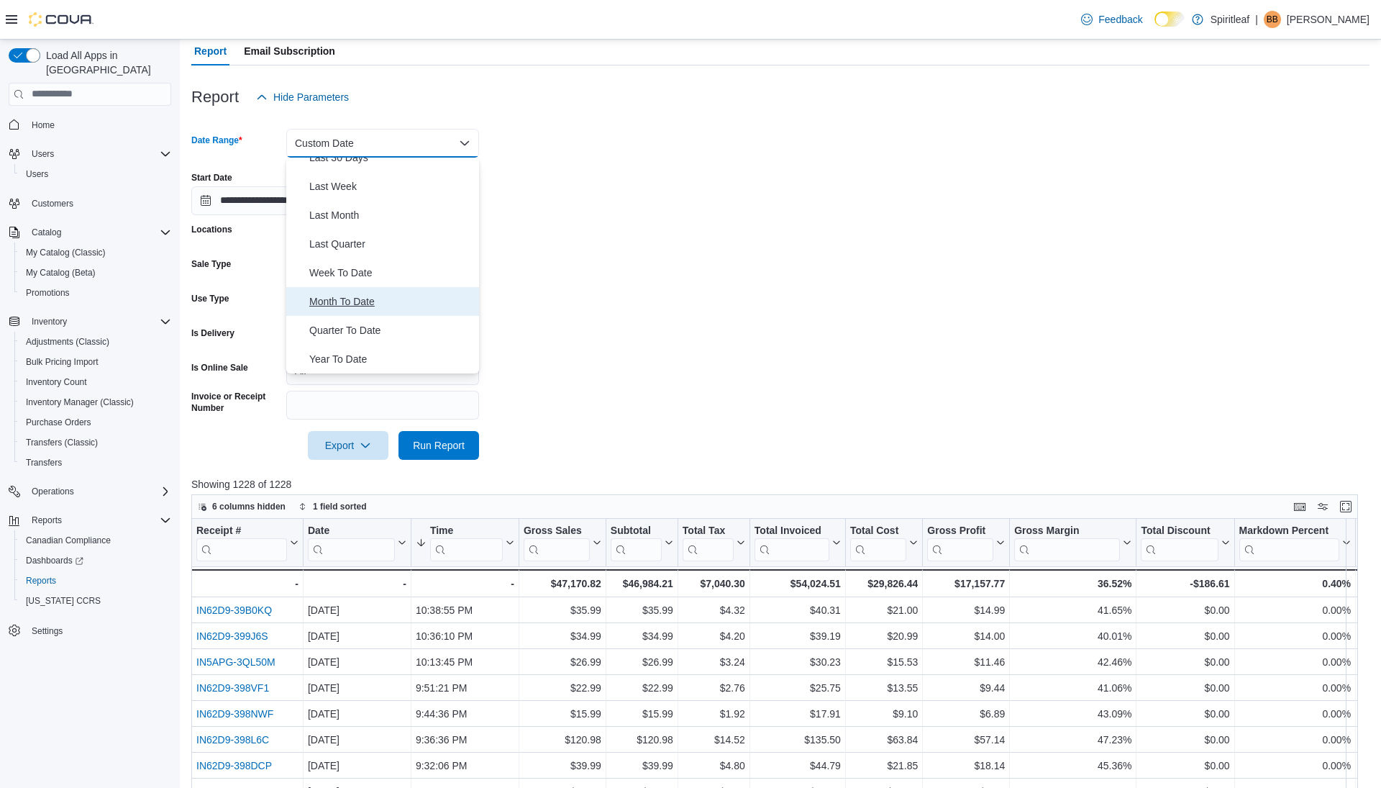
click at [371, 304] on span "Month To Date" at bounding box center [391, 301] width 164 height 17
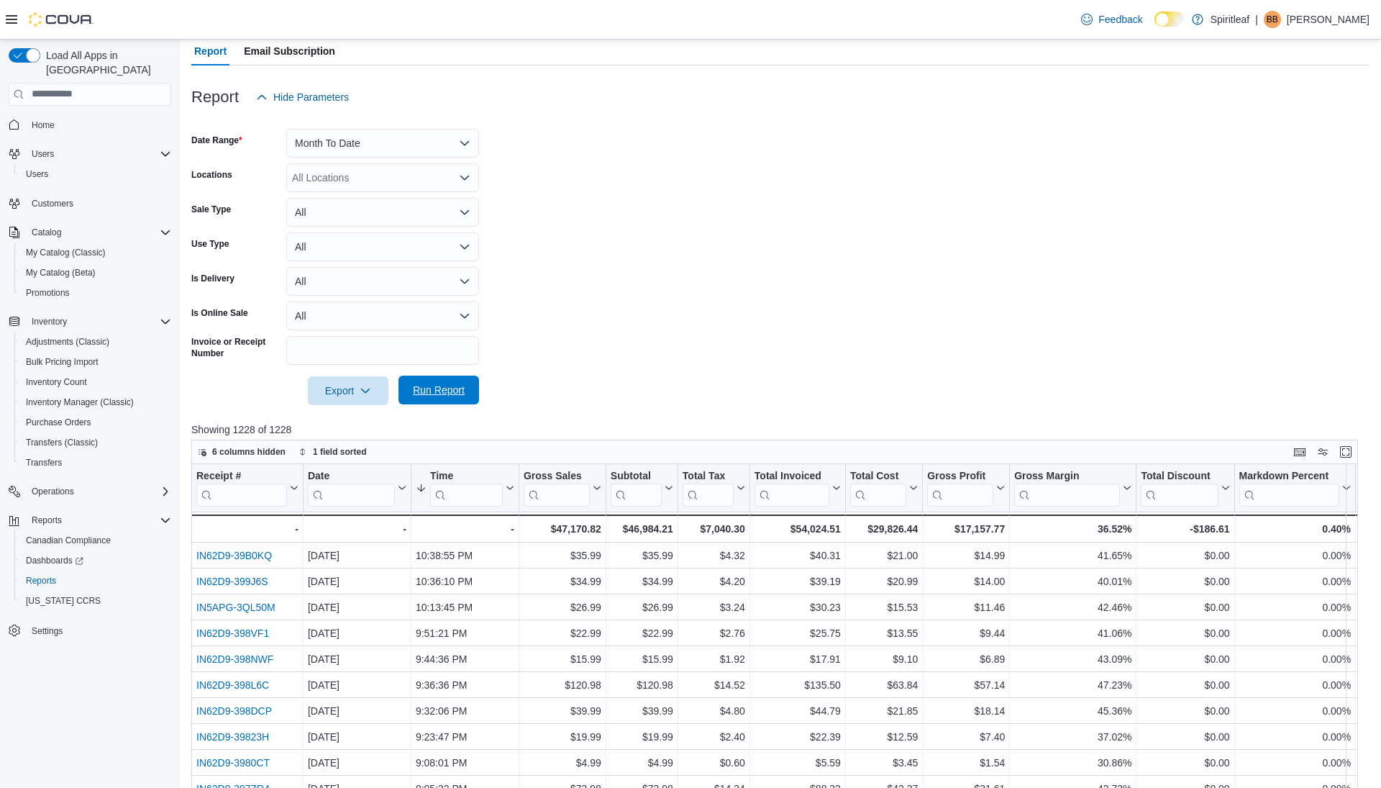
click at [437, 390] on span "Run Report" at bounding box center [439, 390] width 52 height 14
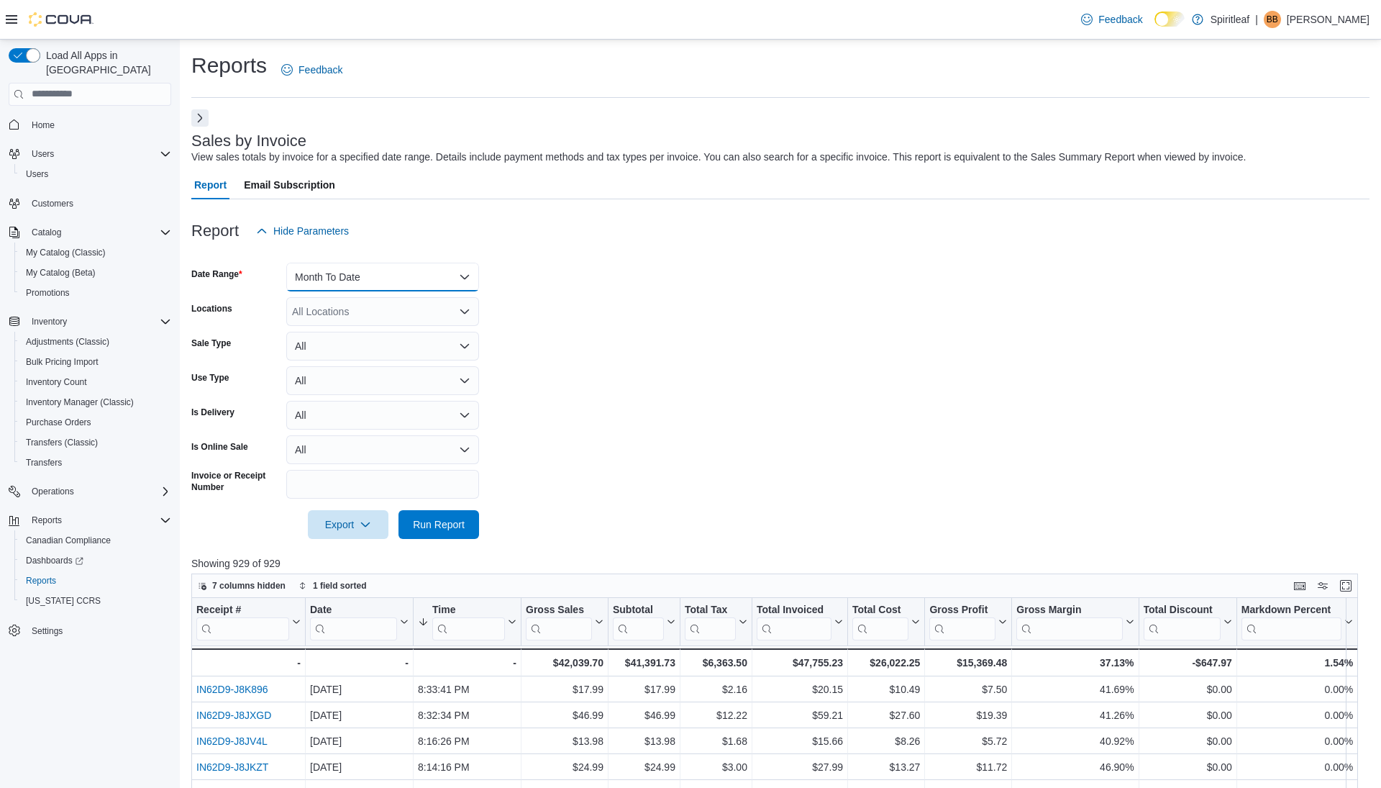
click at [349, 276] on button "Month To Date" at bounding box center [382, 277] width 193 height 29
click at [337, 330] on span "Today" at bounding box center [391, 334] width 164 height 17
click at [448, 523] on span "Run Report" at bounding box center [439, 524] width 52 height 14
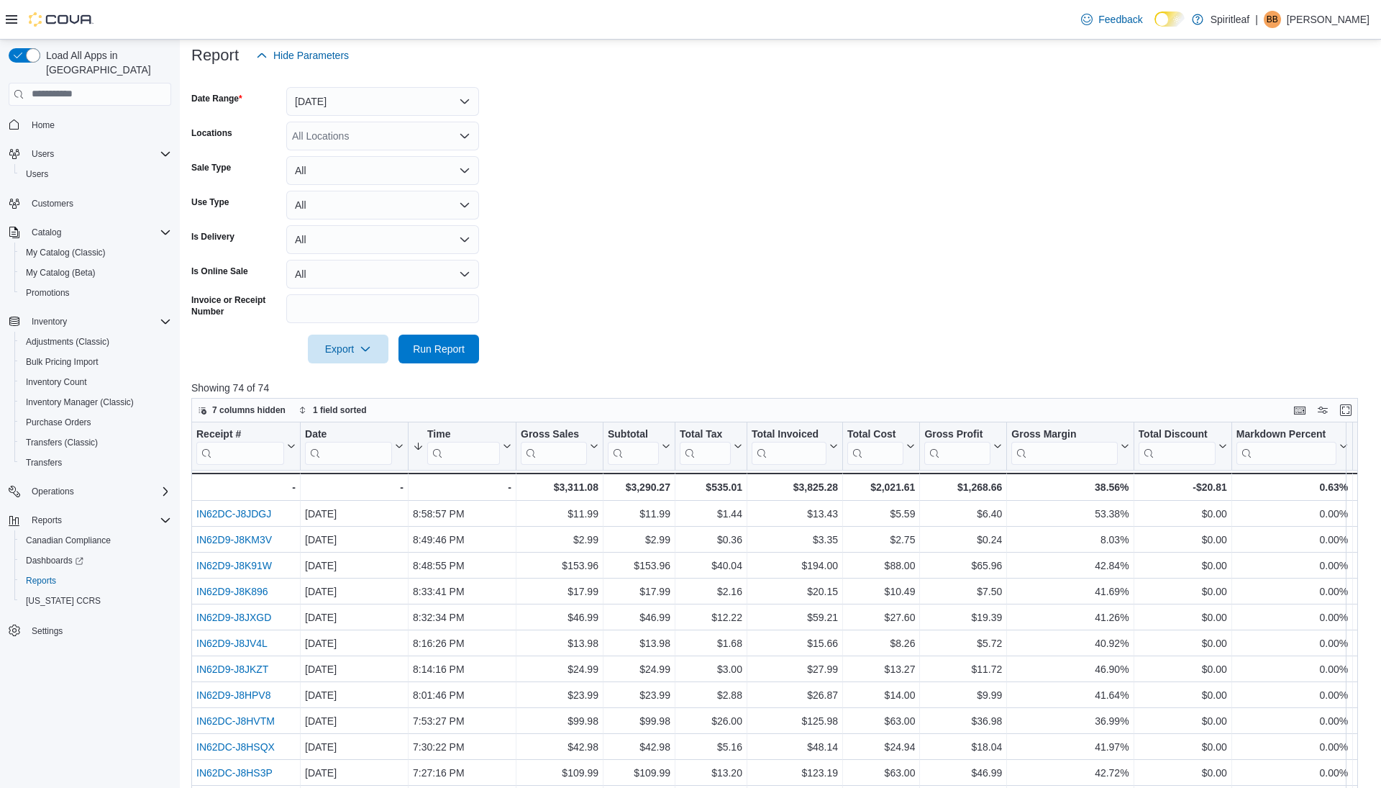
scroll to position [200, 0]
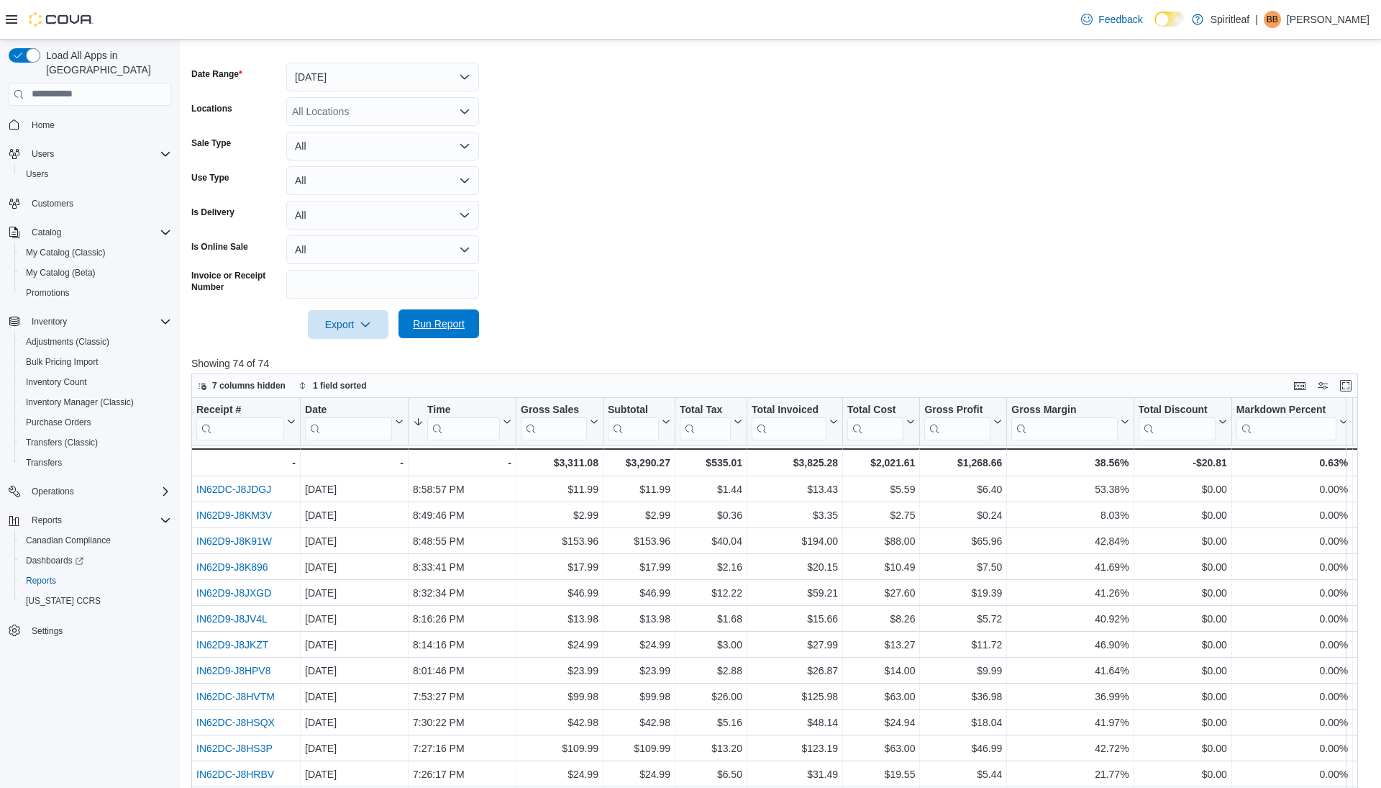
click at [440, 310] on div "Export Run Report" at bounding box center [335, 324] width 288 height 29
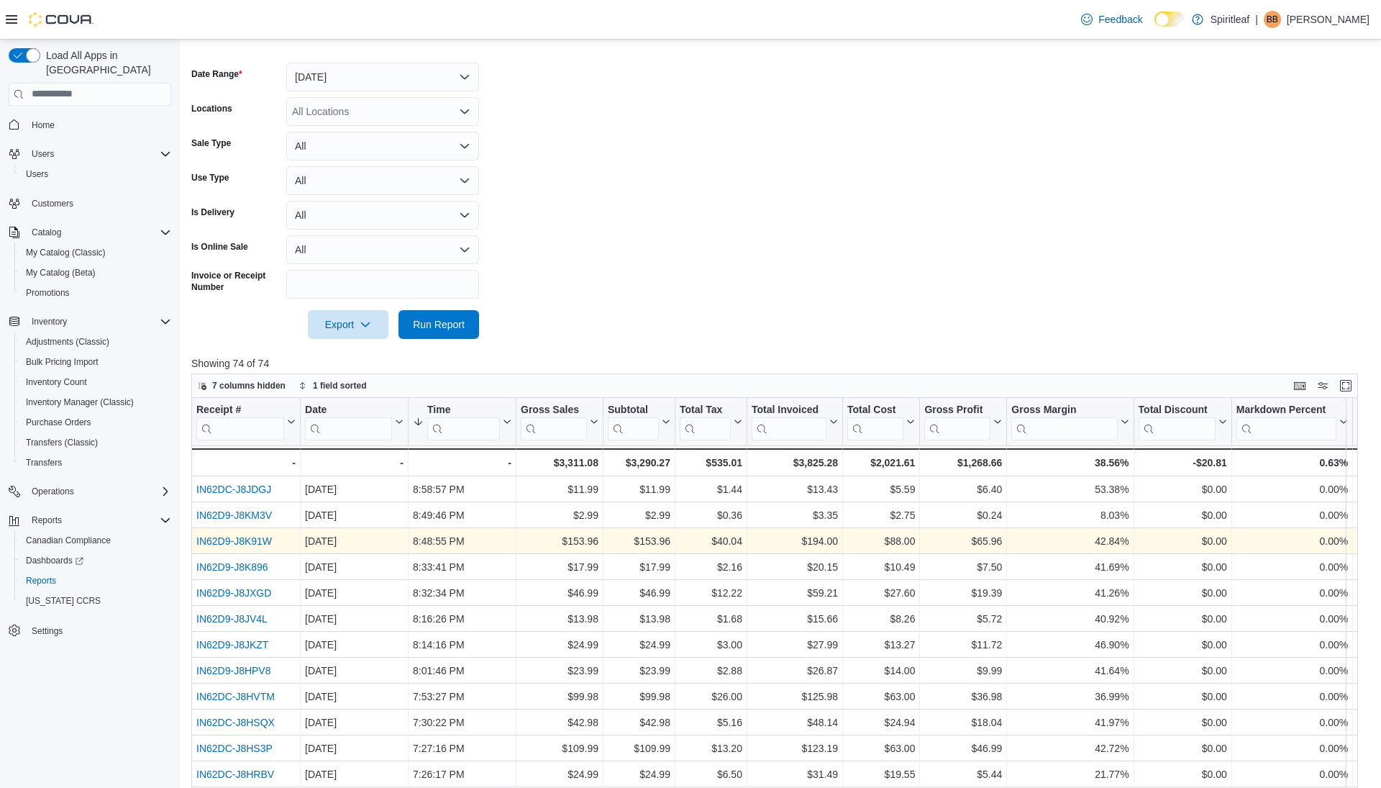
click at [245, 540] on link "IN62D9-J8K91W" at bounding box center [234, 541] width 76 height 12
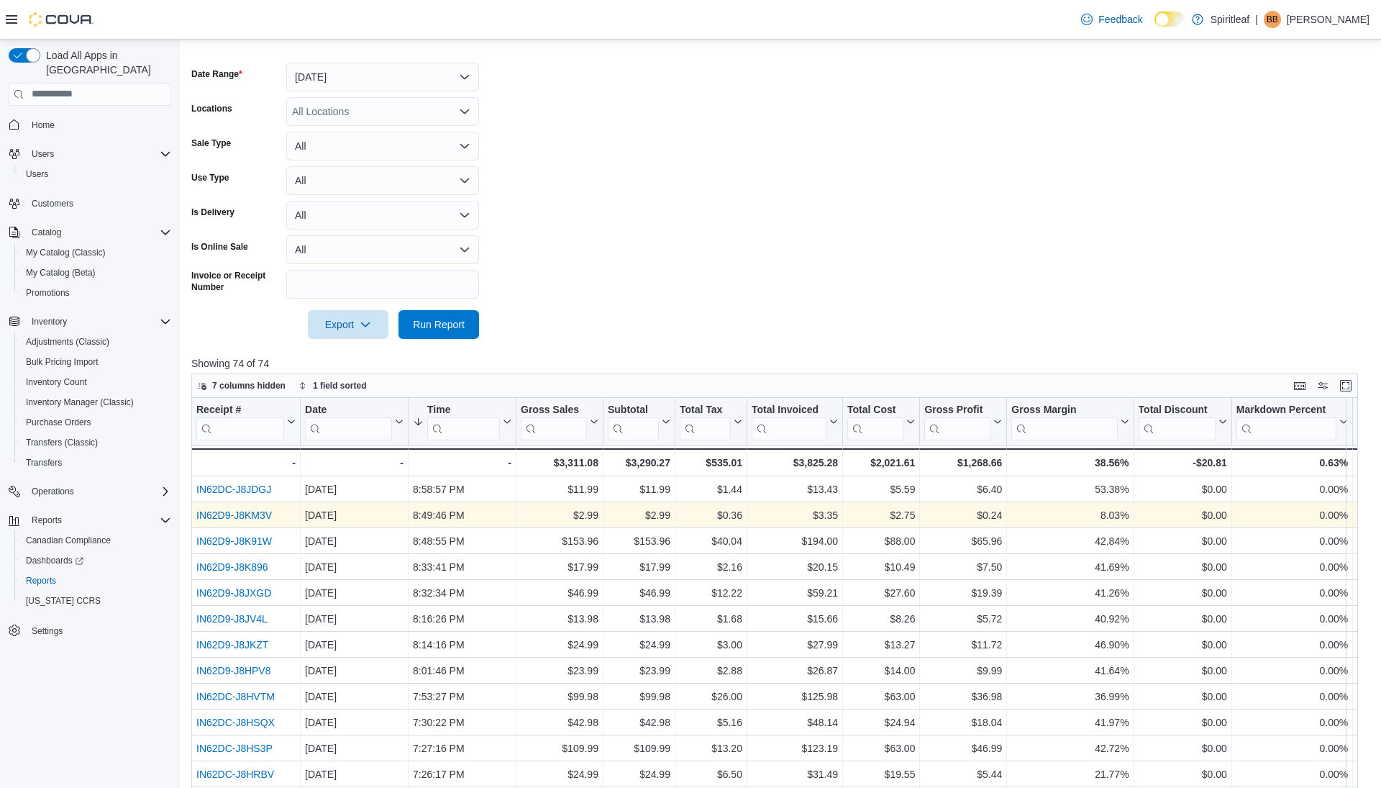
click at [254, 512] on link "IN62D9-J8KM3V" at bounding box center [234, 515] width 76 height 12
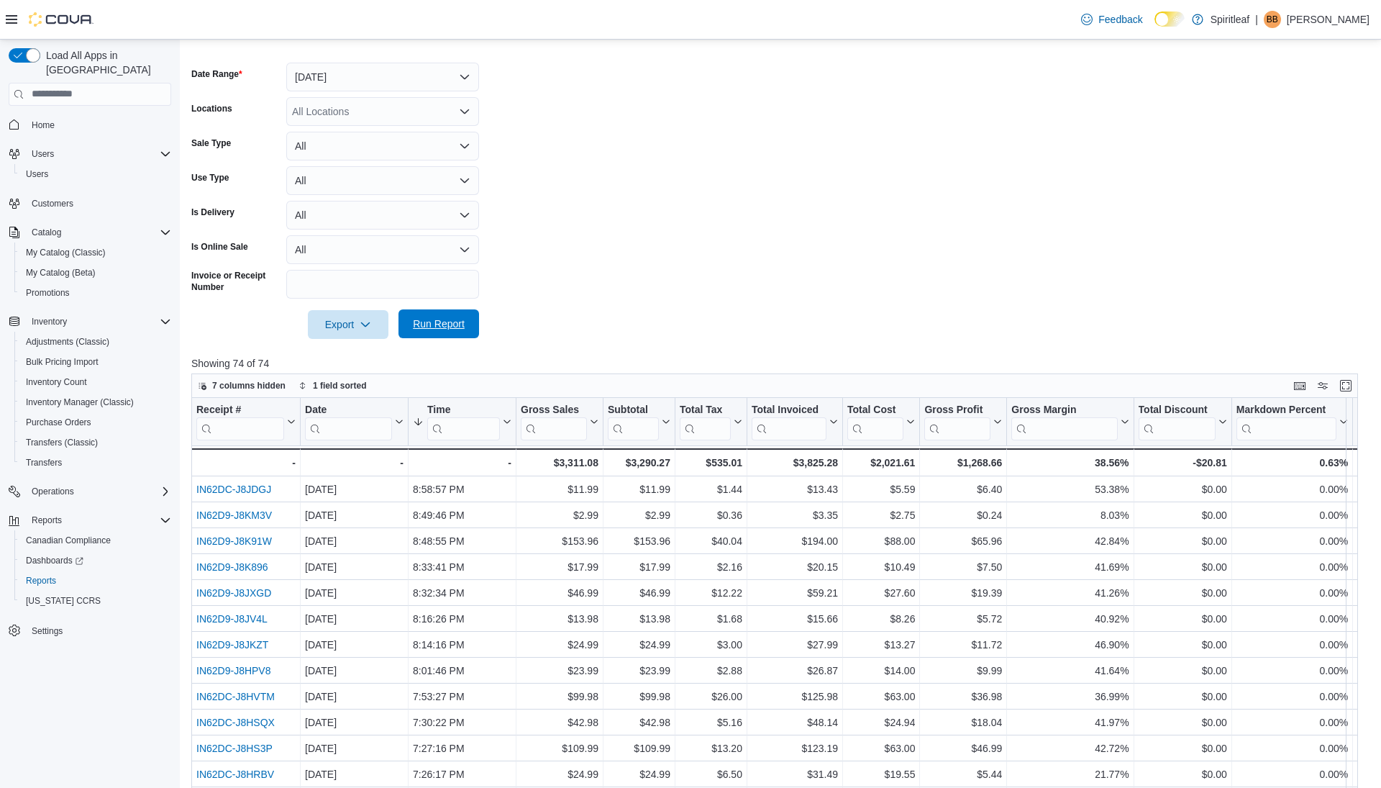
click at [433, 322] on span "Run Report" at bounding box center [439, 324] width 52 height 14
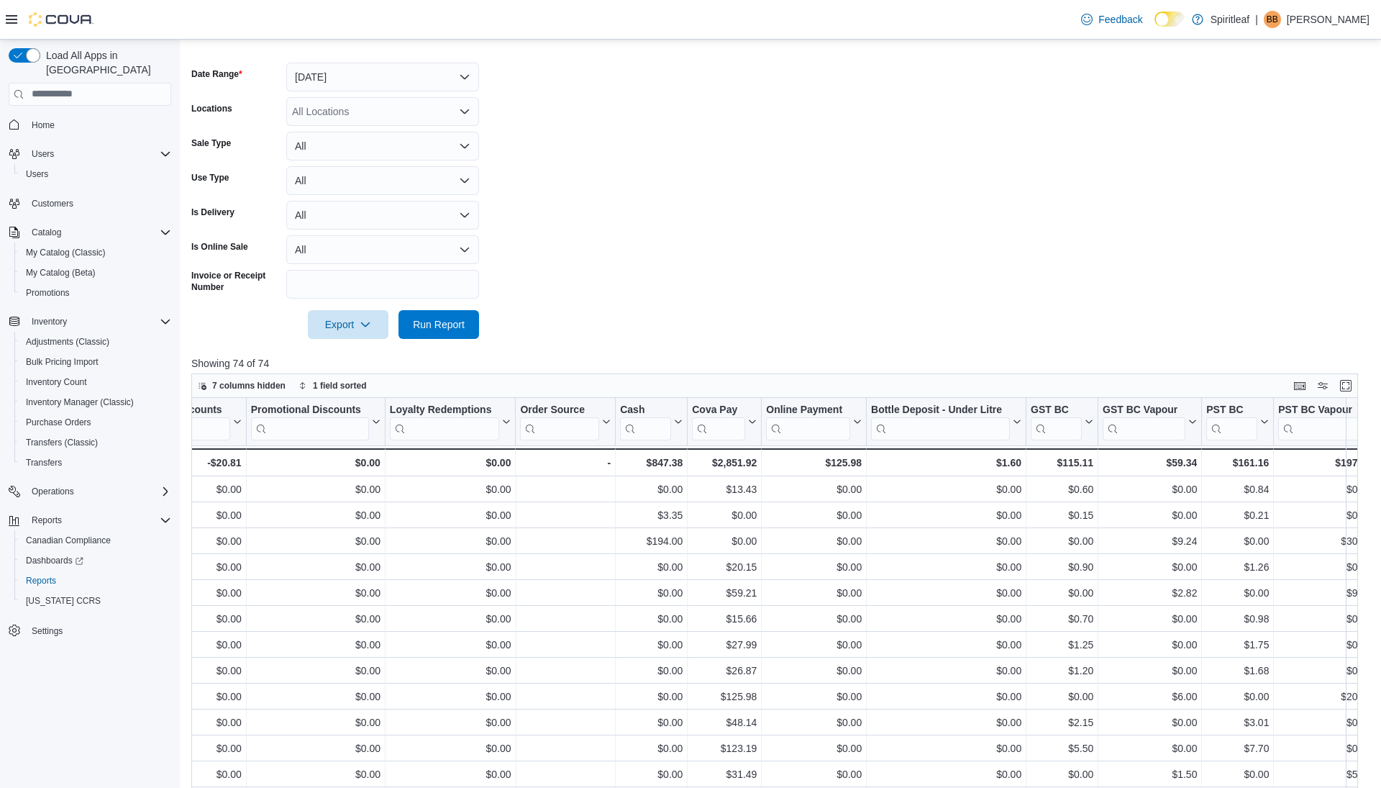
scroll to position [0, 1954]
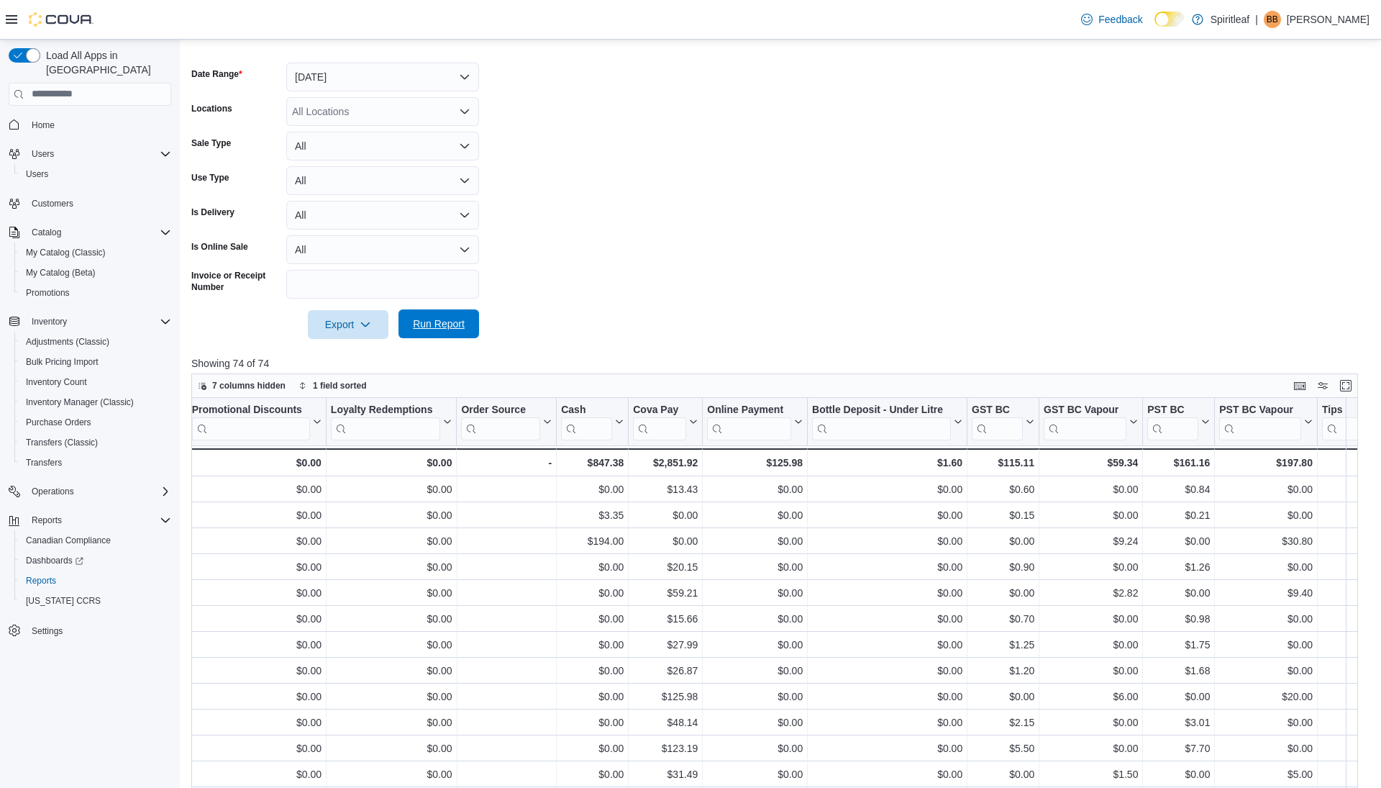
click at [437, 322] on span "Run Report" at bounding box center [439, 324] width 52 height 14
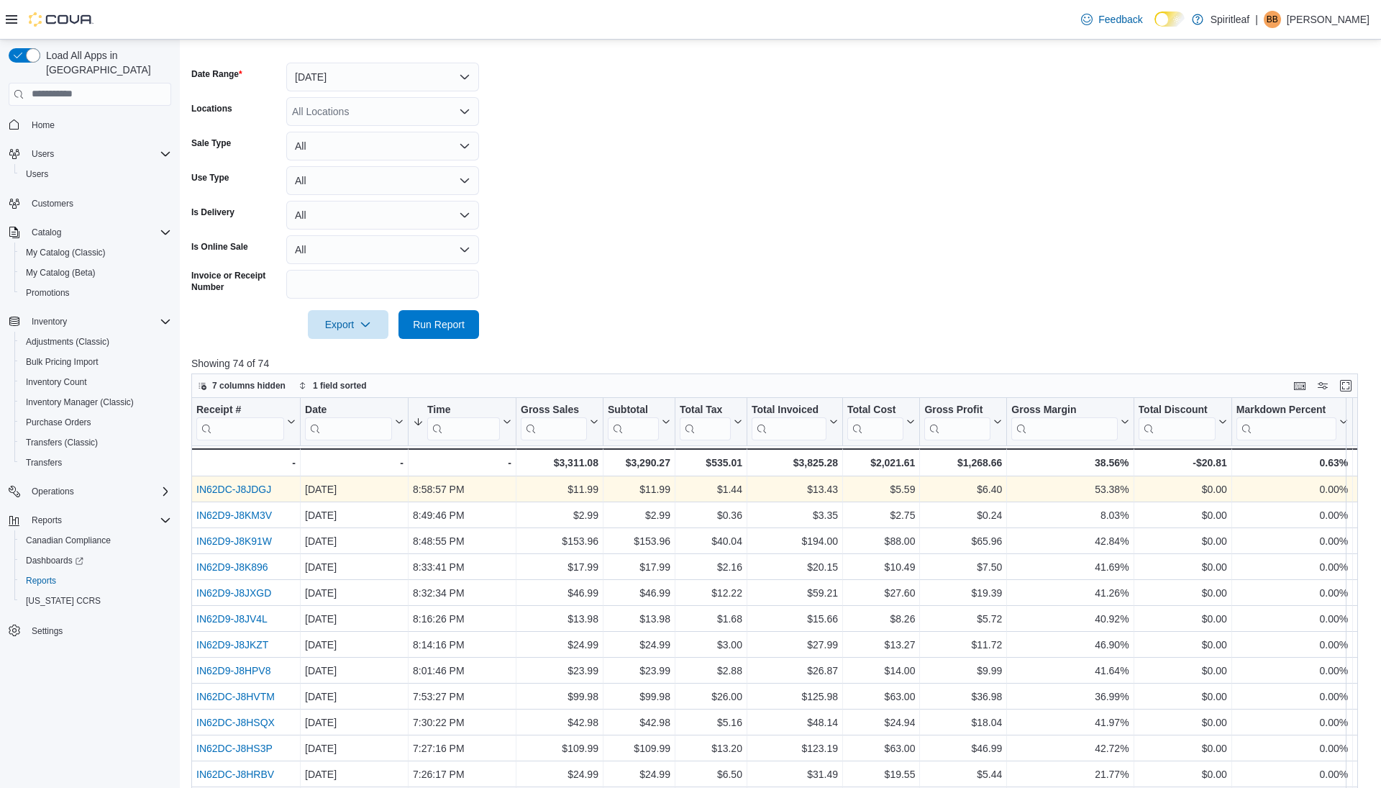
click at [250, 486] on link "IN62DC-J8JDGJ" at bounding box center [233, 489] width 75 height 12
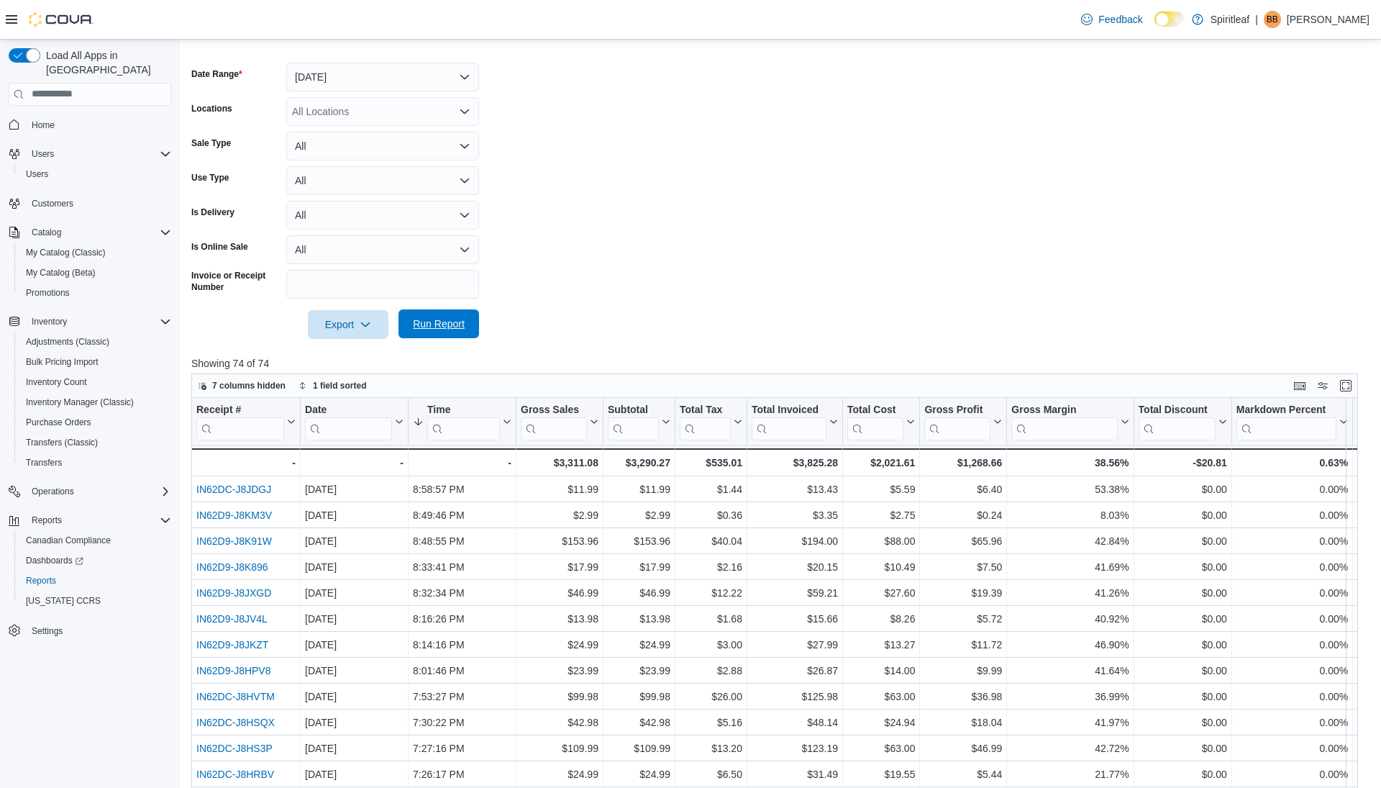
click at [450, 314] on span "Run Report" at bounding box center [438, 323] width 63 height 29
click at [432, 317] on span "Run Report" at bounding box center [439, 324] width 52 height 14
click at [445, 327] on span "Run Report" at bounding box center [439, 324] width 52 height 14
click at [439, 315] on span "Run Report" at bounding box center [438, 323] width 63 height 29
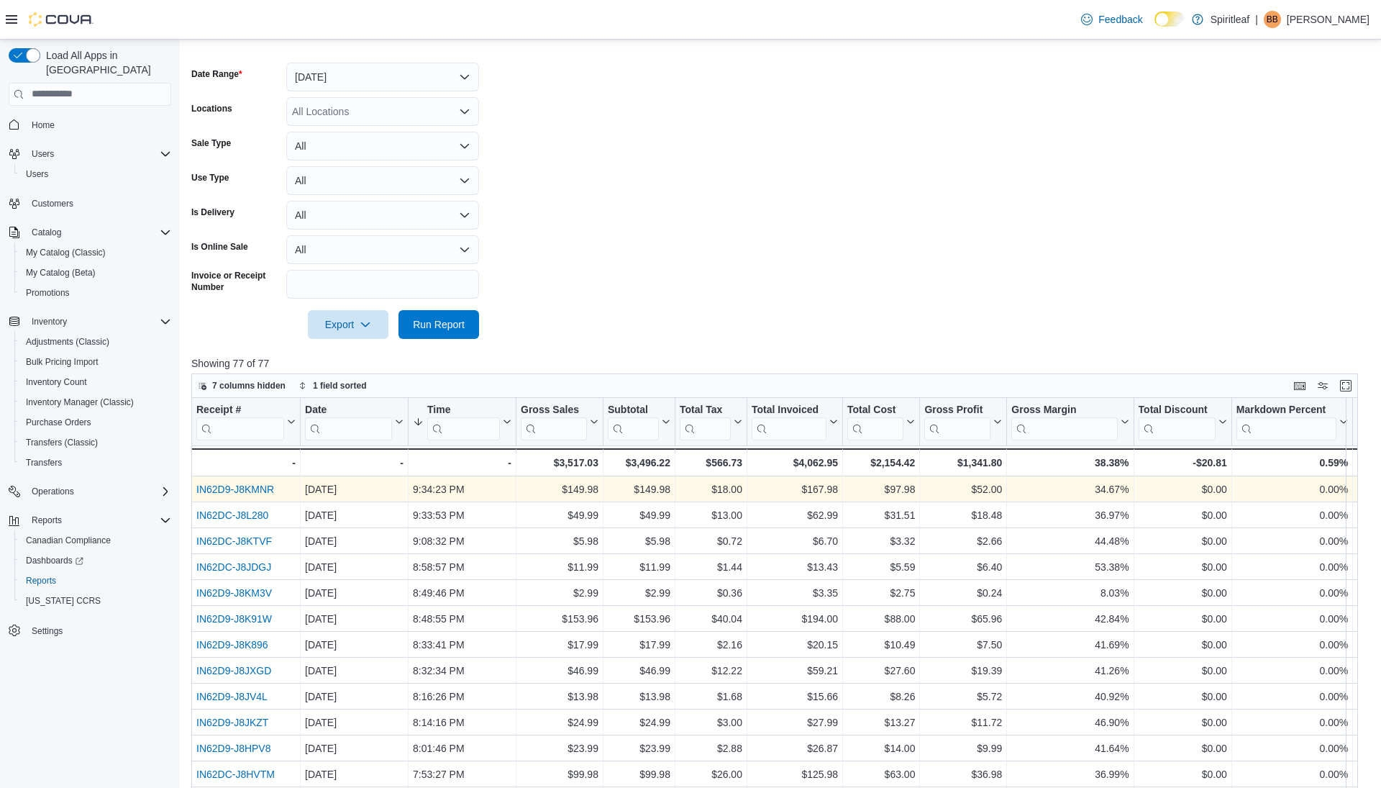
click at [253, 486] on link "IN62D9-J8KMNR" at bounding box center [235, 489] width 78 height 12
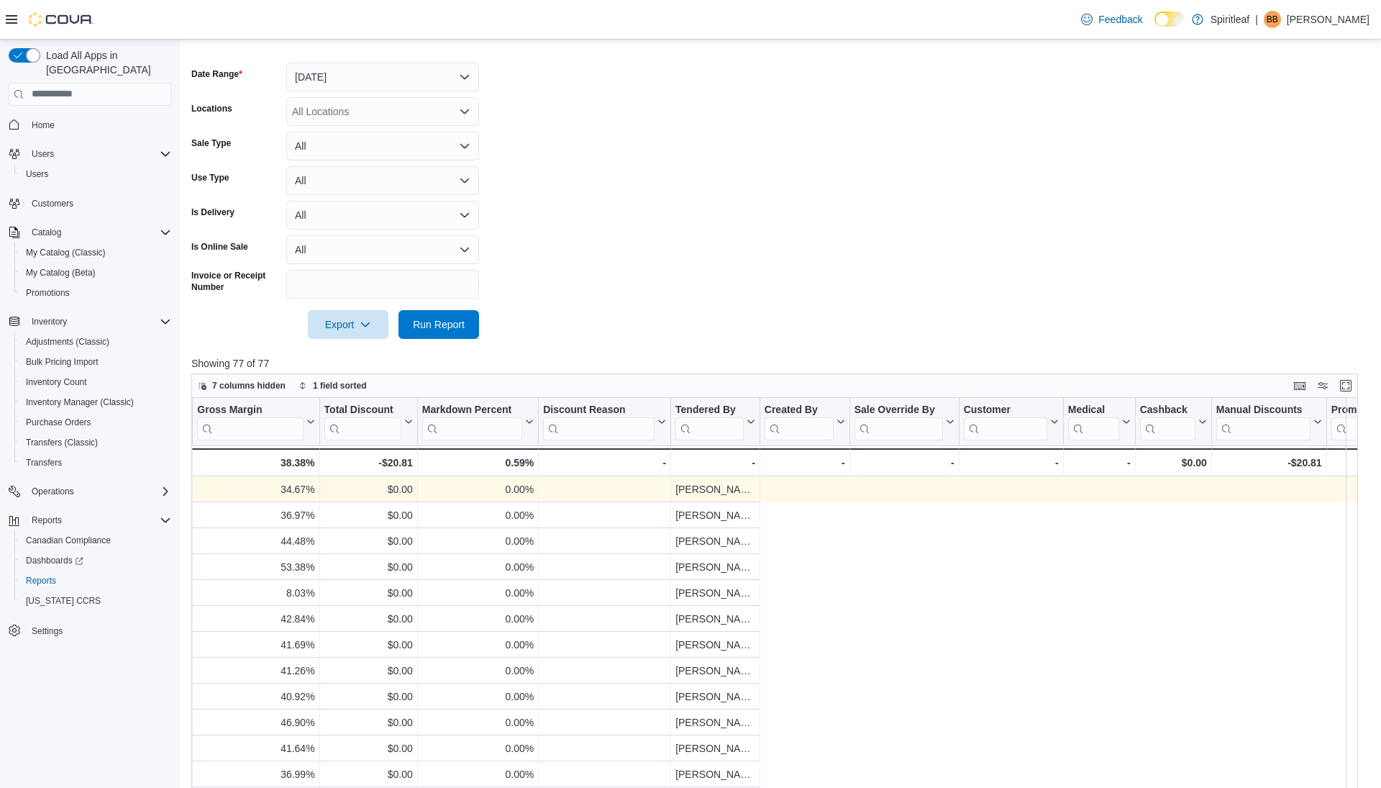
scroll to position [0, 0]
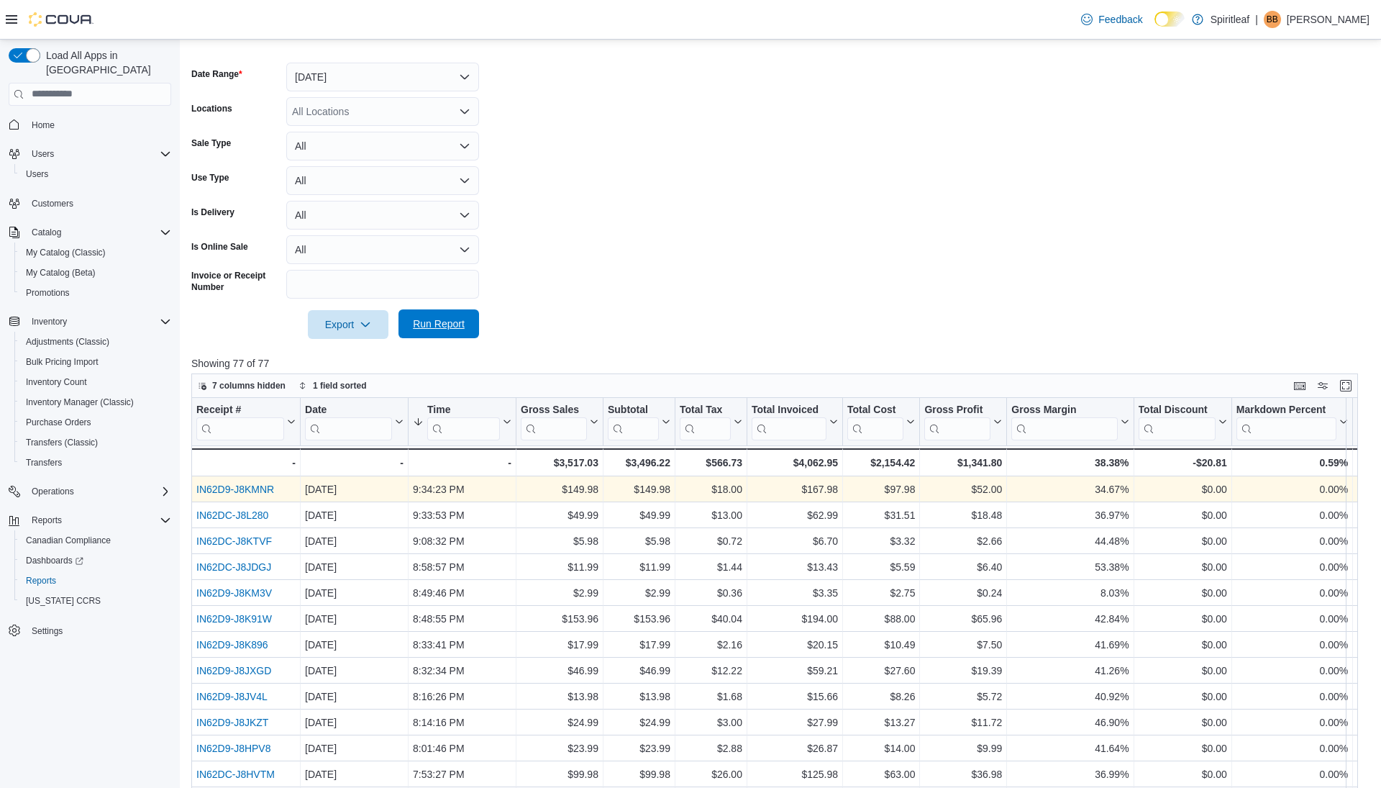
click at [435, 322] on span "Run Report" at bounding box center [439, 324] width 52 height 14
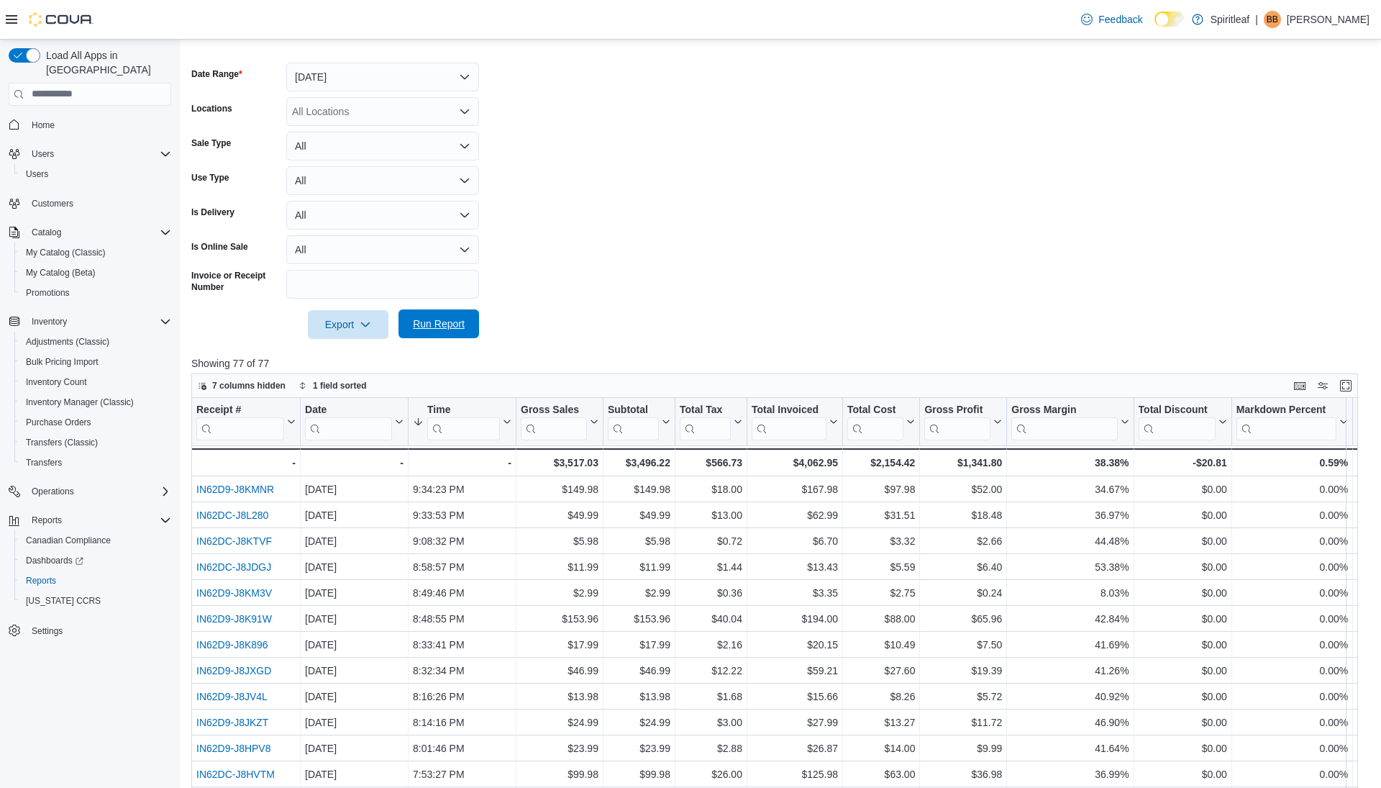
click at [424, 322] on span "Run Report" at bounding box center [439, 324] width 52 height 14
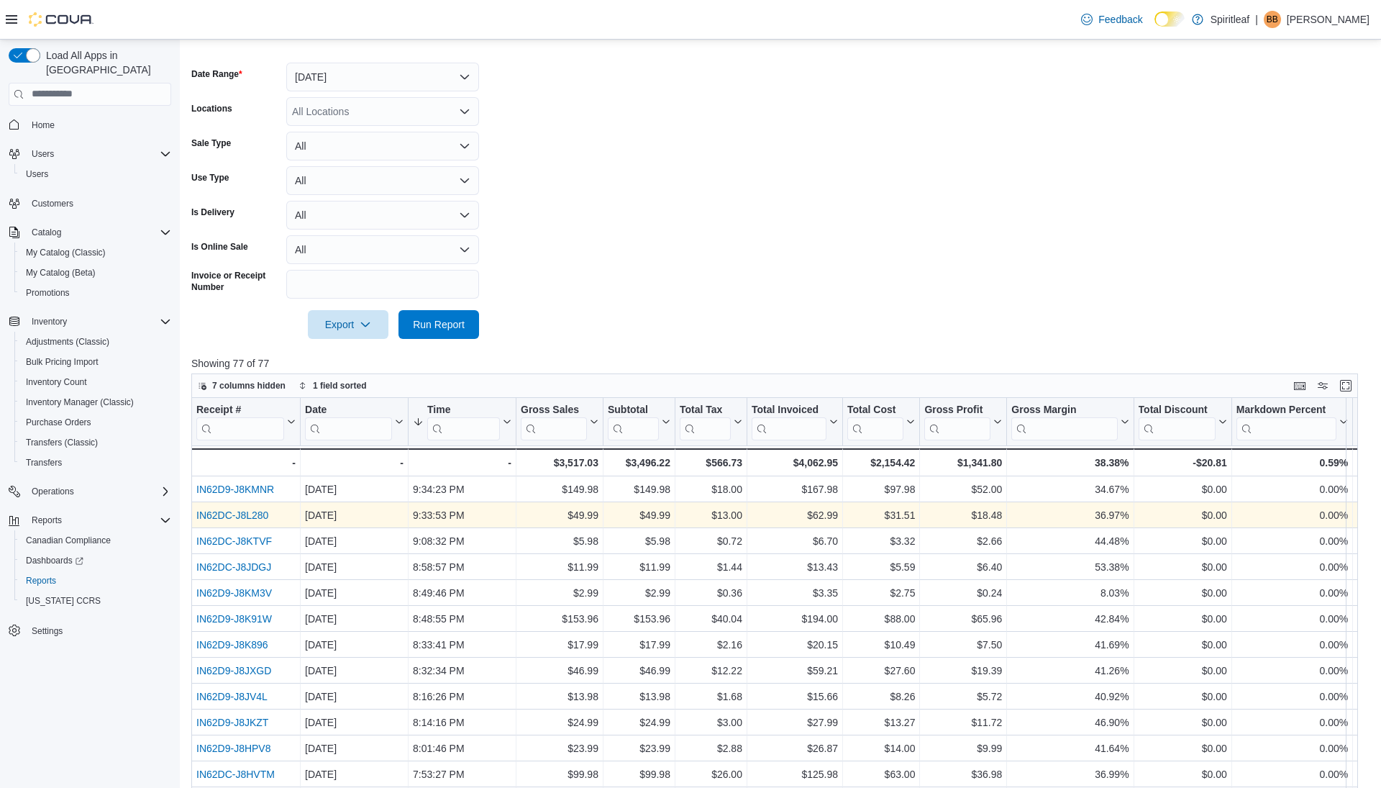
click at [265, 511] on link "IN62DC-J8L280" at bounding box center [232, 515] width 72 height 12
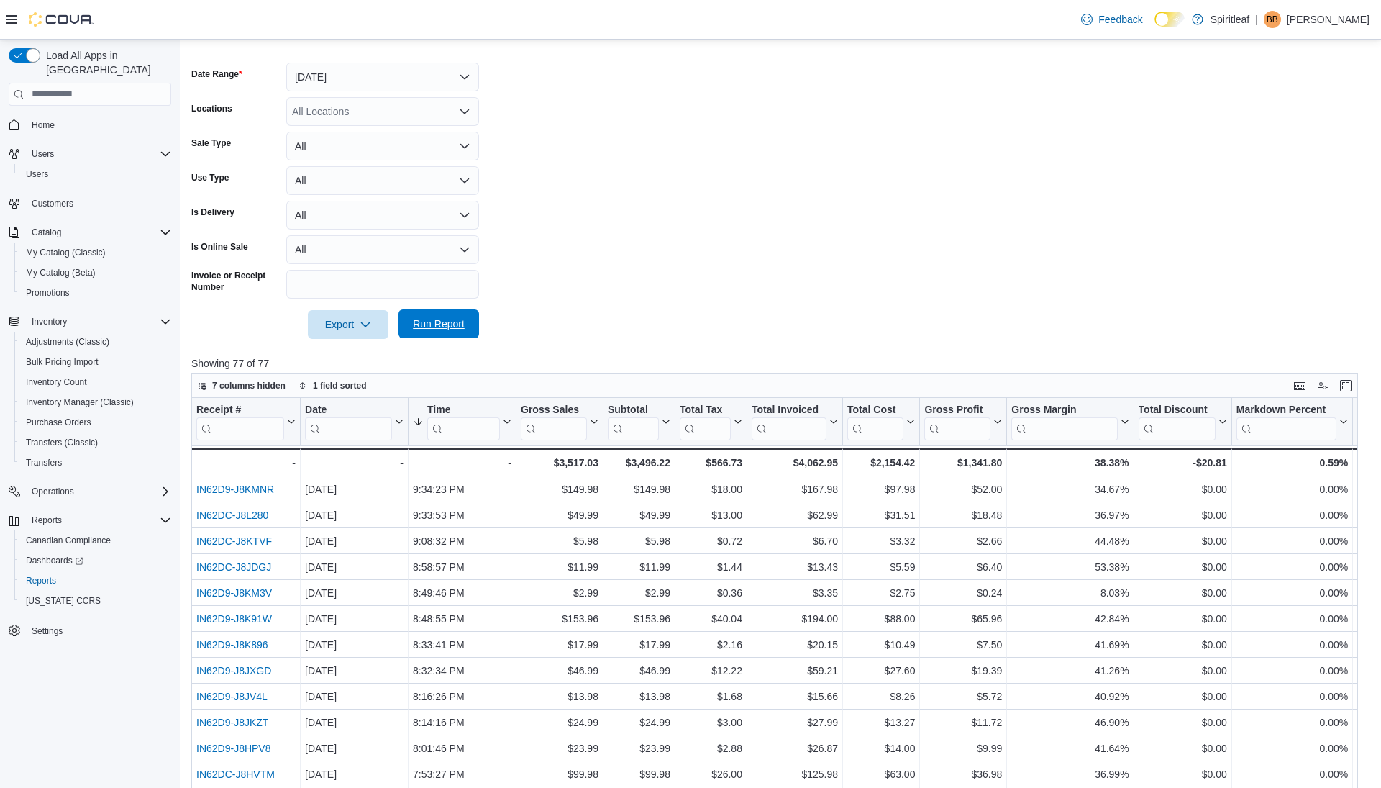
click at [432, 327] on span "Run Report" at bounding box center [439, 324] width 52 height 14
